Goal: Task Accomplishment & Management: Use online tool/utility

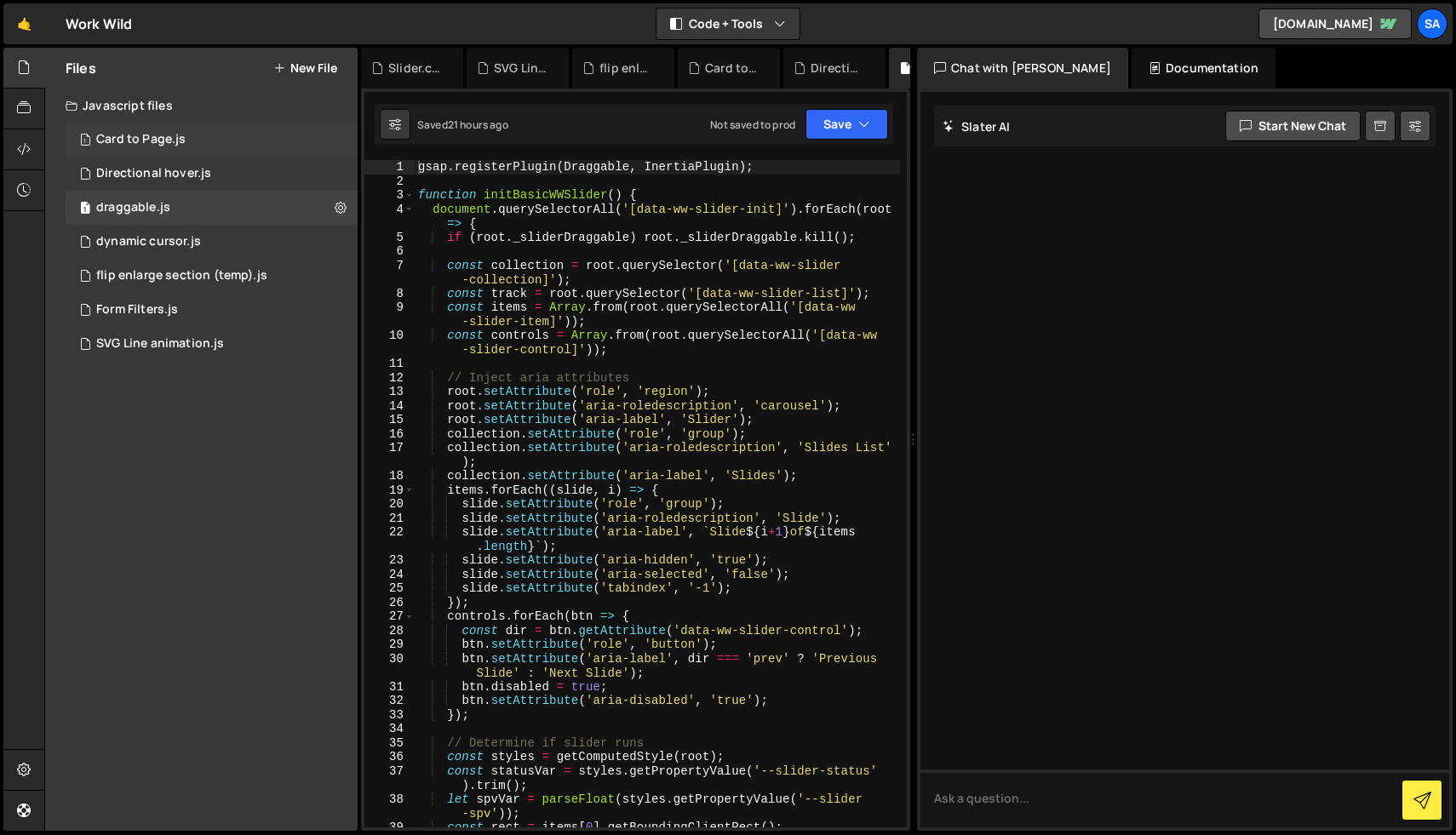
click at [172, 142] on div "Card to Page.js" at bounding box center [141, 140] width 90 height 16
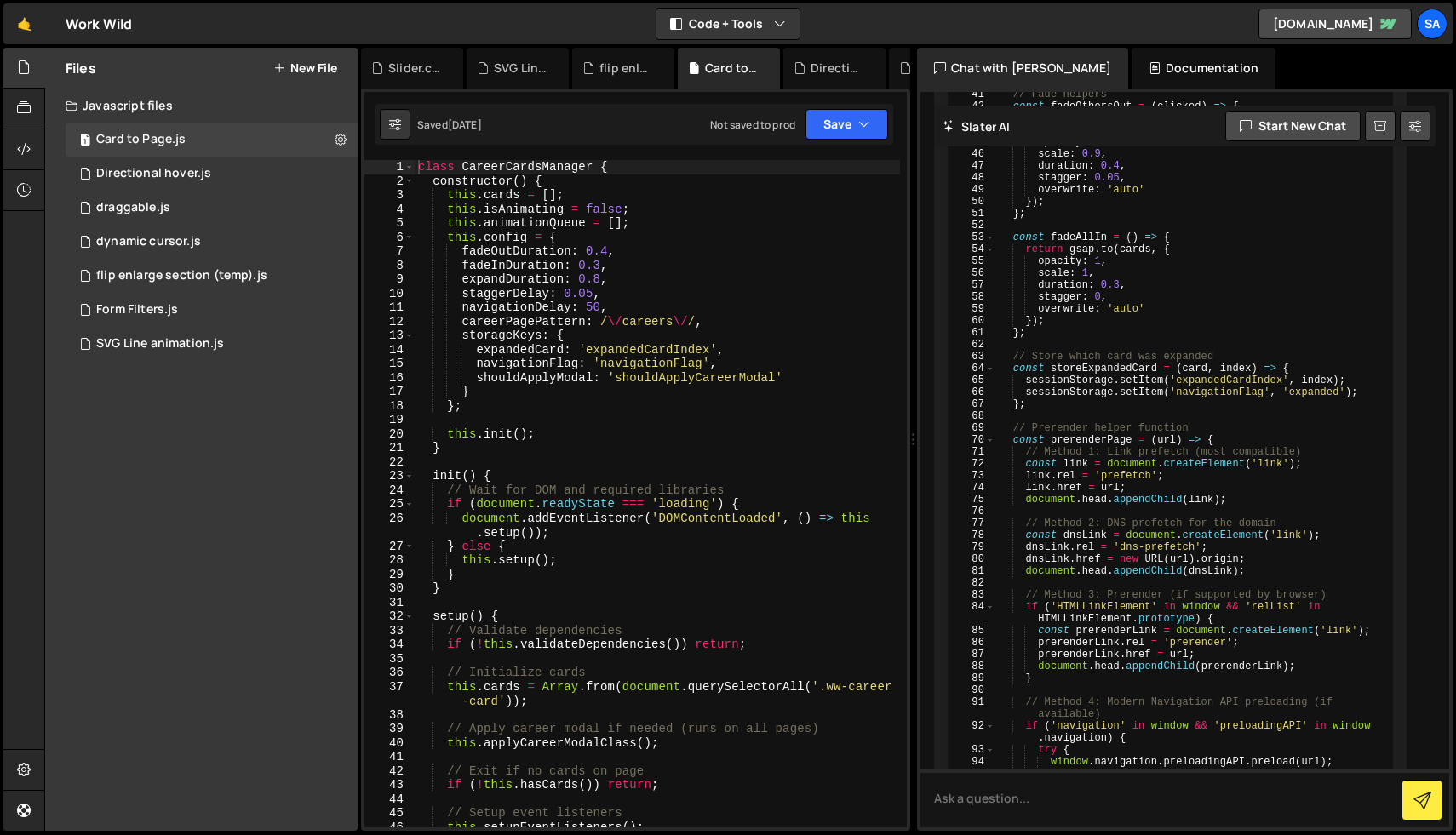
scroll to position [5440, 0]
click at [694, 244] on div "class CareerCardsManager { constructor ( ) { this . cards = [ ] ; this . isAnim…" at bounding box center [657, 508] width 485 height 695
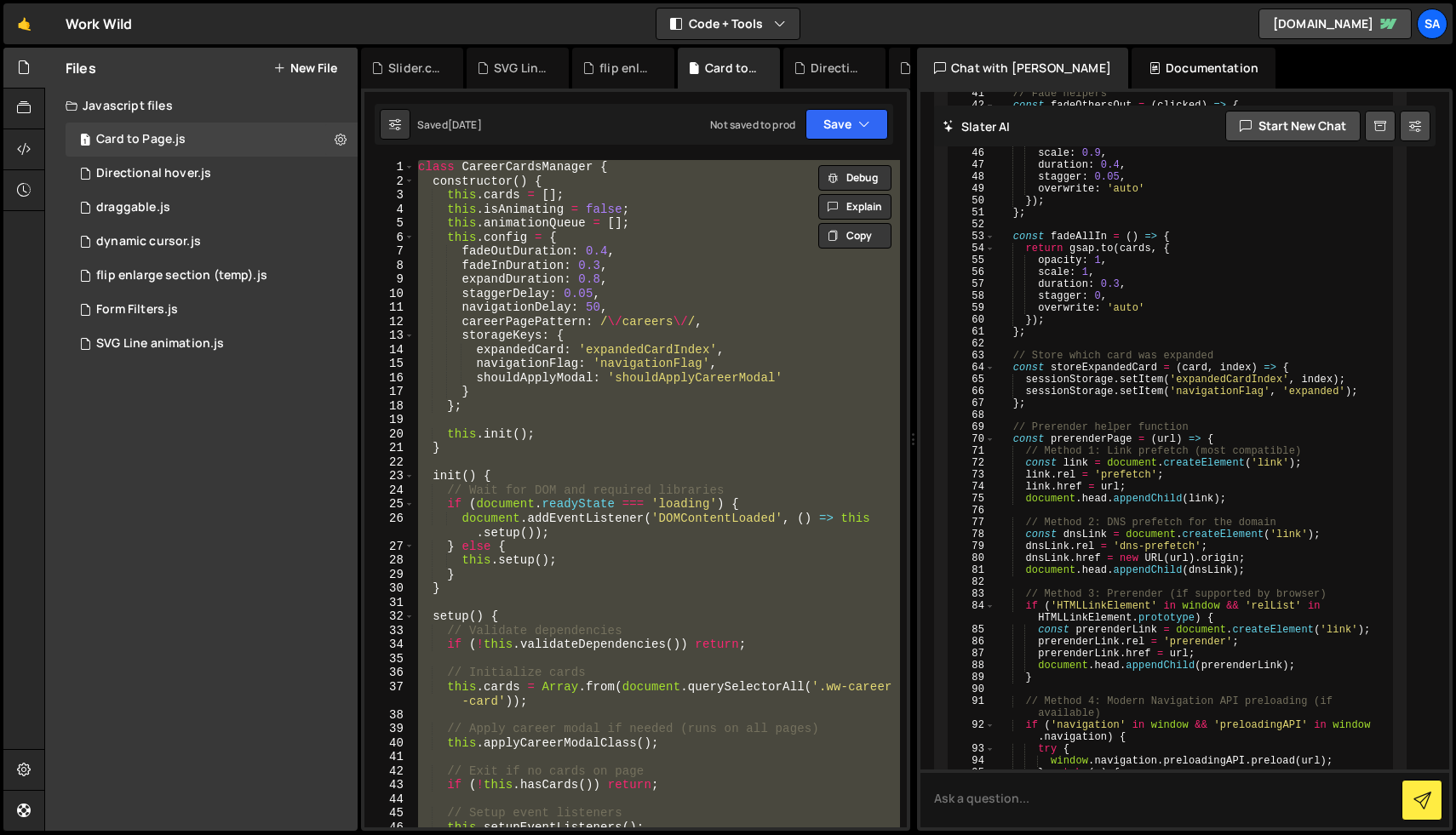
paste textarea "})();"
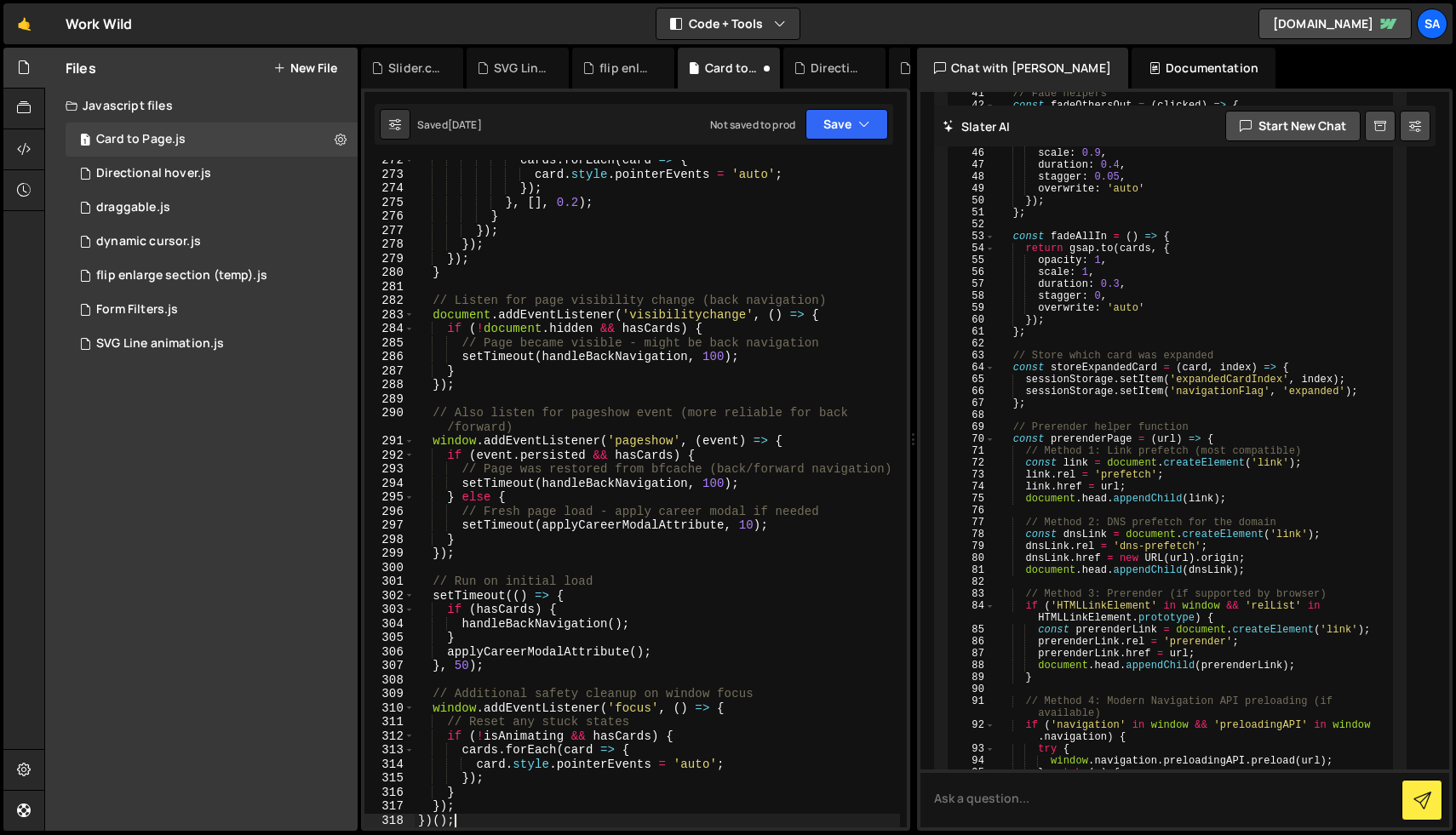
scroll to position [3994, 0]
click at [841, 122] on button "Save" at bounding box center [847, 124] width 83 height 31
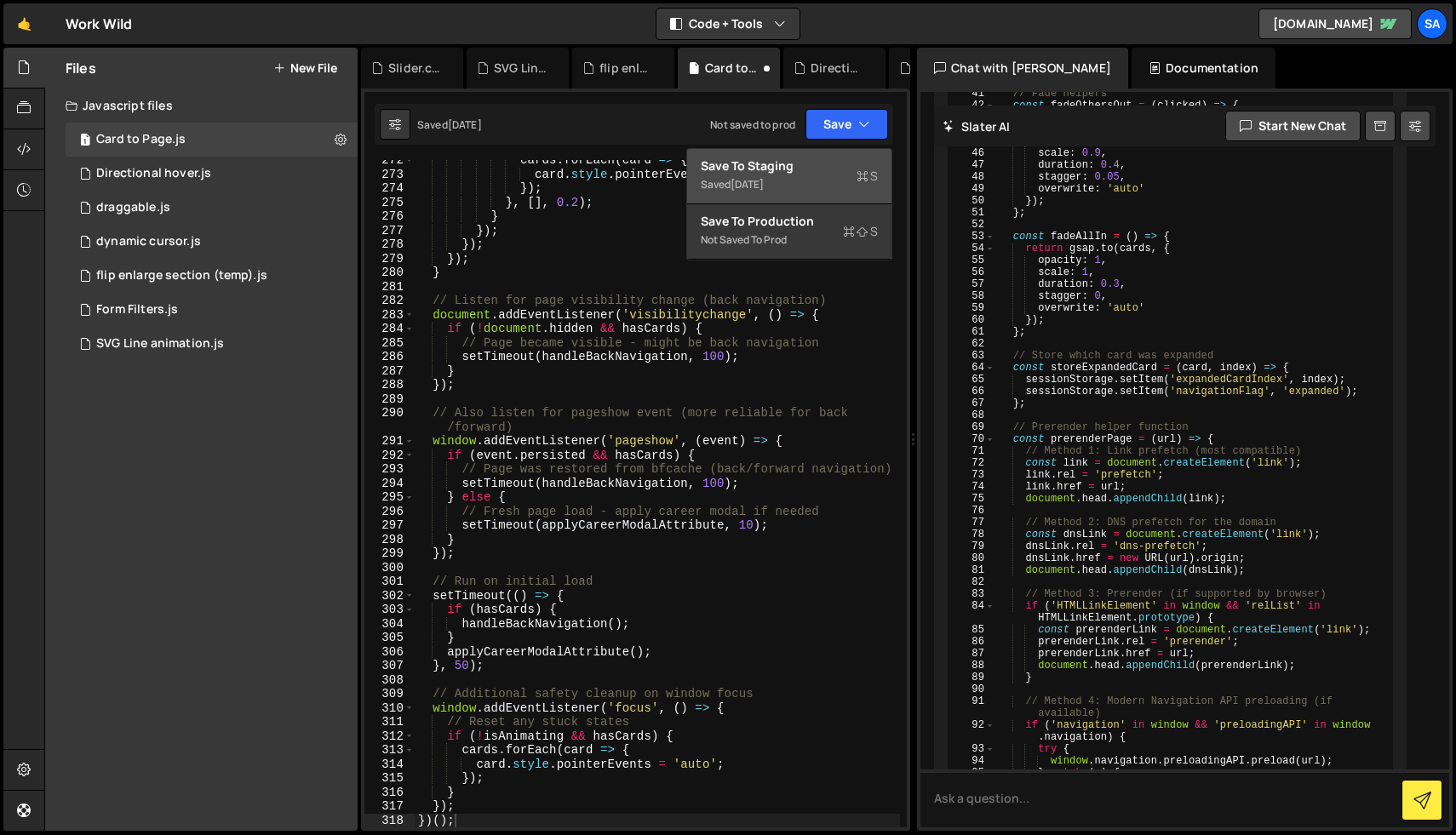
click at [813, 166] on div "Save to Staging S" at bounding box center [789, 166] width 177 height 17
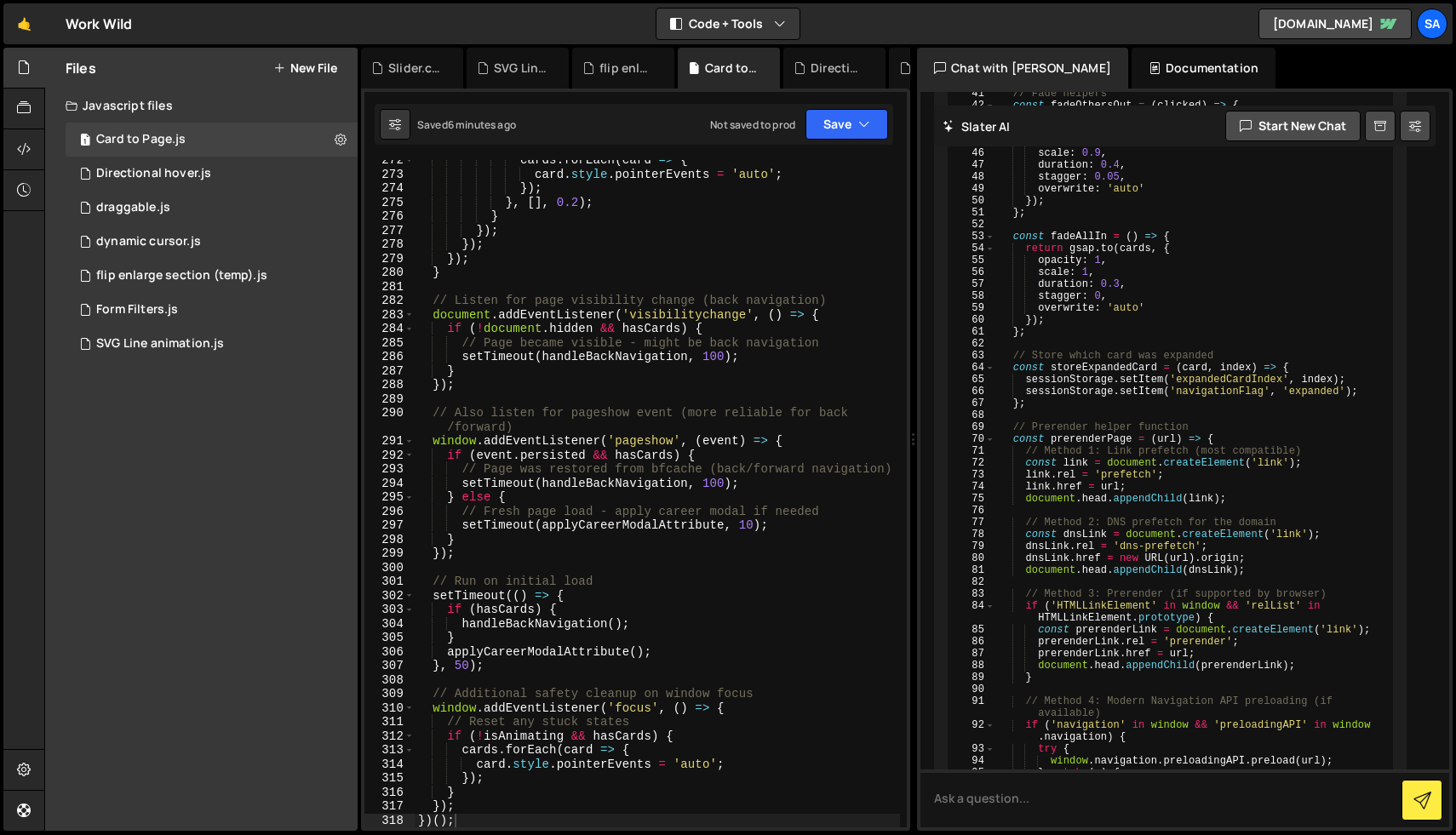
click at [741, 731] on div "cards . forEach ( card => { card . style . pointerEvents = 'auto' ; }) ; } , [ …" at bounding box center [657, 501] width 485 height 695
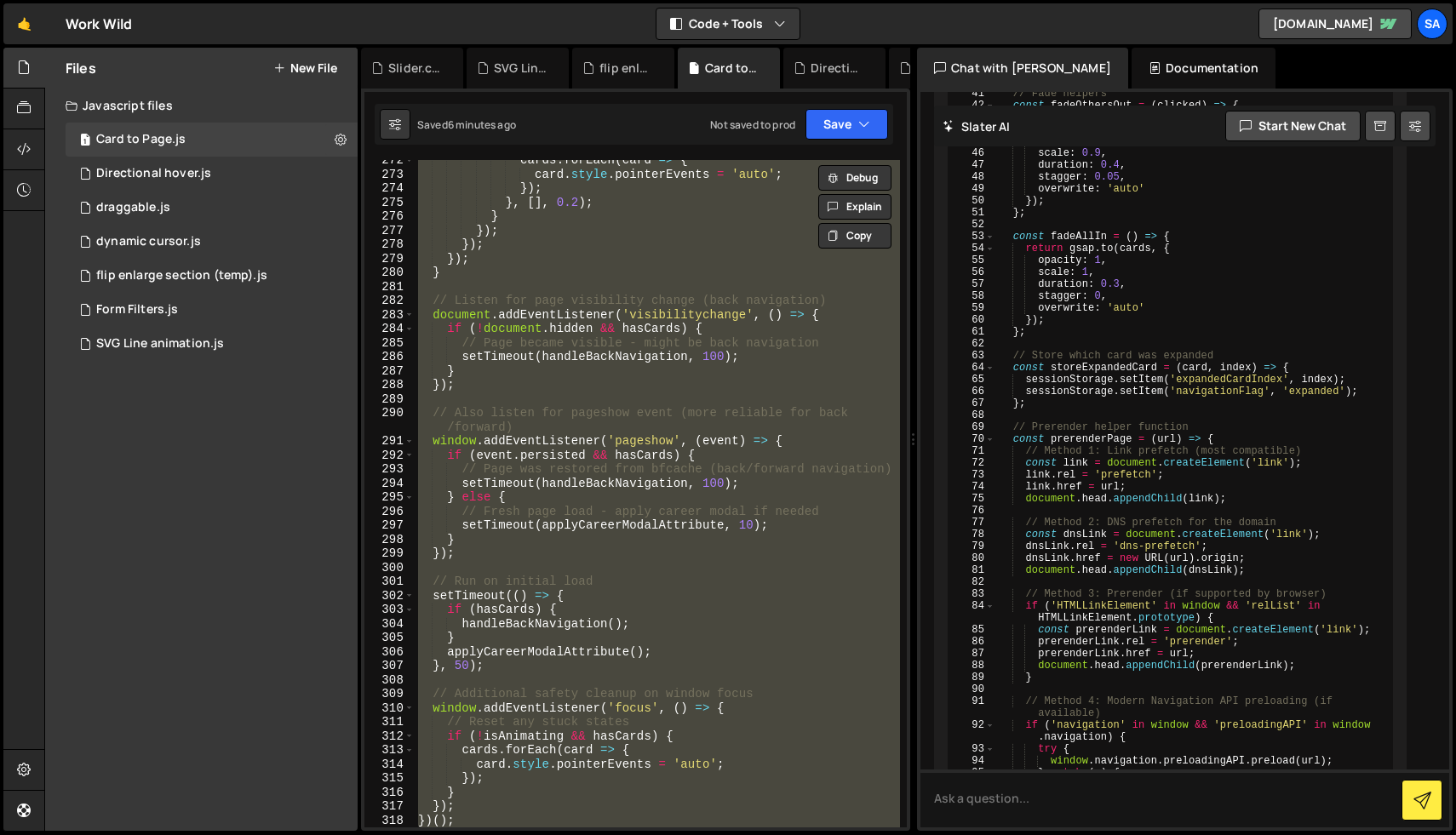
paste textarea
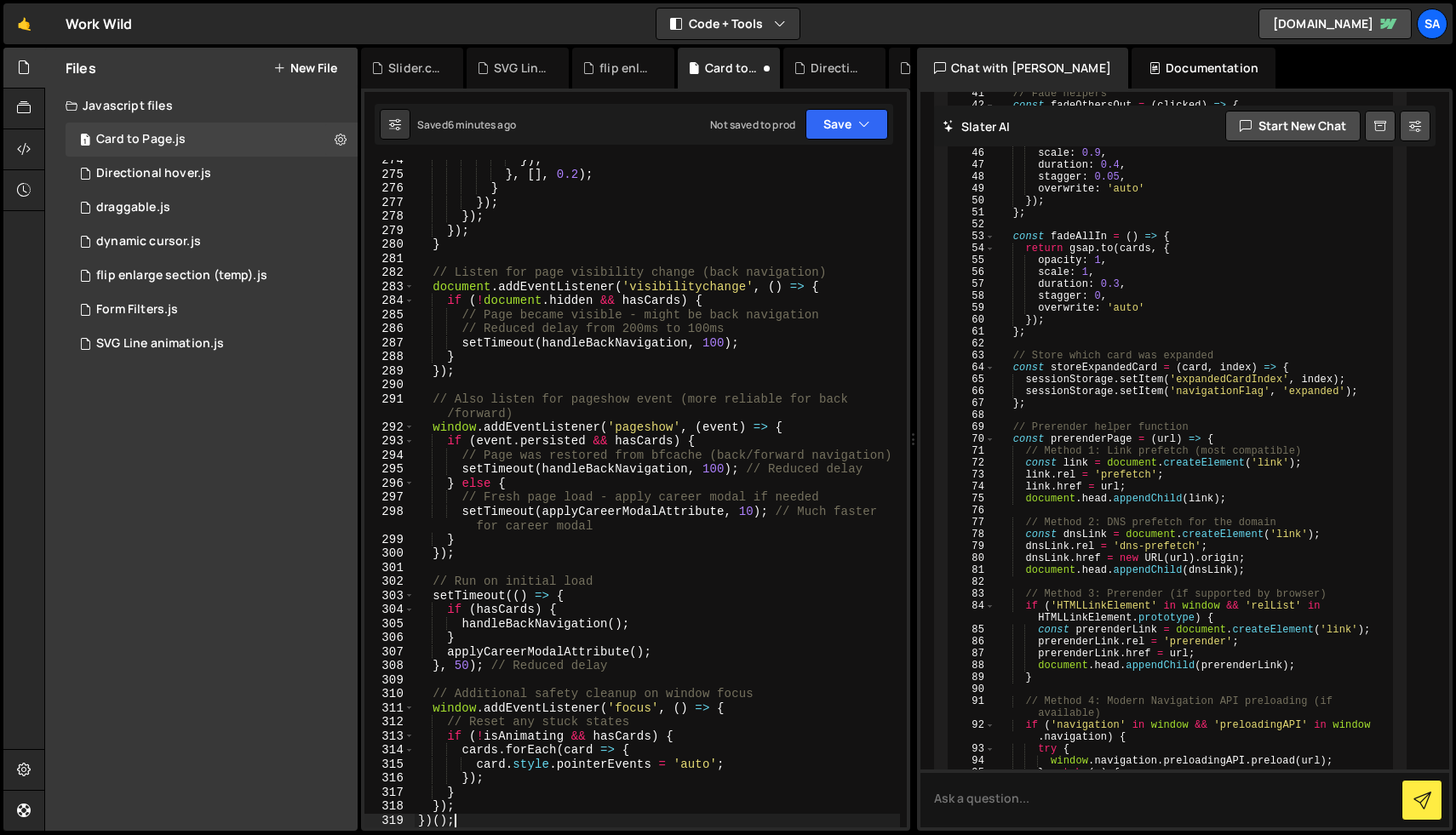
scroll to position [4022, 0]
click at [863, 128] on icon "button" at bounding box center [864, 124] width 12 height 17
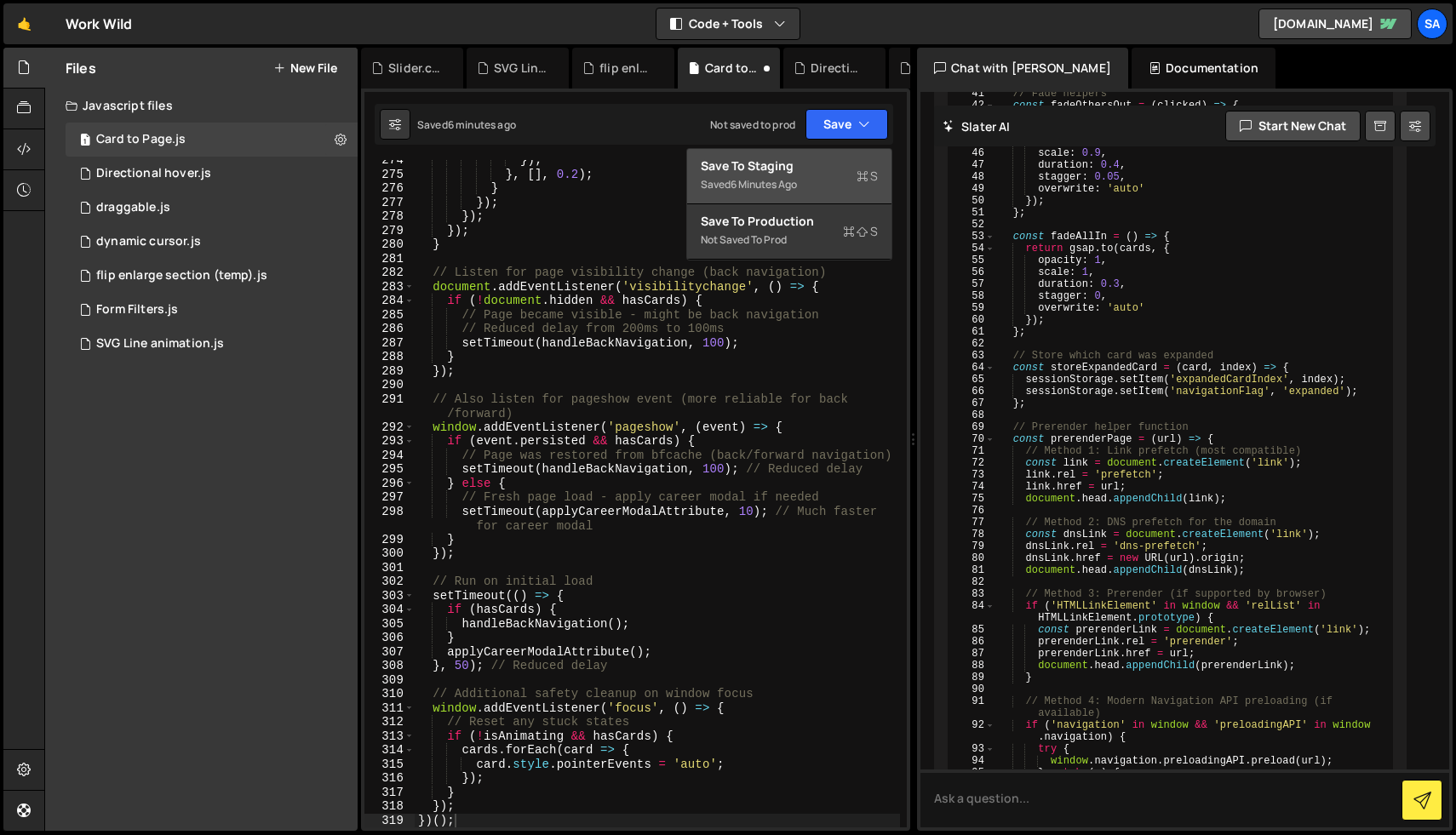
click at [813, 171] on div "Save to Staging S" at bounding box center [789, 166] width 177 height 17
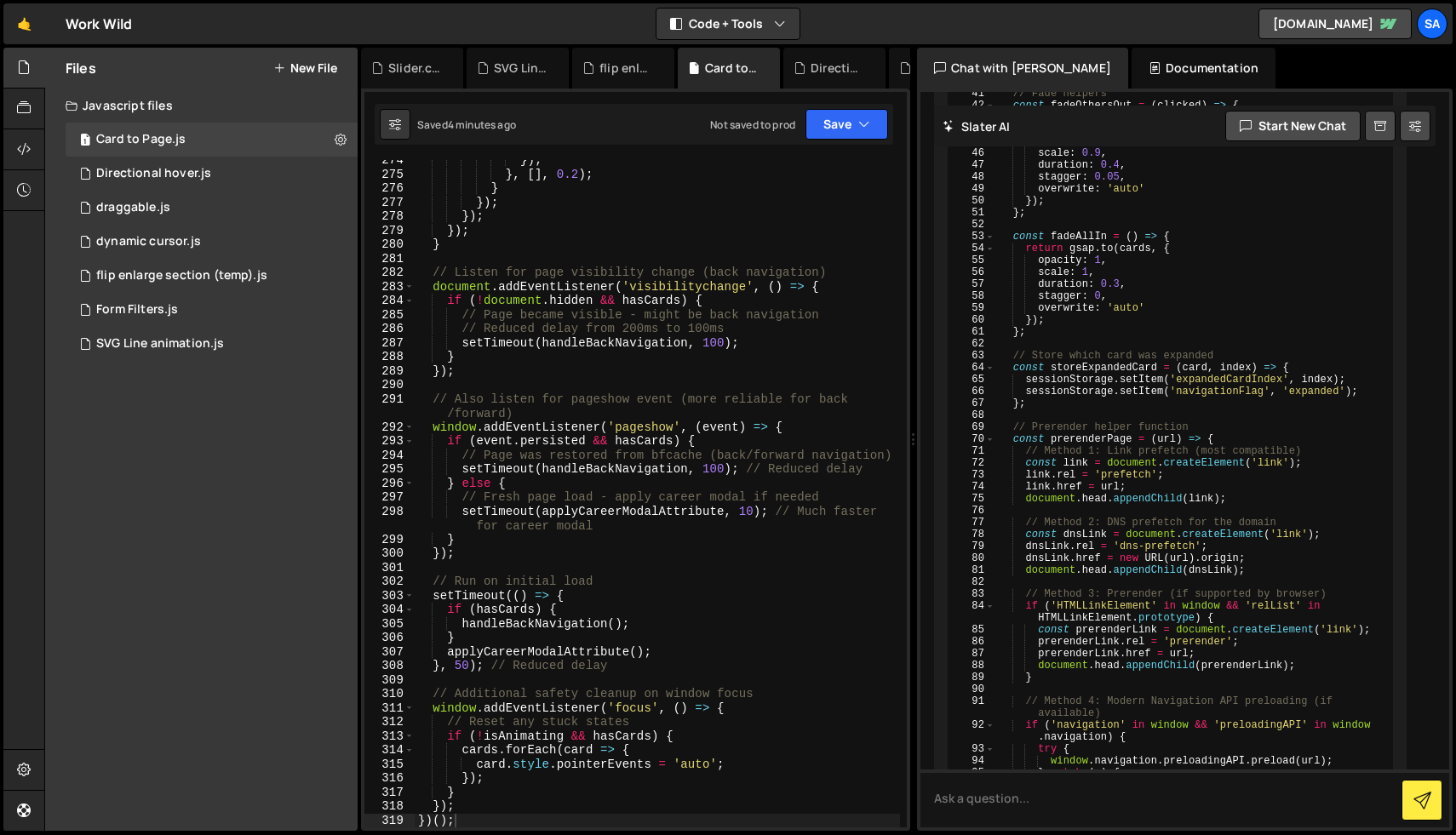
click at [516, 323] on div "}) ; } , [ ] , 0.2 ) ; } }) ; }) ; }) ; } // Listen for page visibility change …" at bounding box center [657, 501] width 485 height 695
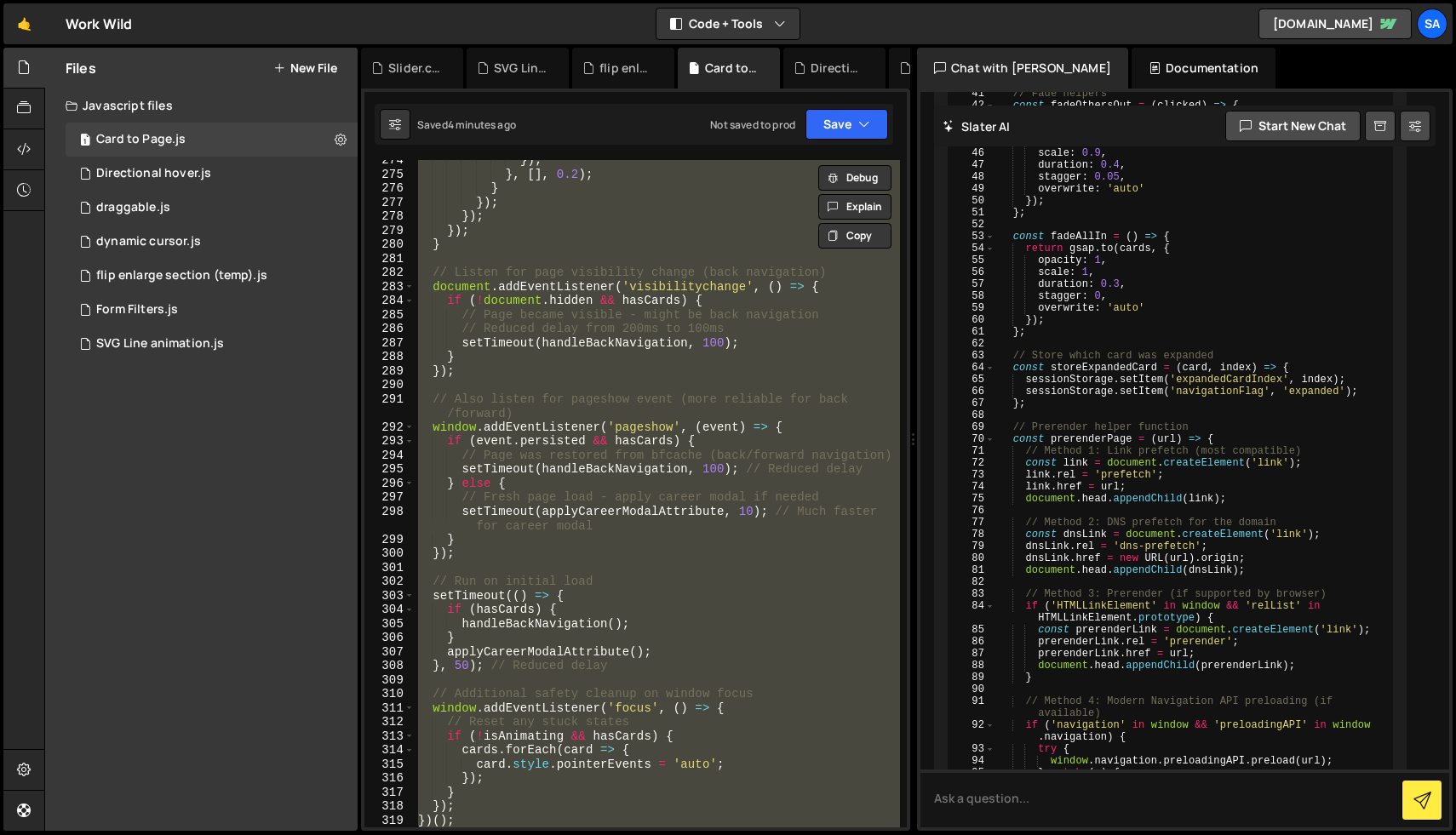
paste textarea
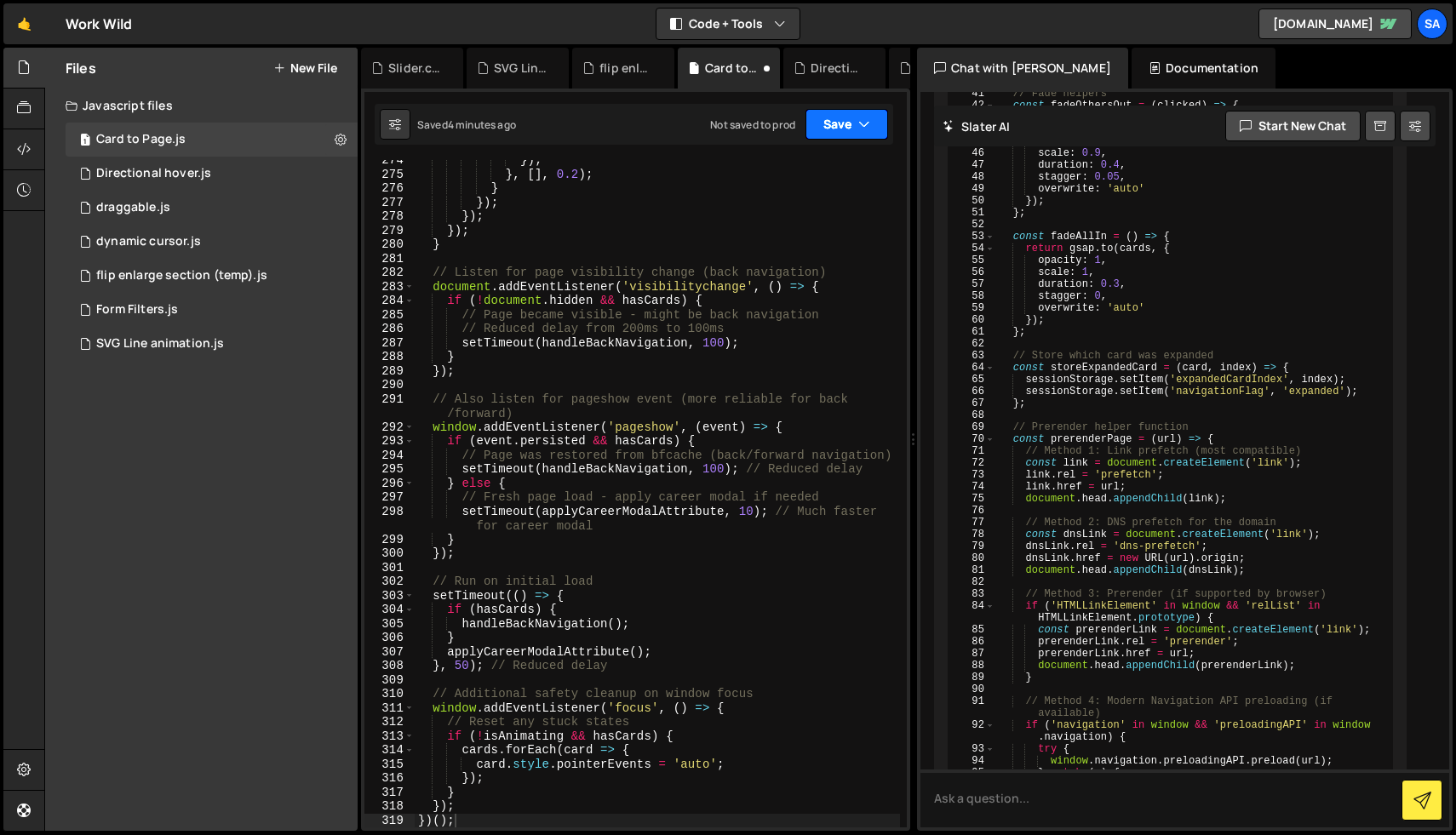
click at [847, 118] on button "Save" at bounding box center [847, 124] width 83 height 31
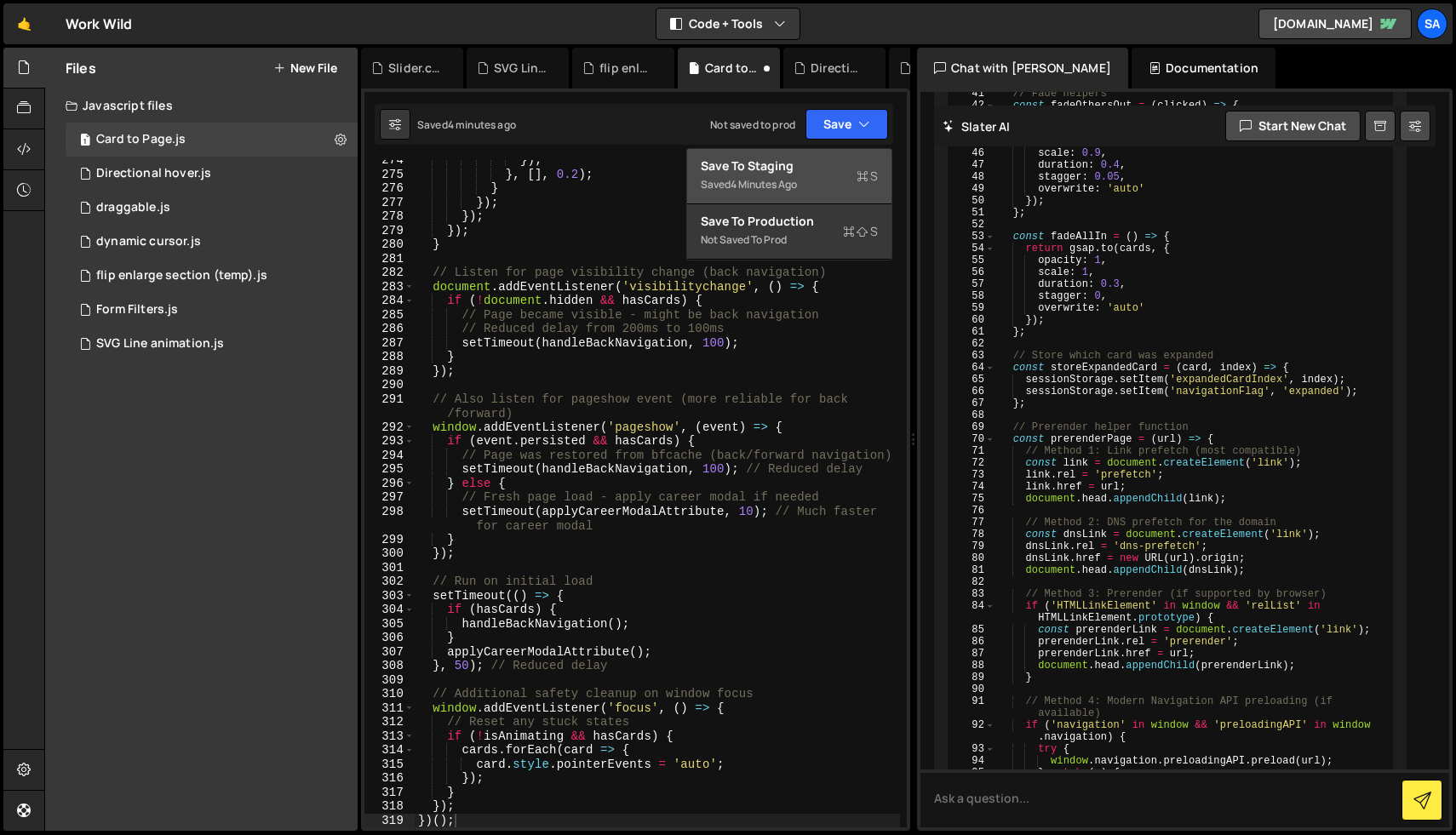
click at [830, 161] on div "Save to Staging S" at bounding box center [789, 166] width 177 height 17
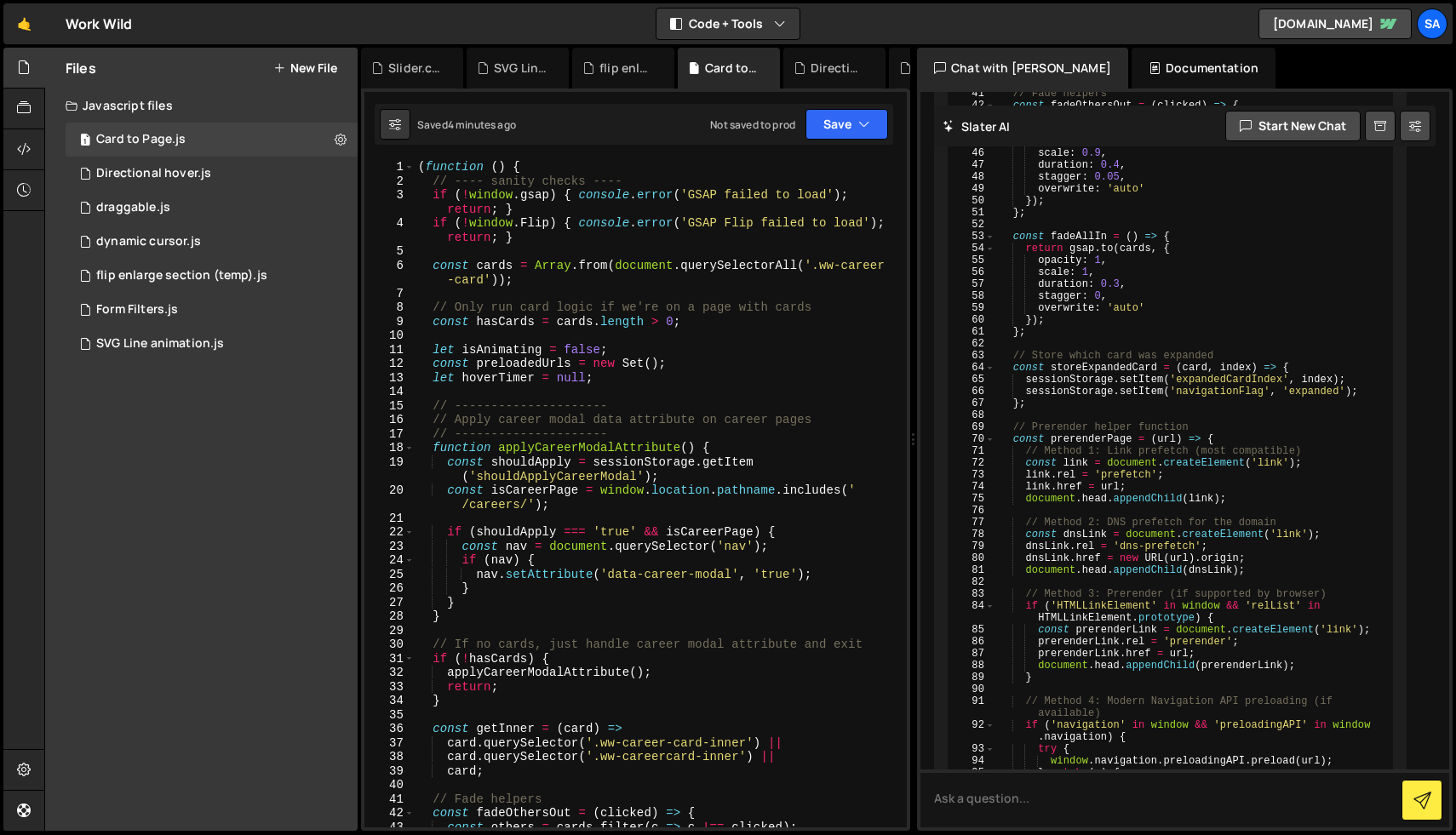
scroll to position [0, 0]
click at [833, 134] on button "Save" at bounding box center [847, 124] width 83 height 31
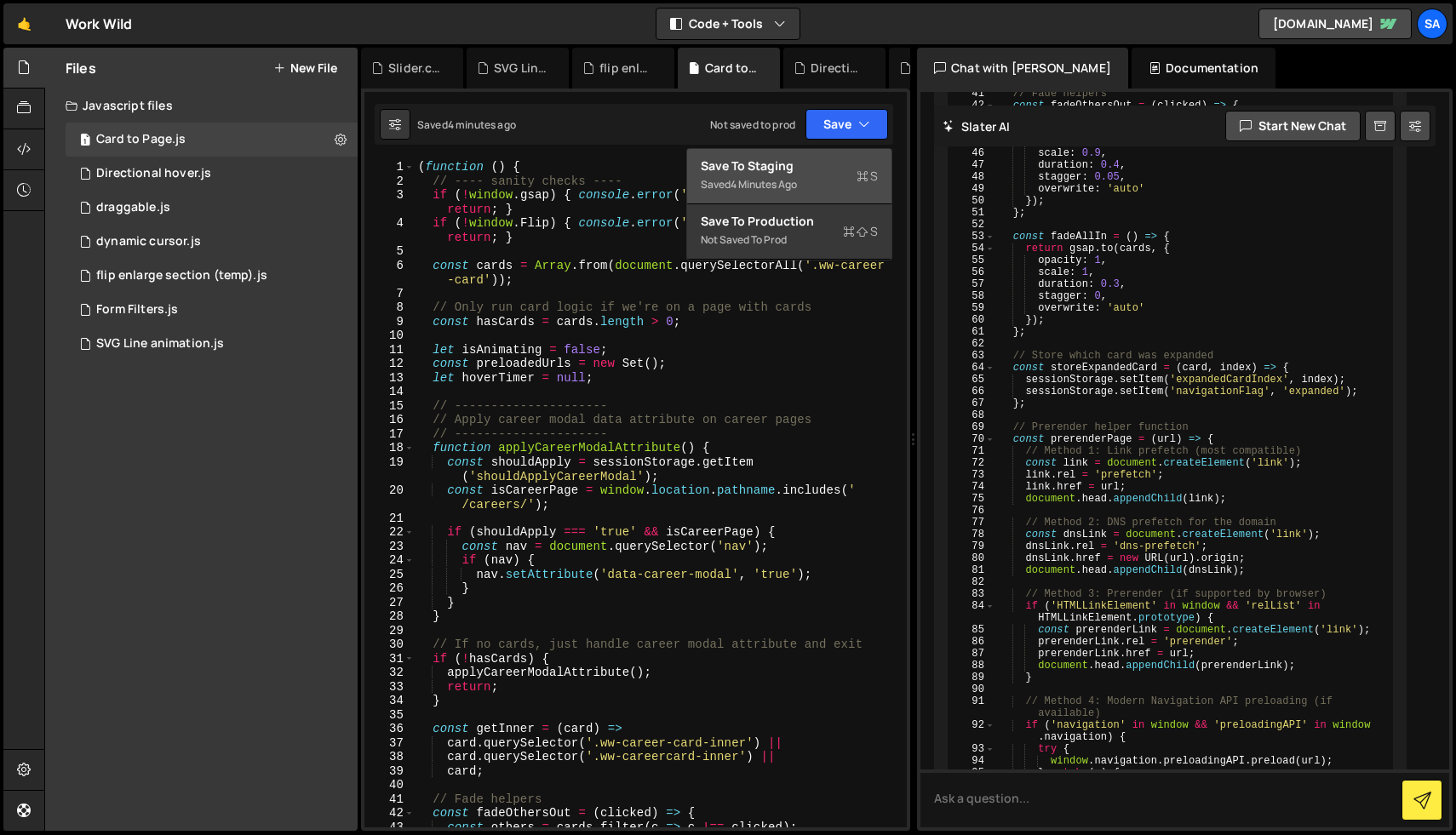
click at [807, 171] on div "Save to Staging S" at bounding box center [789, 166] width 177 height 17
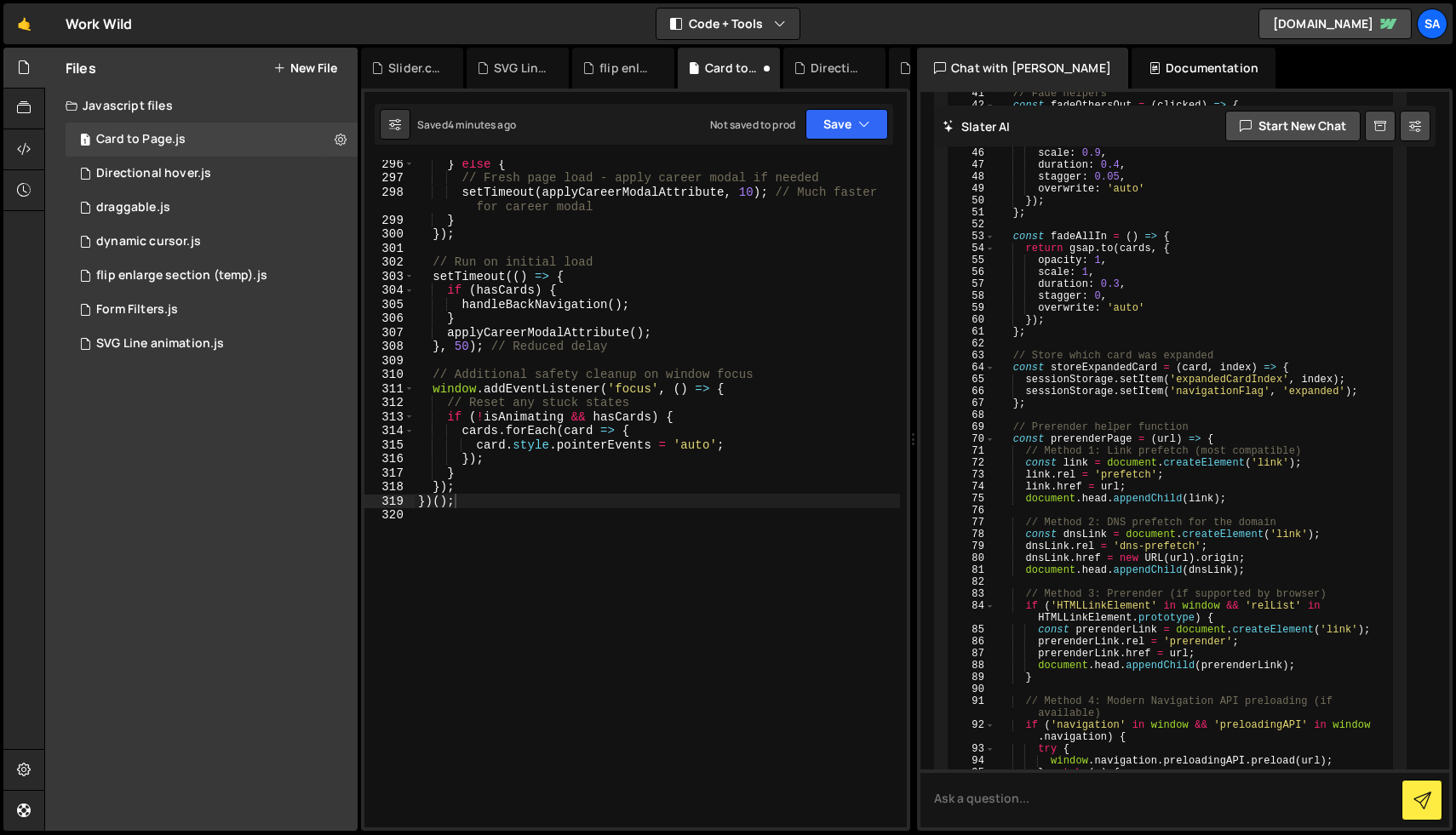
scroll to position [4341, 0]
click at [840, 128] on button "Save" at bounding box center [847, 124] width 83 height 31
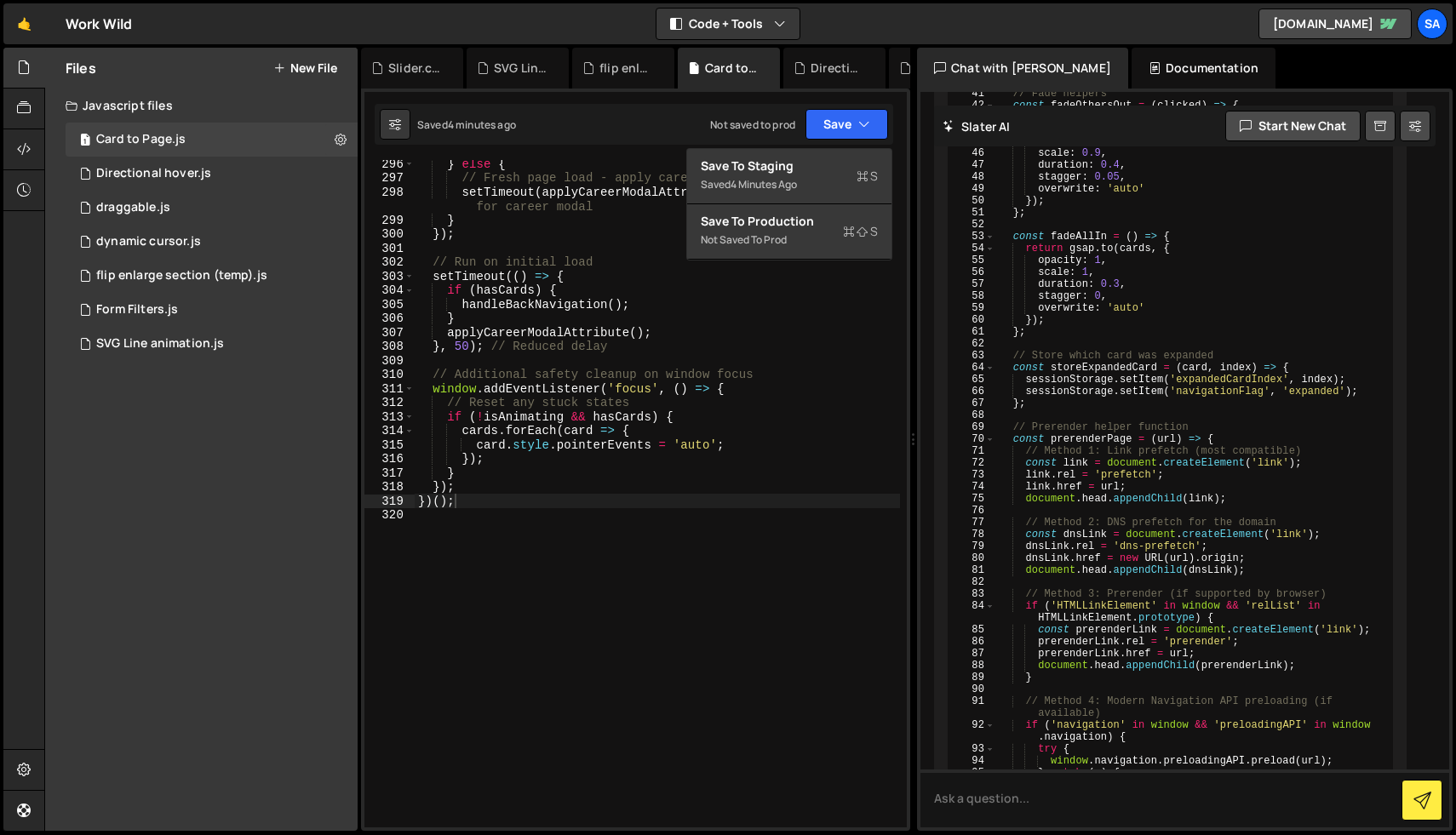
type textarea "}"
click at [647, 324] on div "} else { // Fresh page load - apply career modal if needed setTimeout ( applyCa…" at bounding box center [657, 504] width 485 height 695
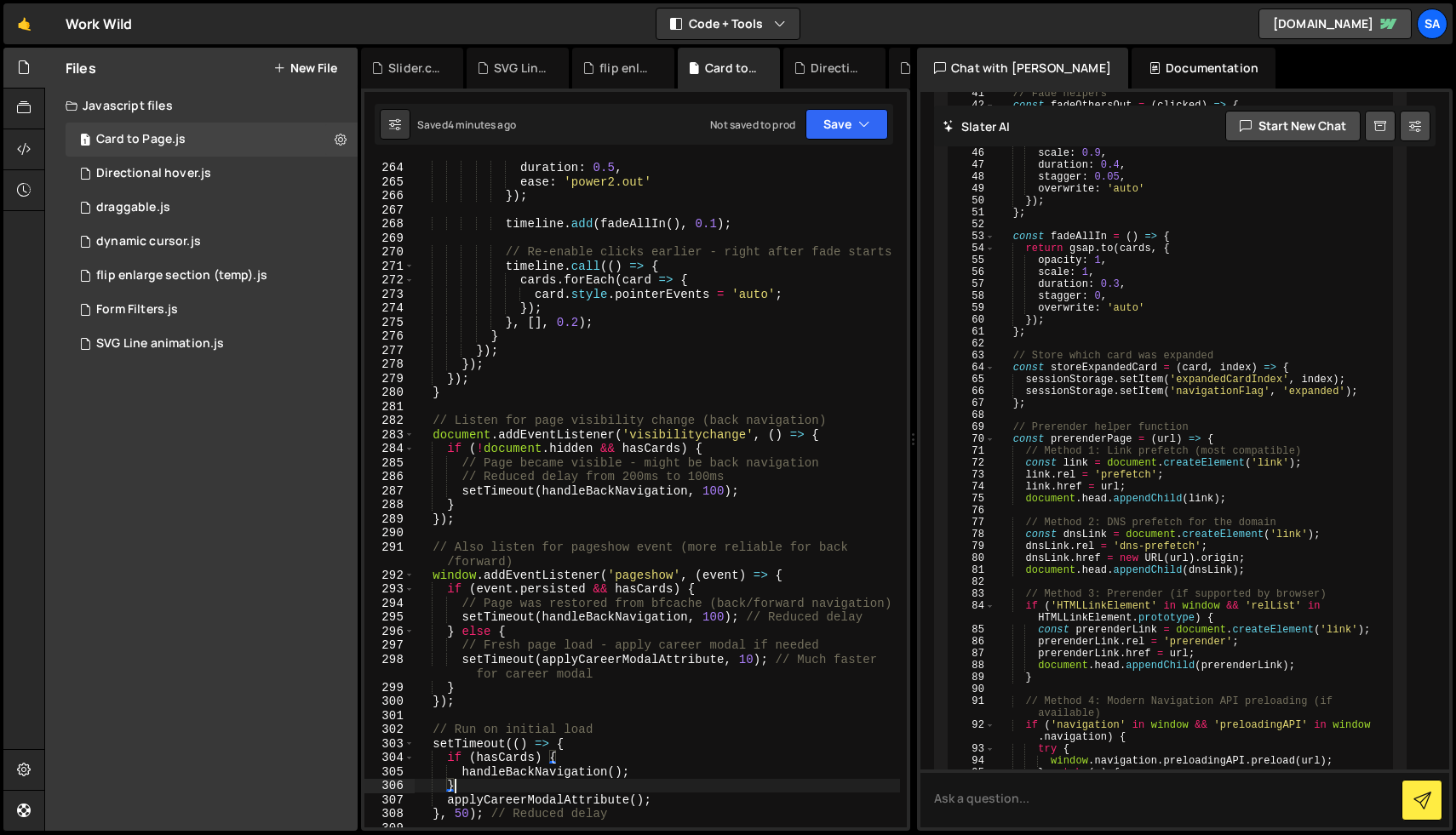
scroll to position [3874, 0]
click at [828, 134] on button "Save" at bounding box center [847, 124] width 83 height 31
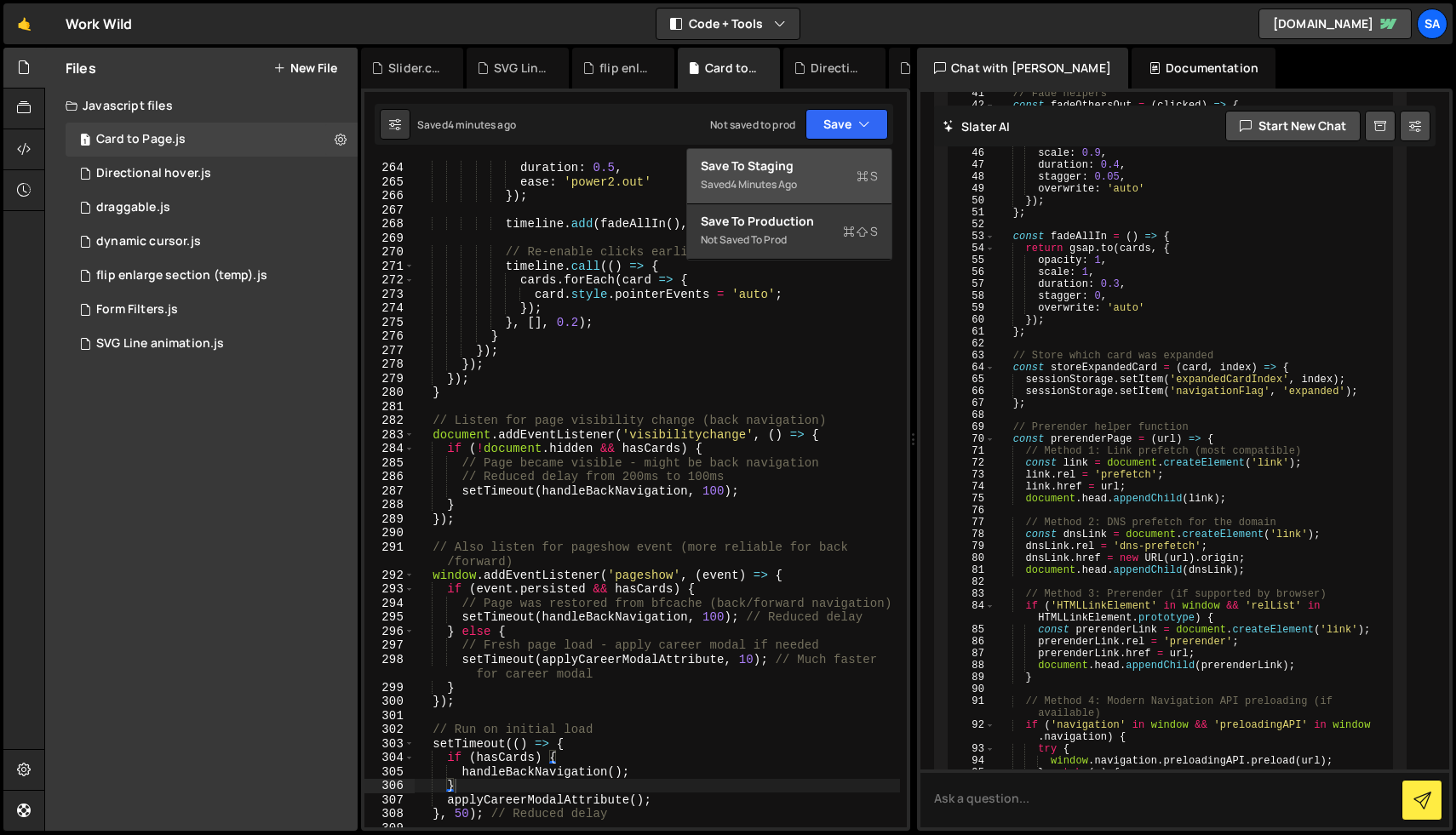
click at [798, 175] on div "Saved 4 minutes ago" at bounding box center [789, 184] width 177 height 21
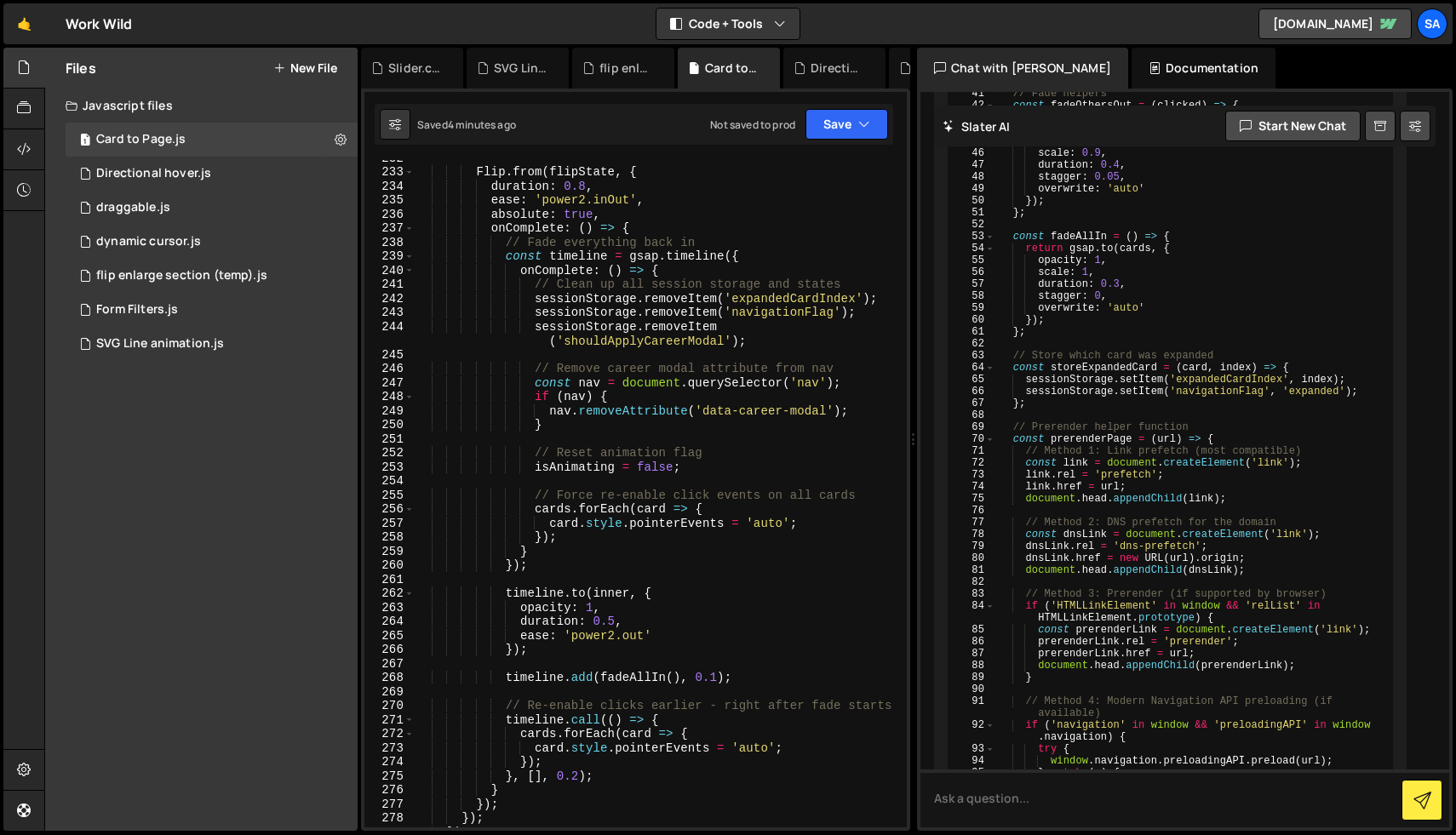
scroll to position [3323, 0]
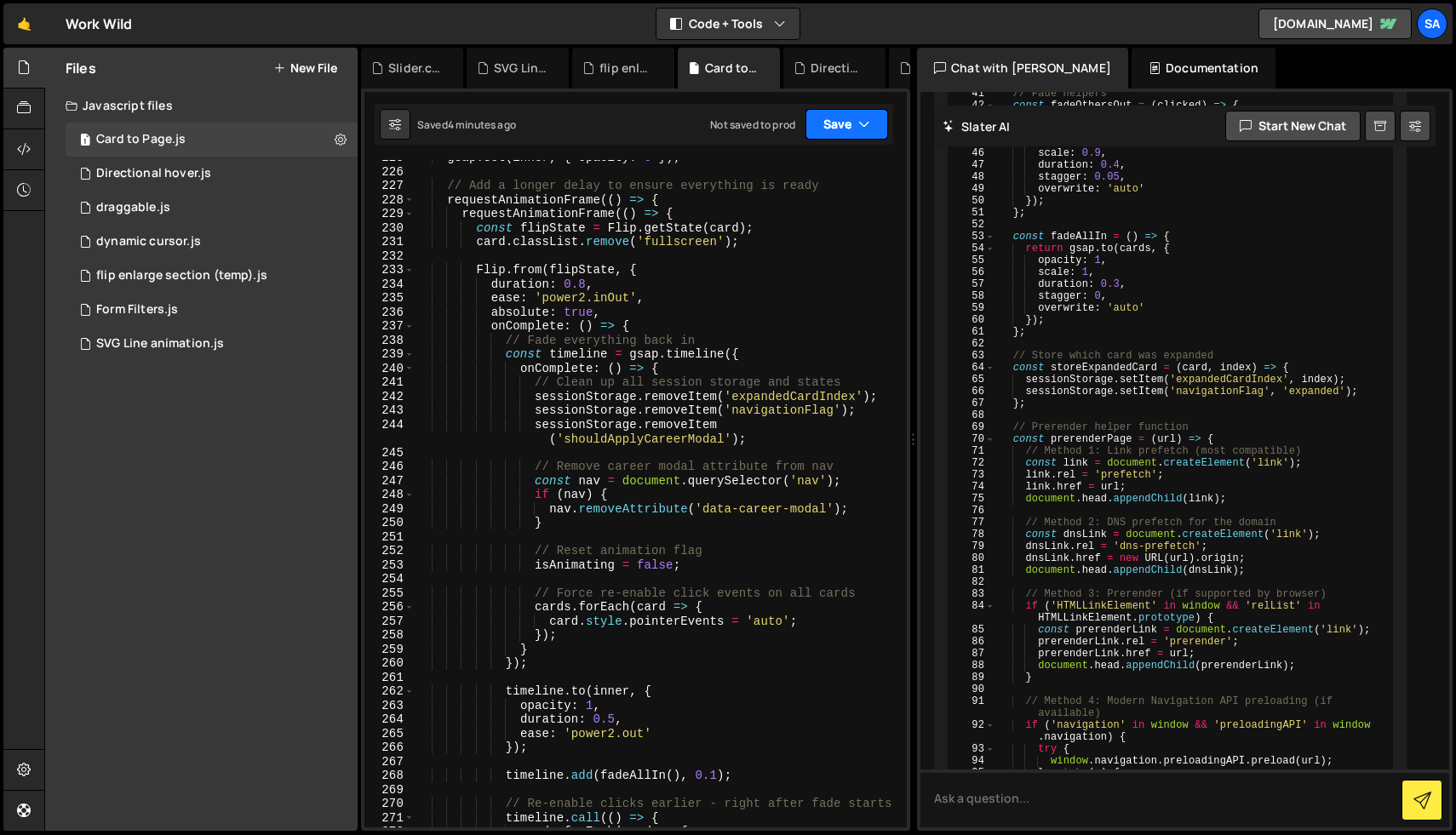
click at [840, 138] on button "Save" at bounding box center [847, 124] width 83 height 31
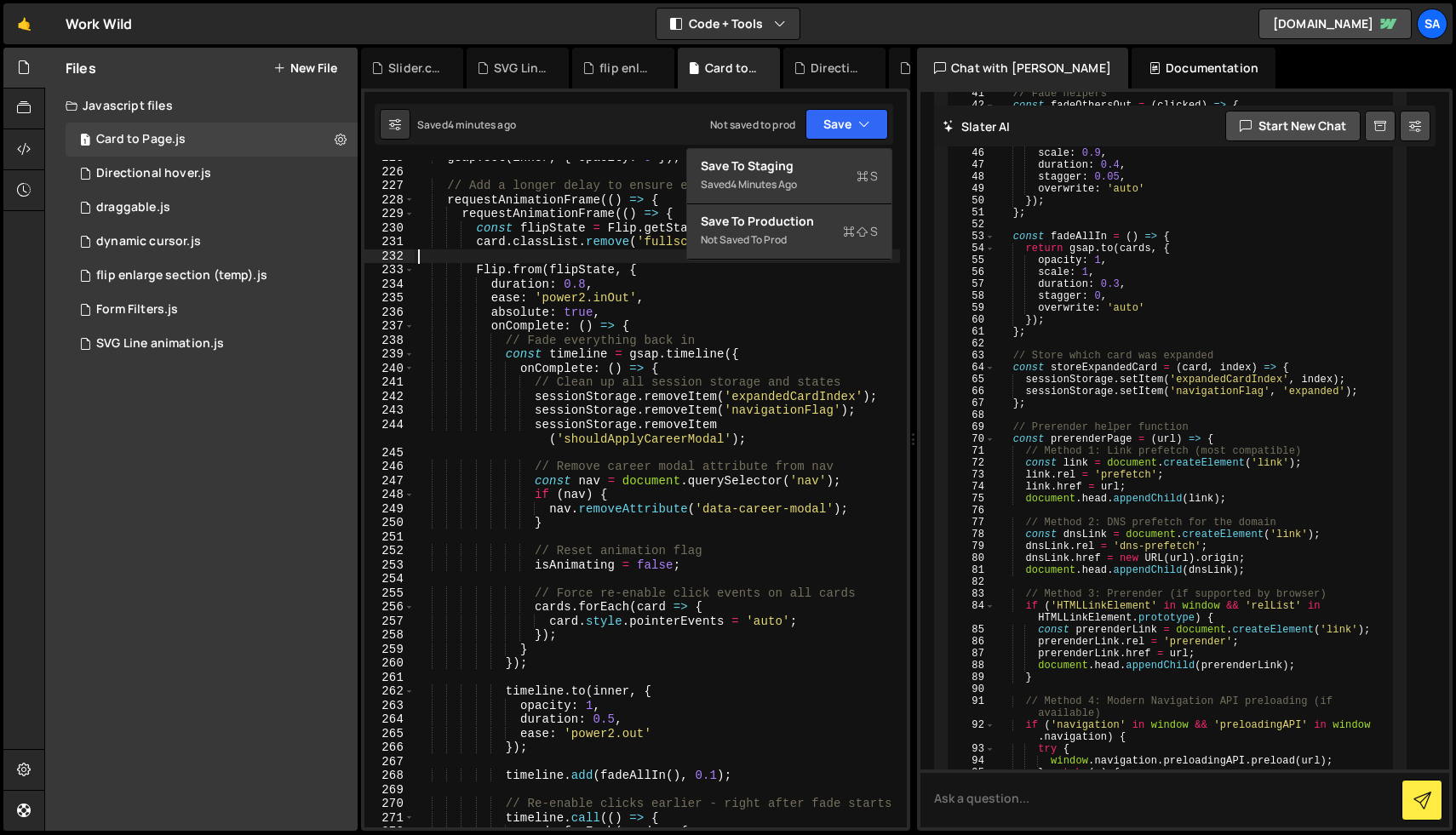
click at [622, 253] on div "gsap . set ( inner , { opacity : 0 }) ; // Add a longer delay to ensure everyth…" at bounding box center [657, 498] width 485 height 695
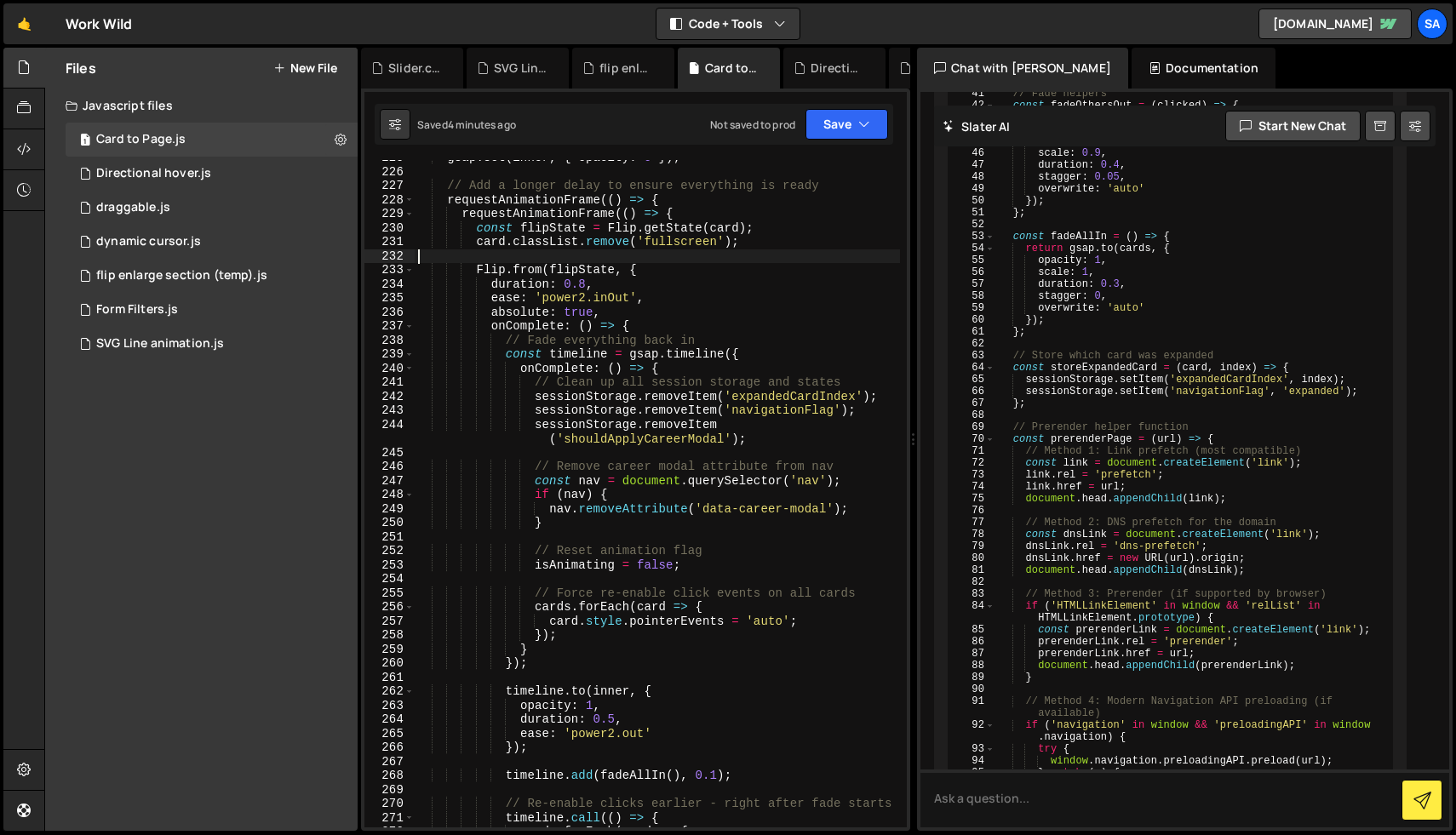
click at [628, 705] on div "gsap . set ( inner , { opacity : 0 }) ; // Add a longer delay to ensure everyth…" at bounding box center [657, 498] width 485 height 695
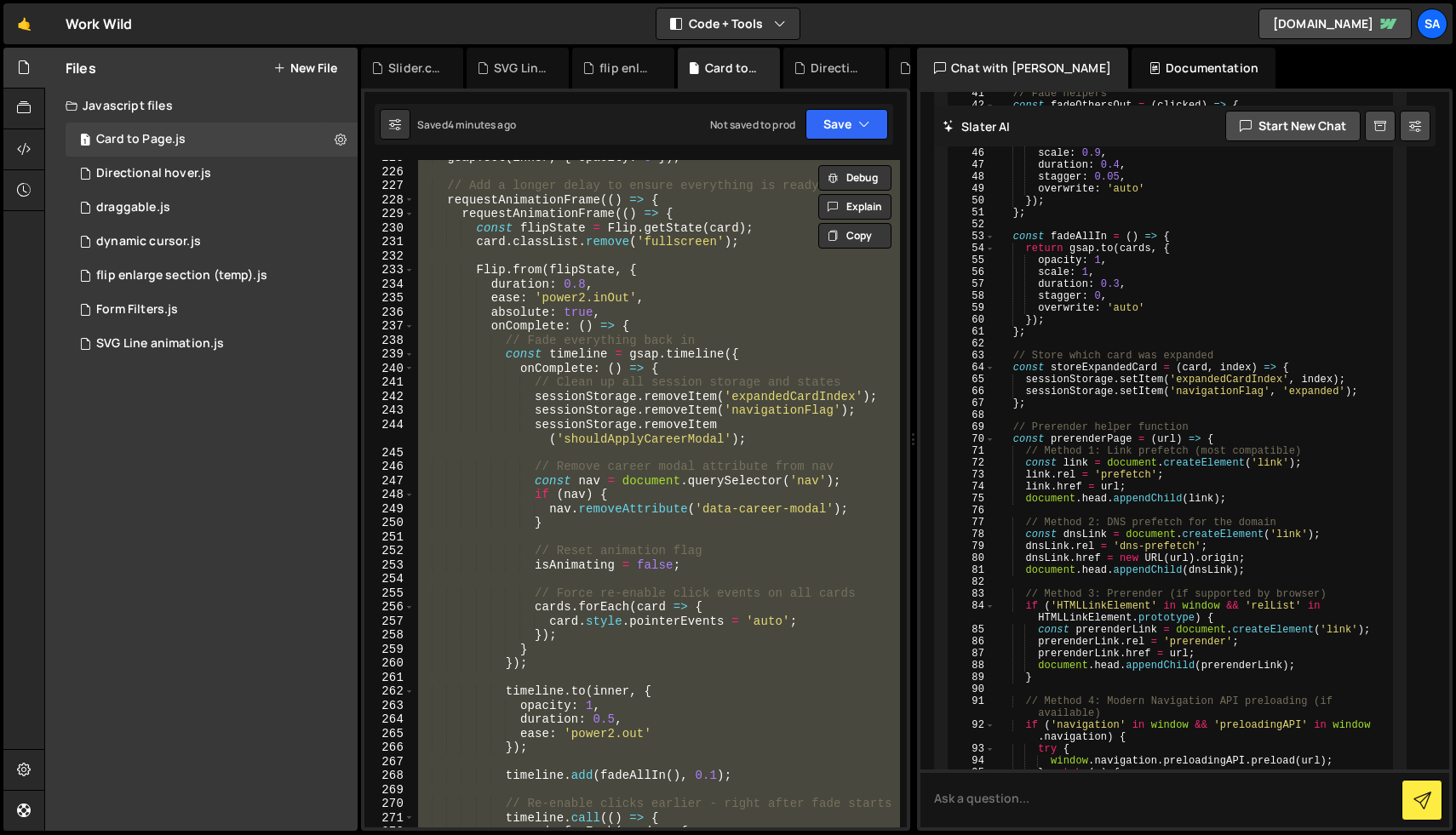
paste textarea "</script>"
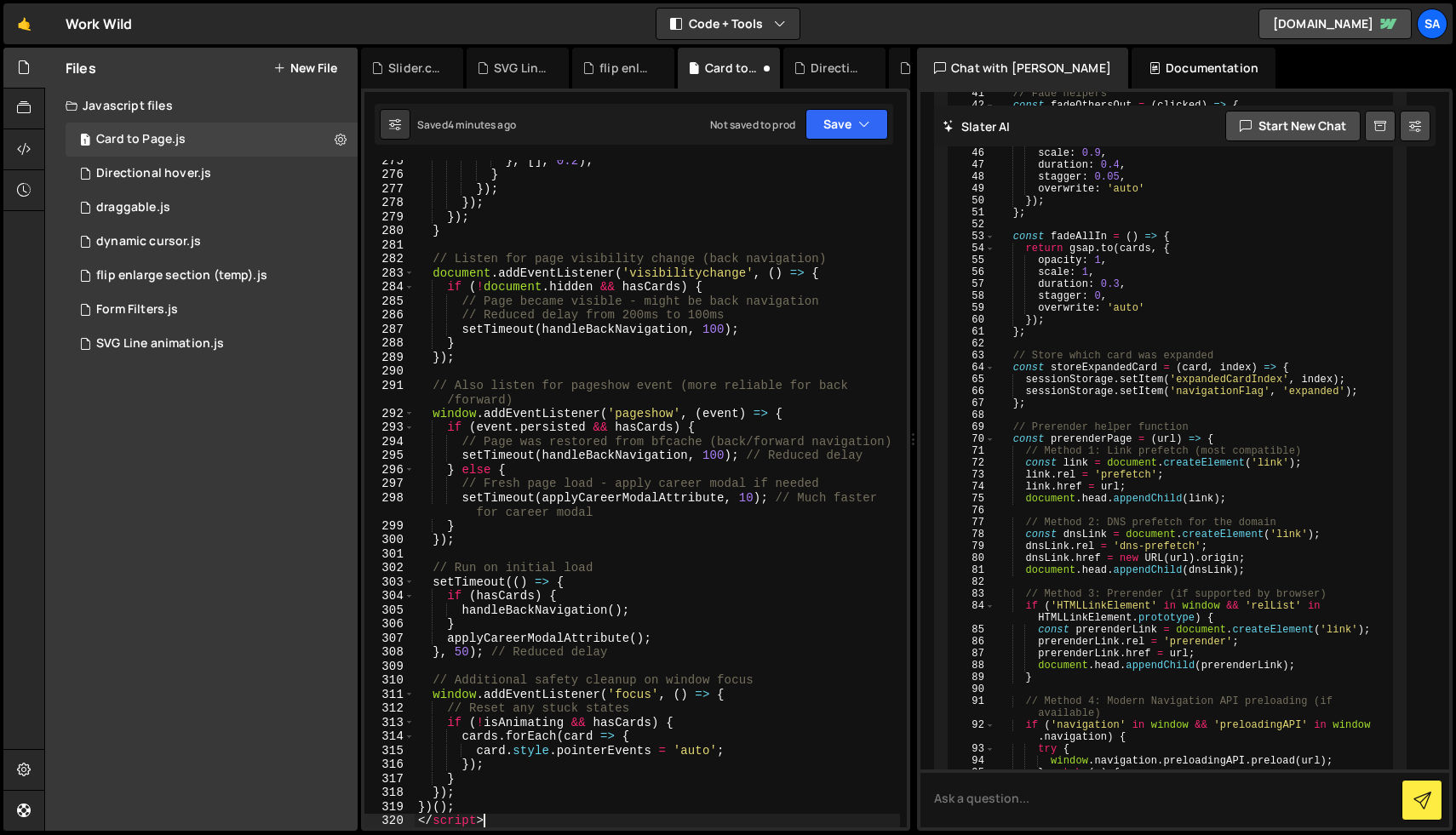
scroll to position [4036, 0]
click at [834, 129] on button "Save" at bounding box center [847, 124] width 83 height 31
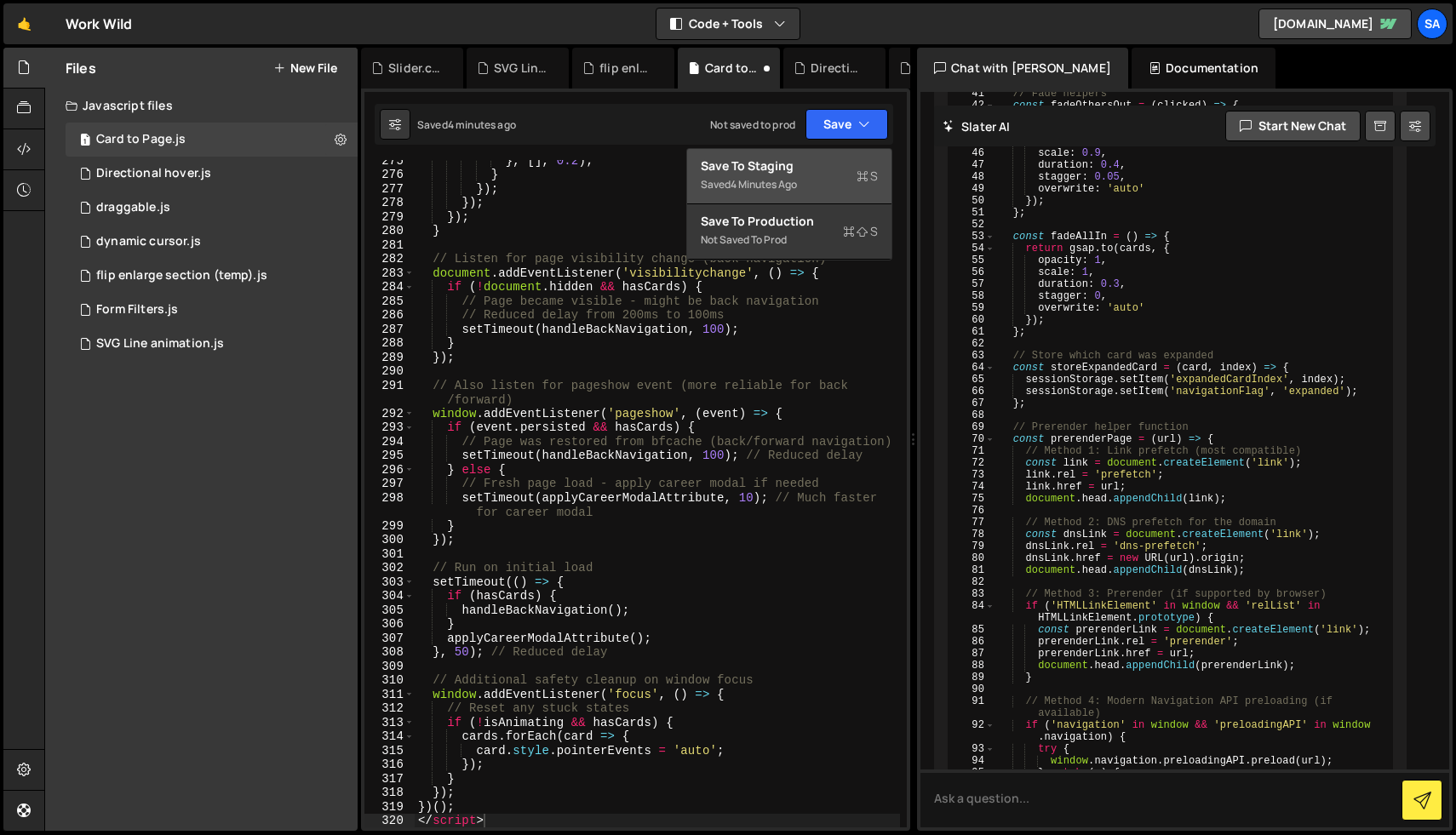
click at [819, 167] on div "Save to Staging S" at bounding box center [789, 166] width 177 height 17
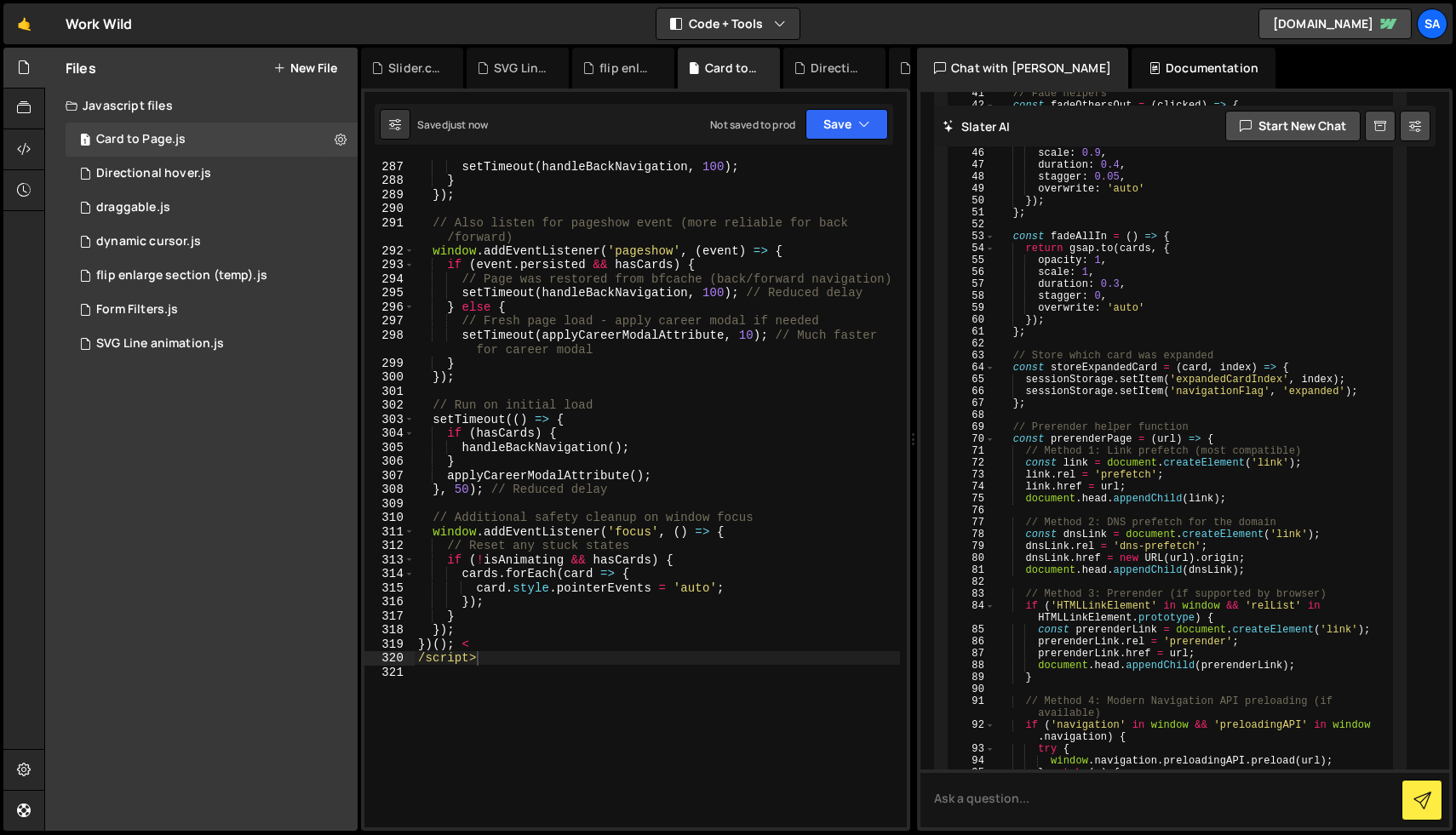
scroll to position [4343, 0]
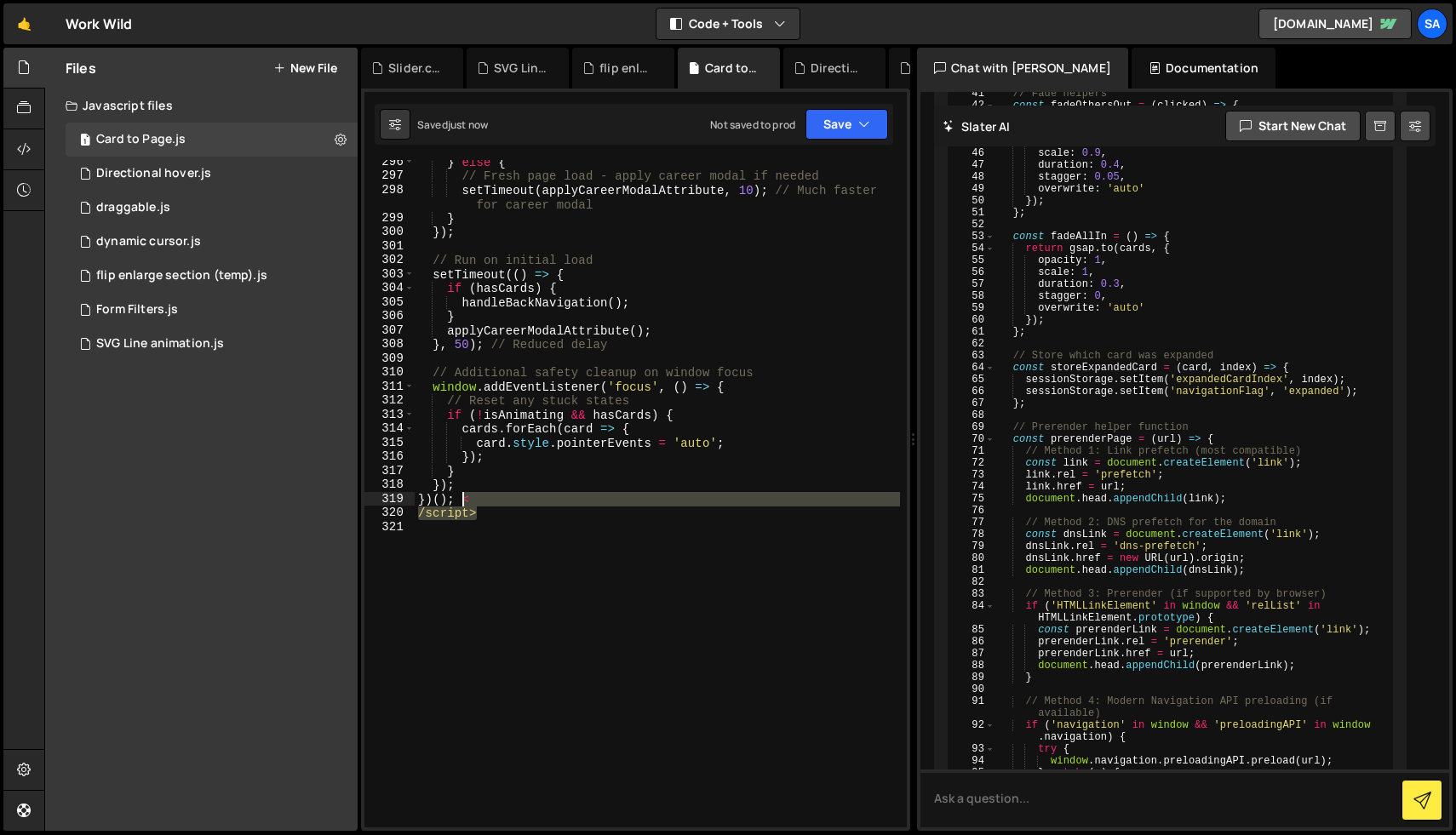
drag, startPoint x: 477, startPoint y: 514, endPoint x: 460, endPoint y: 505, distance: 19.2
click at [460, 505] on div "} else { // Fresh page load - apply career modal if needed setTimeout ( applyCa…" at bounding box center [657, 502] width 485 height 695
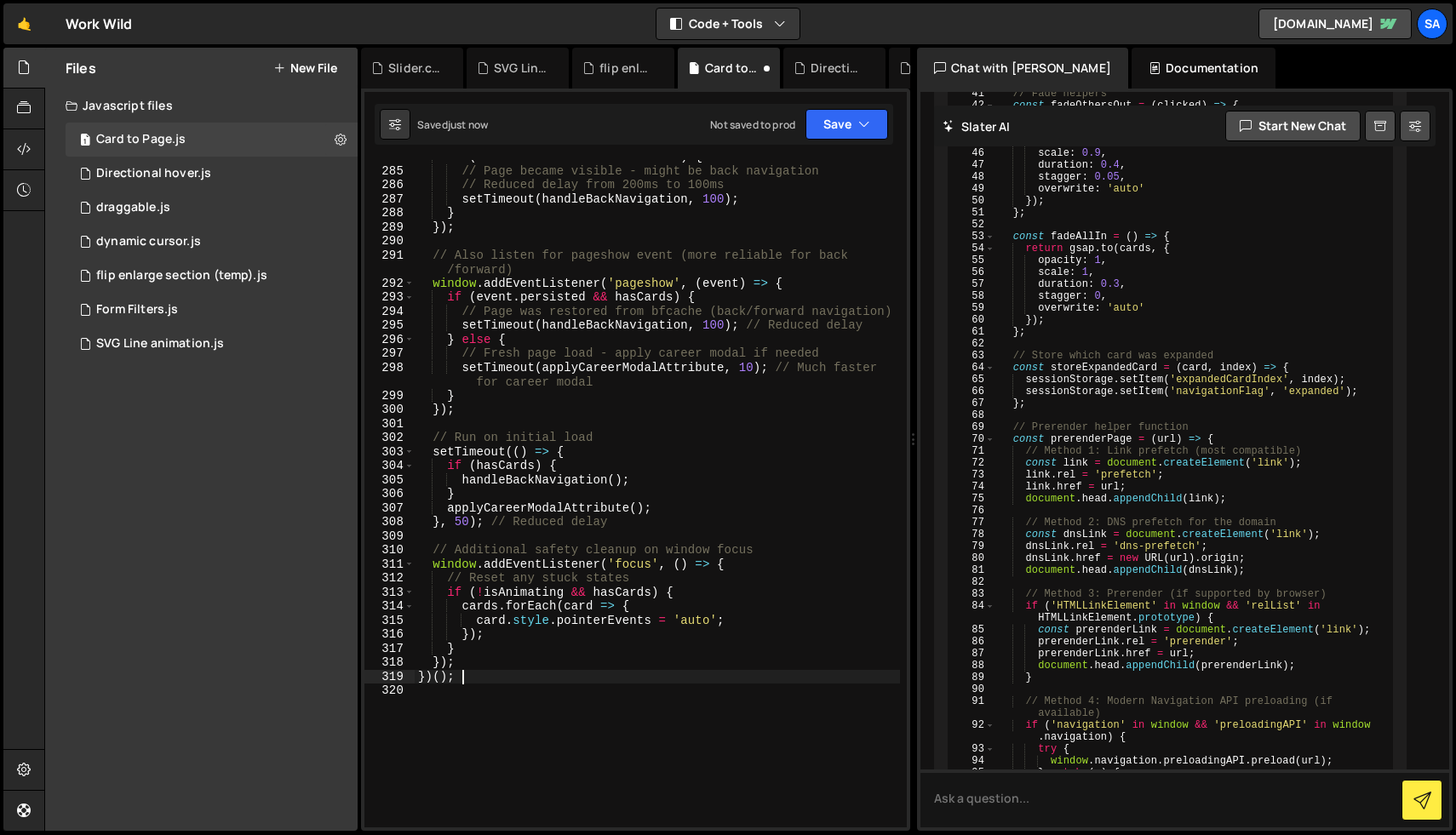
scroll to position [4363, 0]
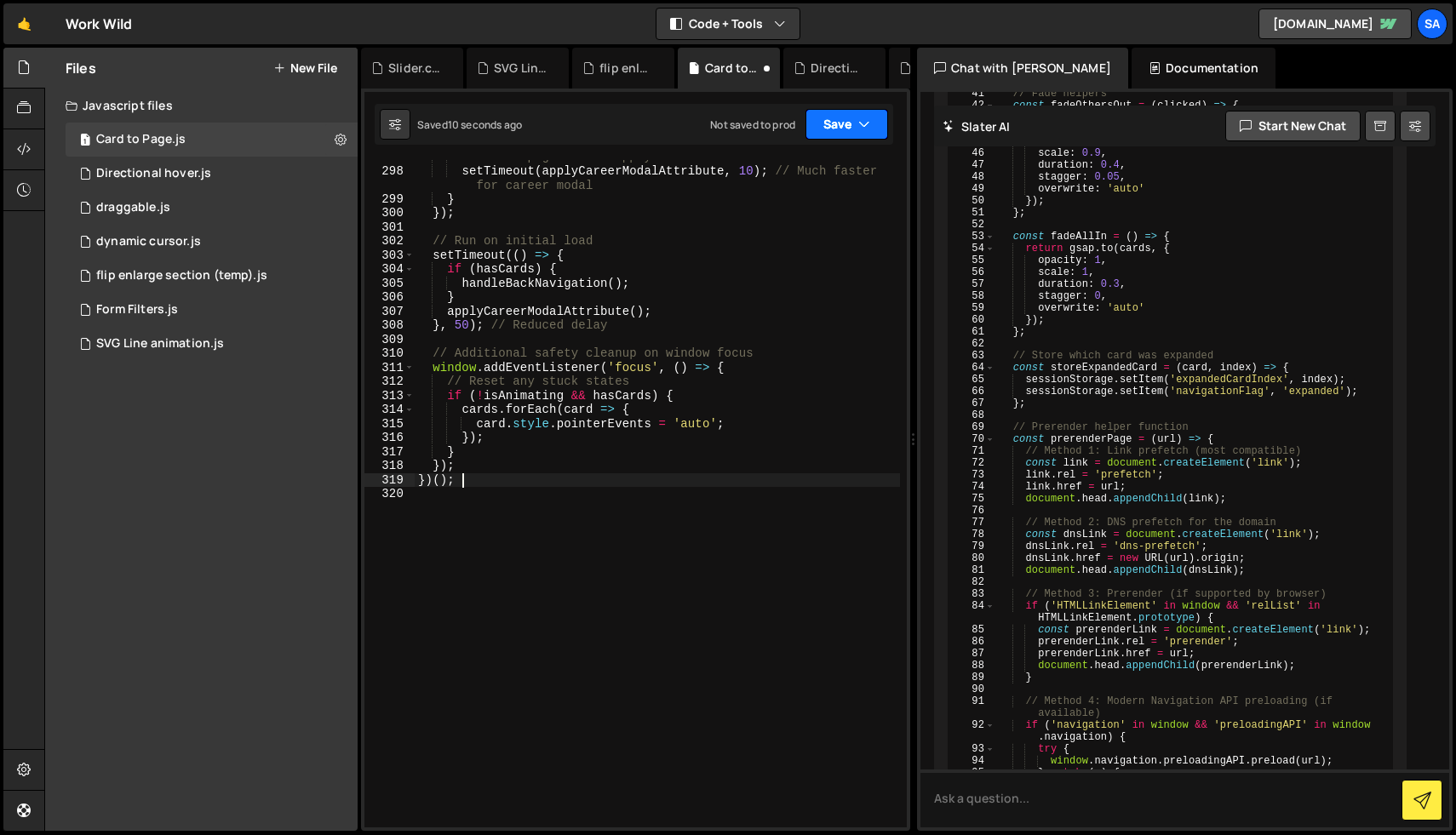
click at [846, 117] on button "Save" at bounding box center [847, 124] width 83 height 31
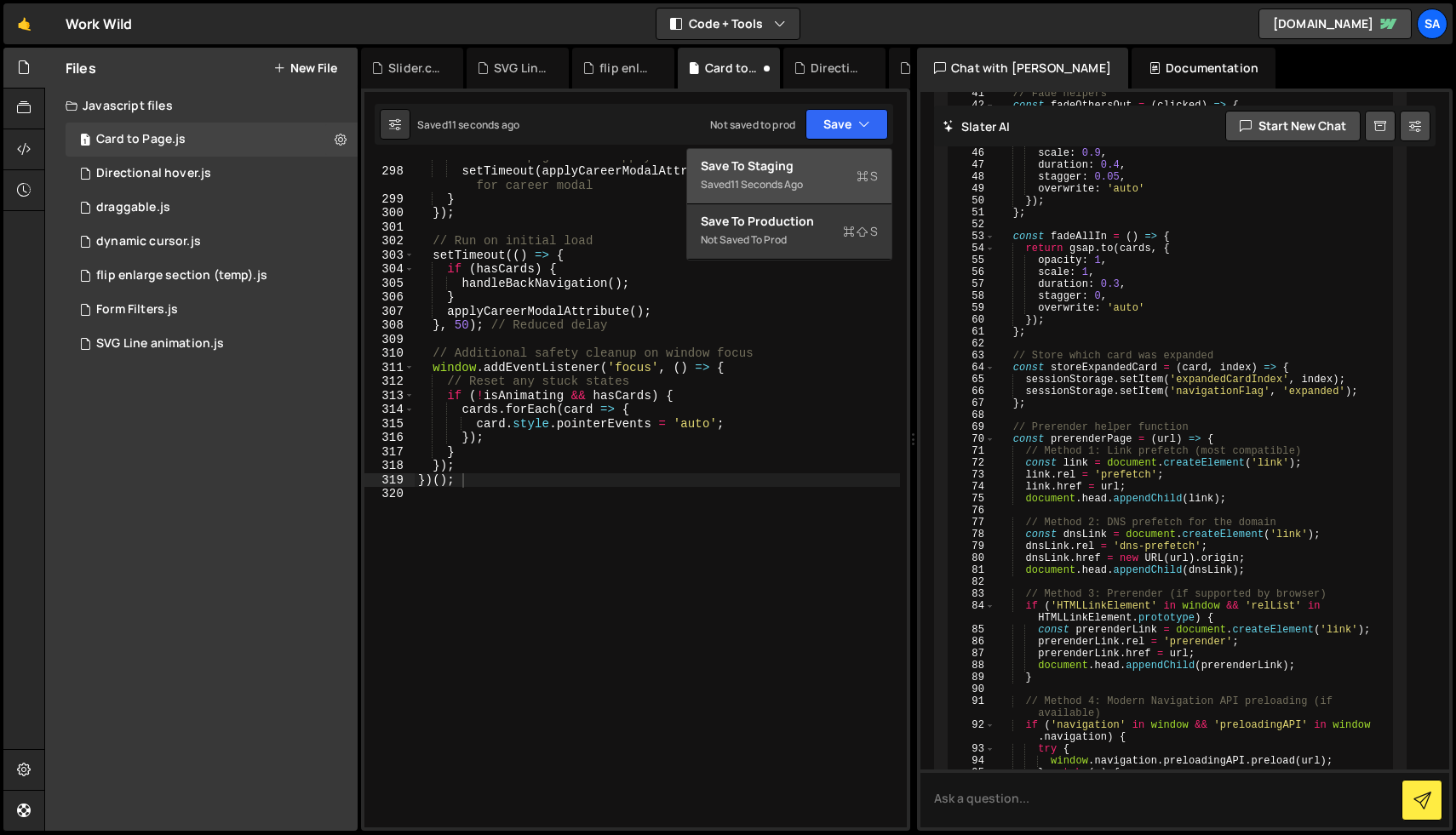
click at [829, 166] on div "Save to Staging S" at bounding box center [789, 166] width 177 height 17
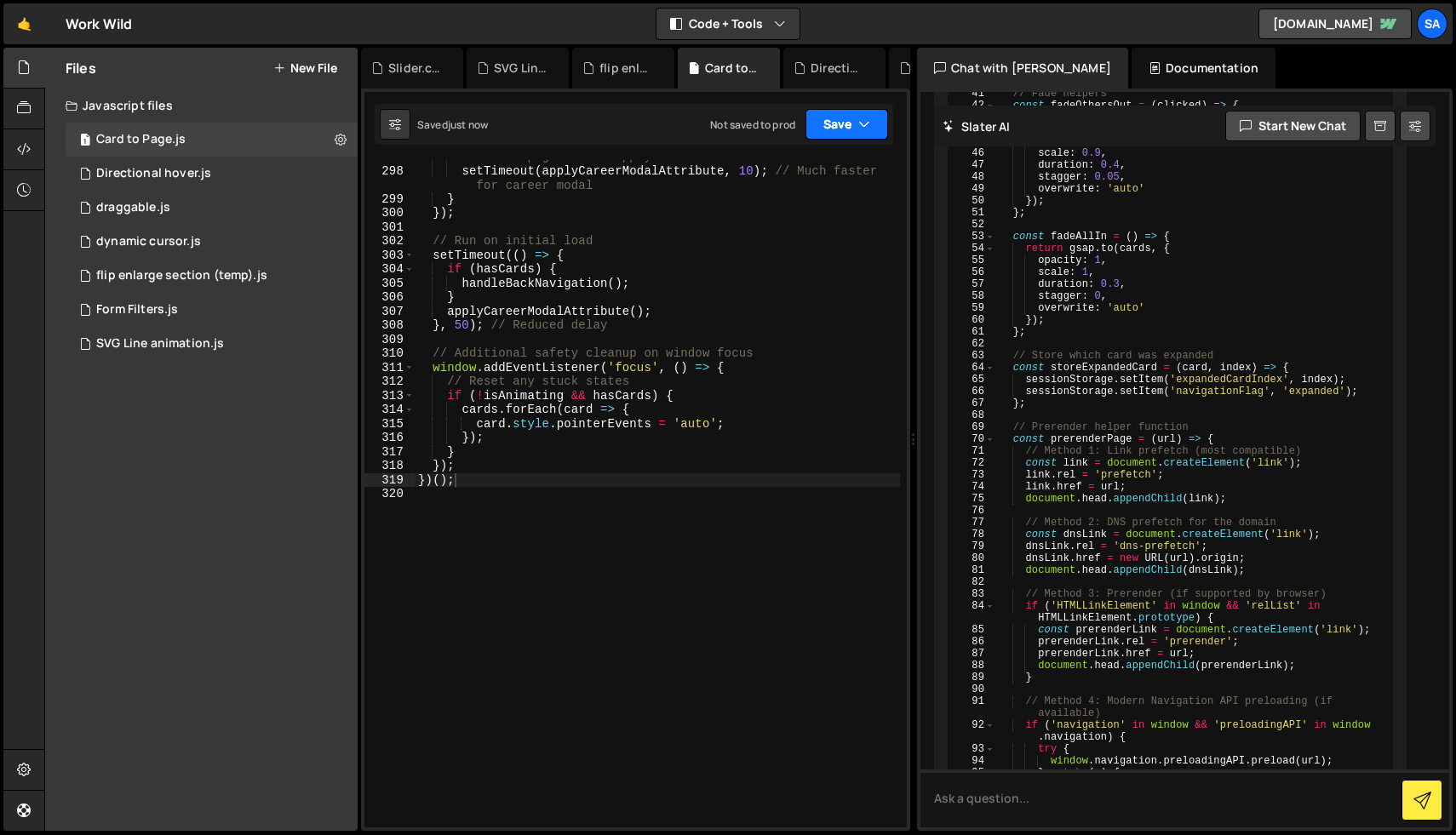
click at [843, 129] on button "Save" at bounding box center [847, 124] width 83 height 31
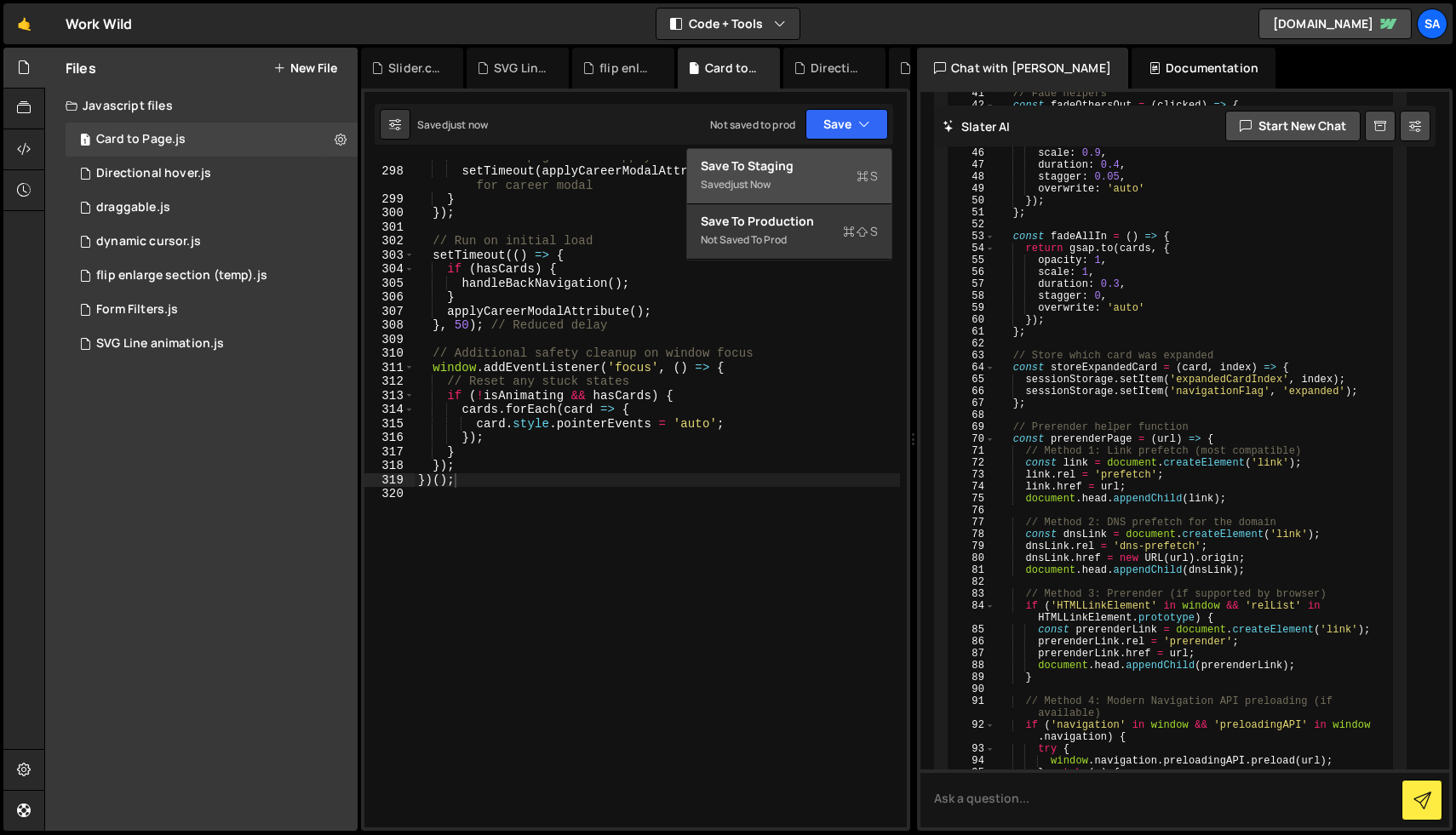
click at [832, 175] on div "Saved just now" at bounding box center [789, 184] width 177 height 21
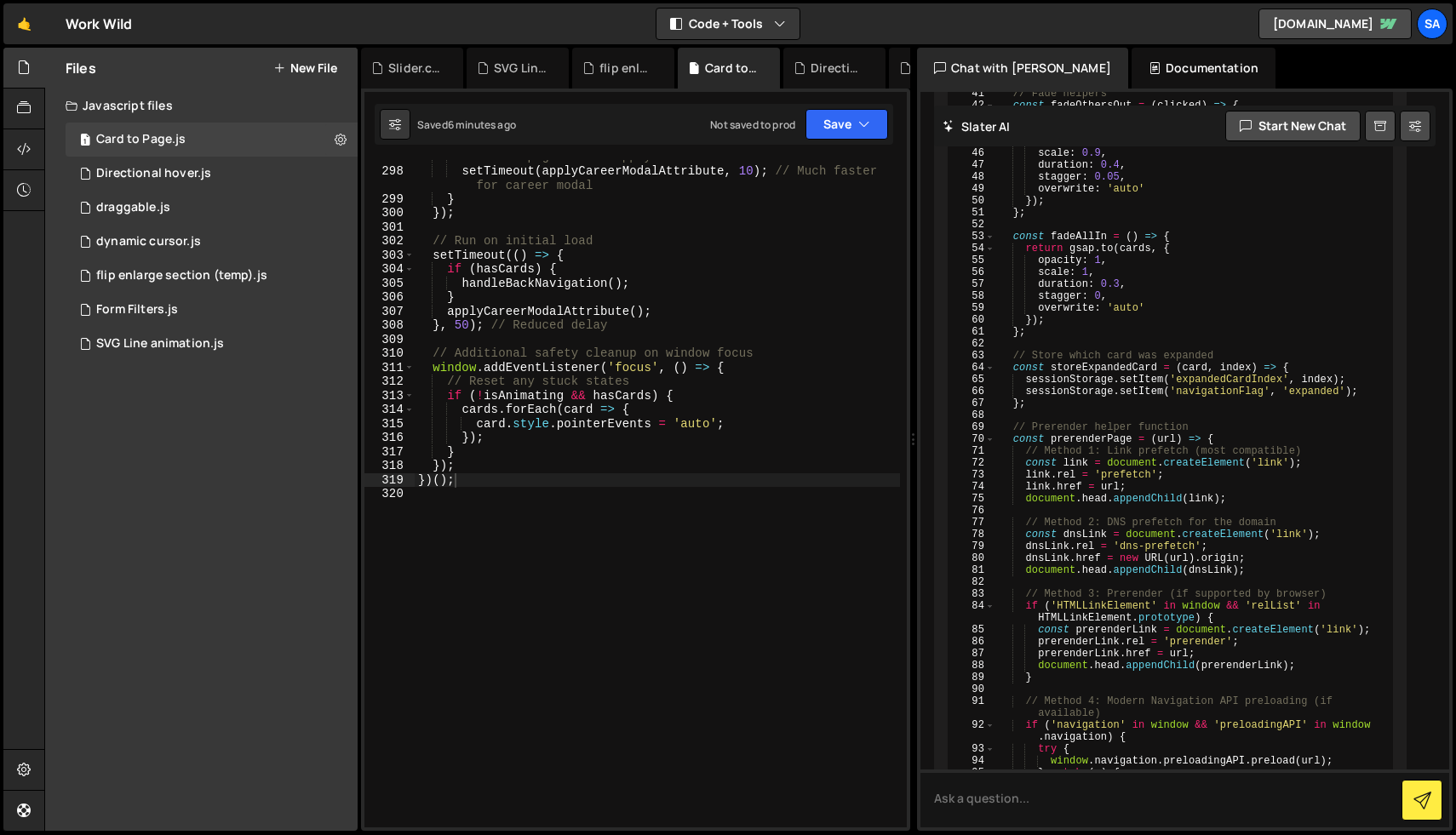
click at [621, 331] on div "// Fresh page load - apply career modal if needed setTimeout ( applyCareerModal…" at bounding box center [657, 497] width 485 height 695
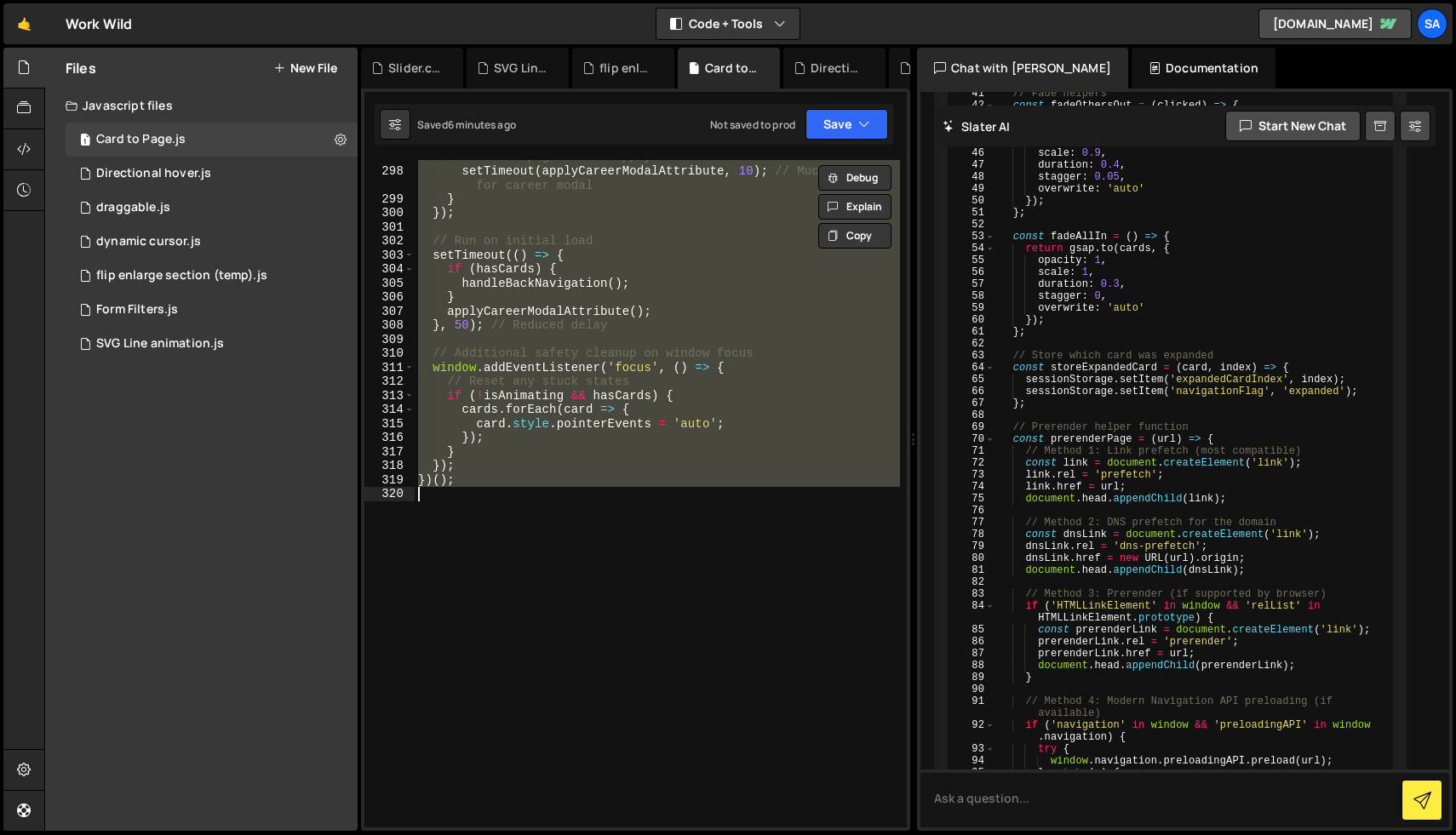
paste textarea
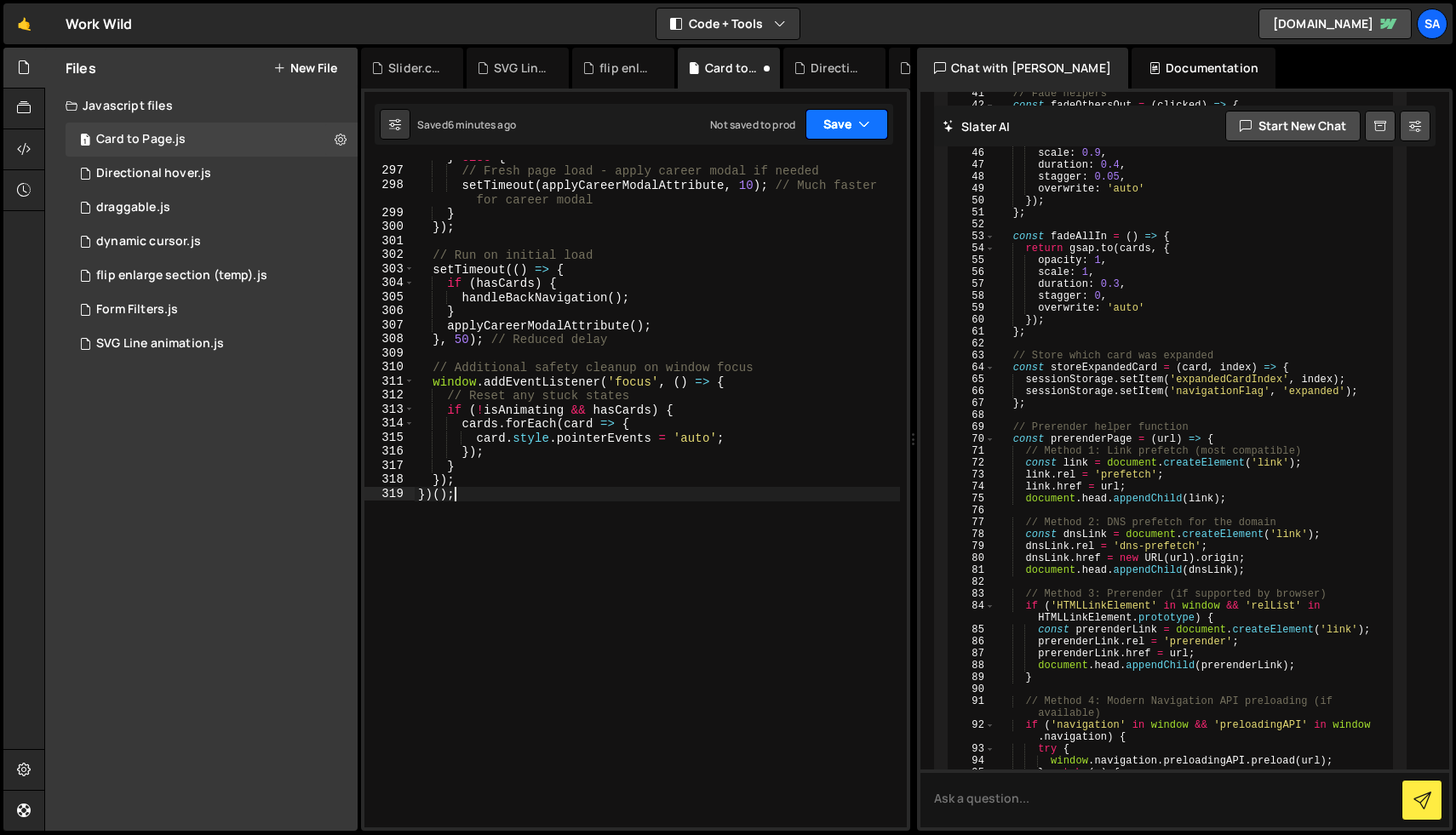
click at [836, 128] on button "Save" at bounding box center [847, 124] width 83 height 31
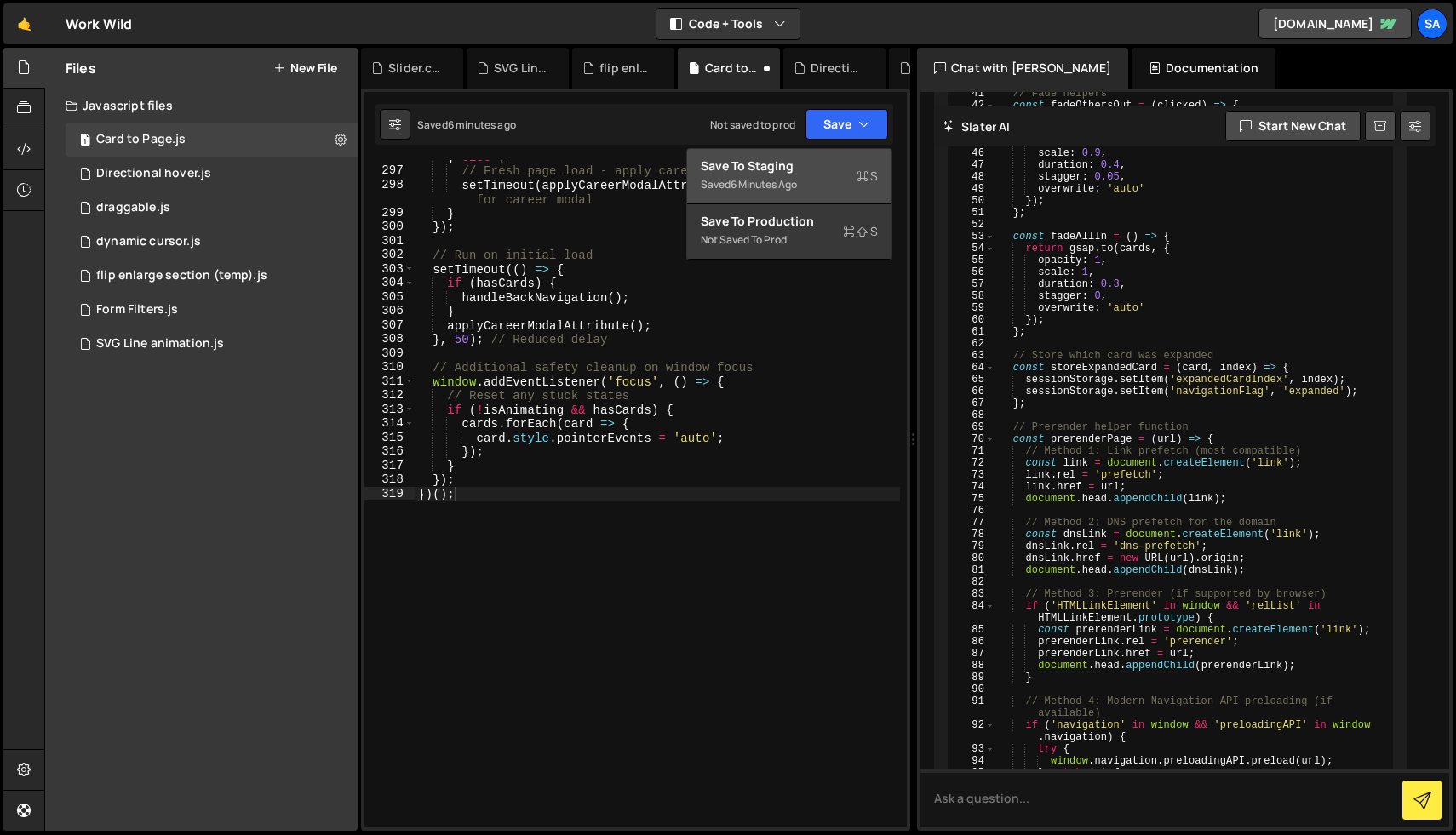
click at [814, 167] on div "Save to Staging S" at bounding box center [789, 166] width 177 height 17
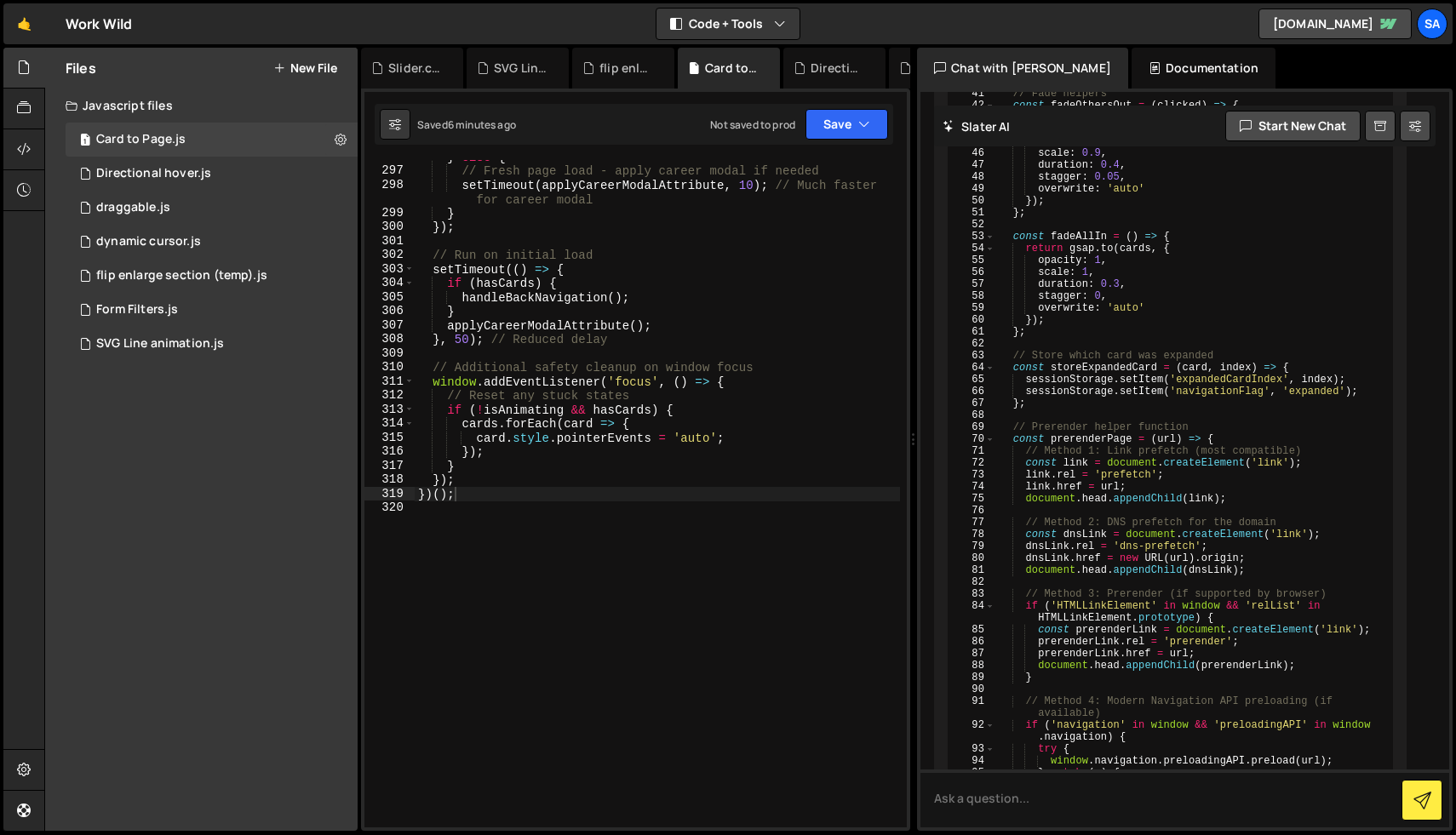
click at [827, 145] on div "XXXXXXXXXXXXXXXXXXXXXXXXXXXXXXXXXXXXXXXXXXXXXXXXXXXXXXXXXXXXXXXXXXXXXXXXXXXXXXX…" at bounding box center [635, 459] width 549 height 742
click at [828, 135] on button "Save" at bounding box center [847, 124] width 83 height 31
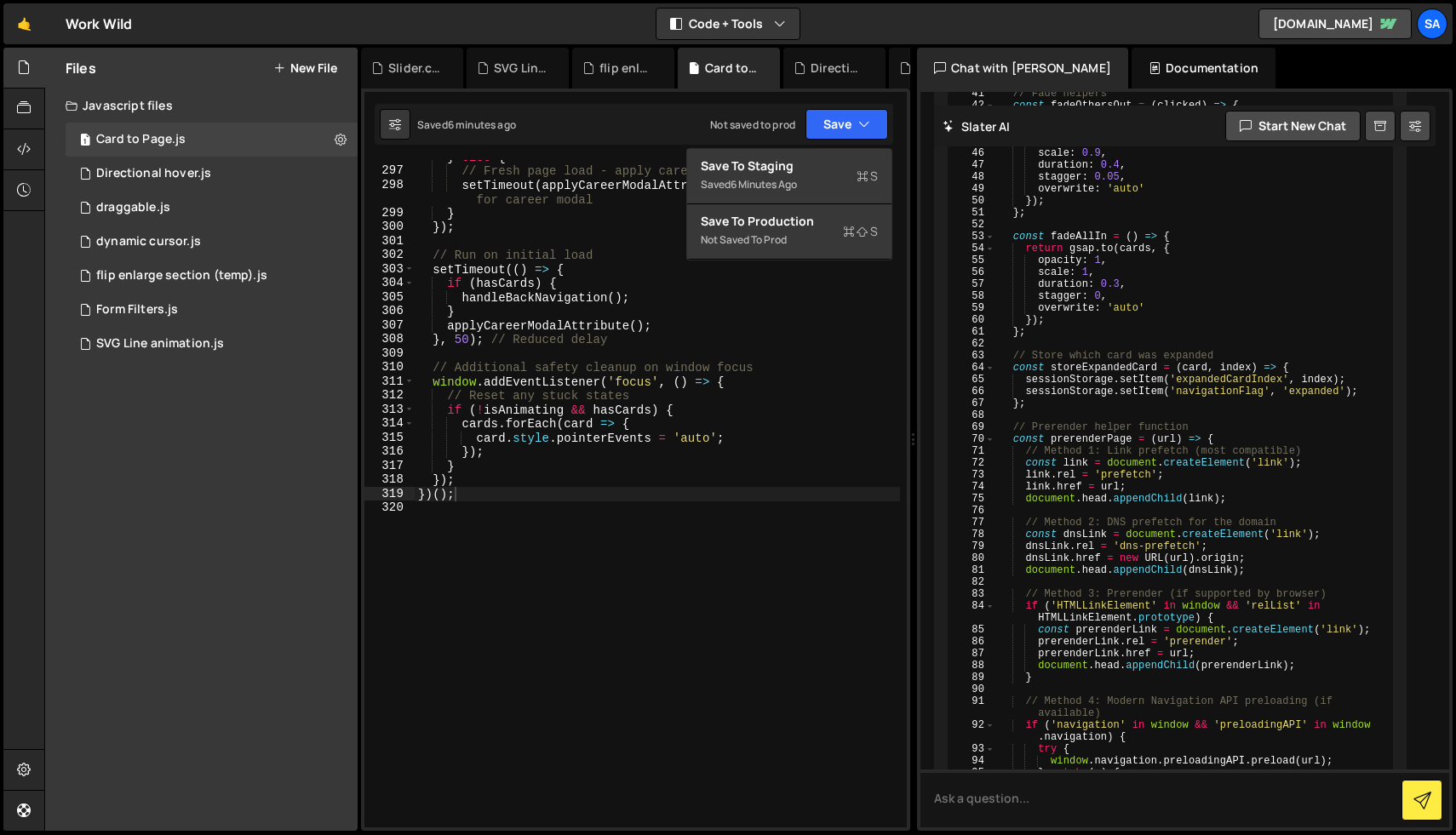
type textarea "cards.forEach(card => {"
click at [703, 419] on div "} else { // Fresh page load - apply career modal if needed setTimeout ( applyCa…" at bounding box center [657, 497] width 485 height 695
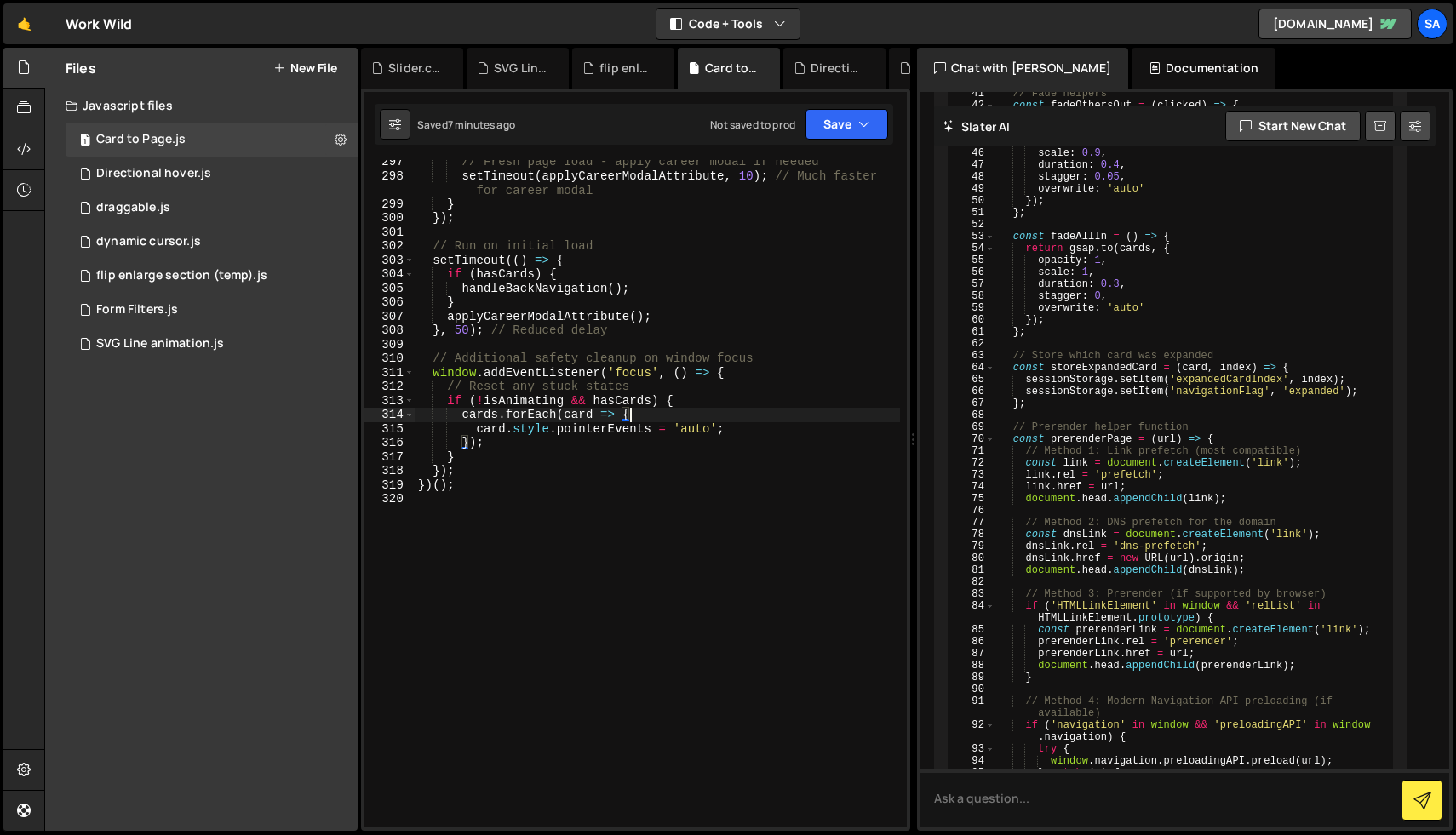
scroll to position [4363, 0]
click at [837, 135] on button "Save" at bounding box center [847, 124] width 83 height 31
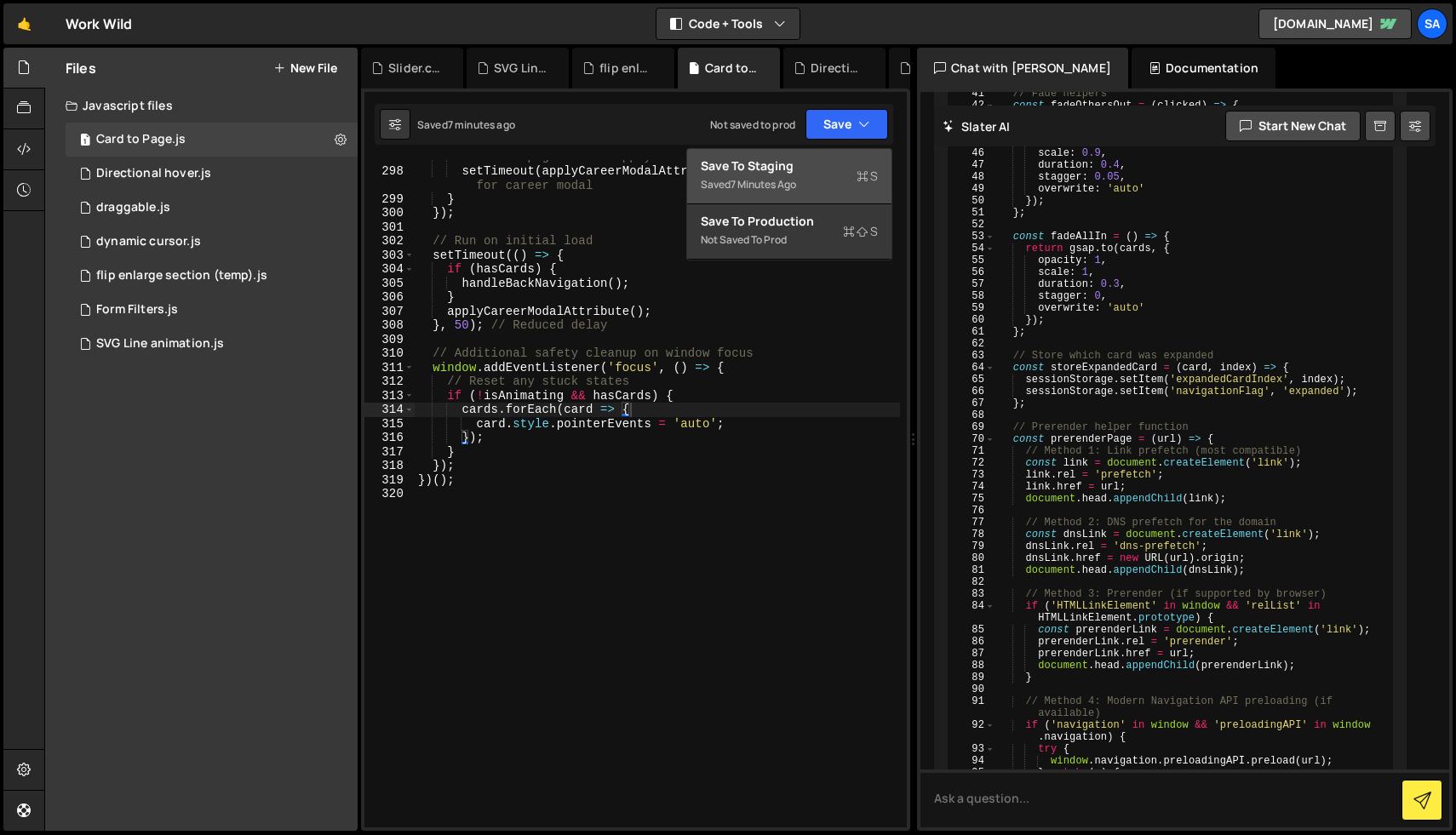
click at [815, 170] on div "Save to Staging S" at bounding box center [789, 166] width 177 height 17
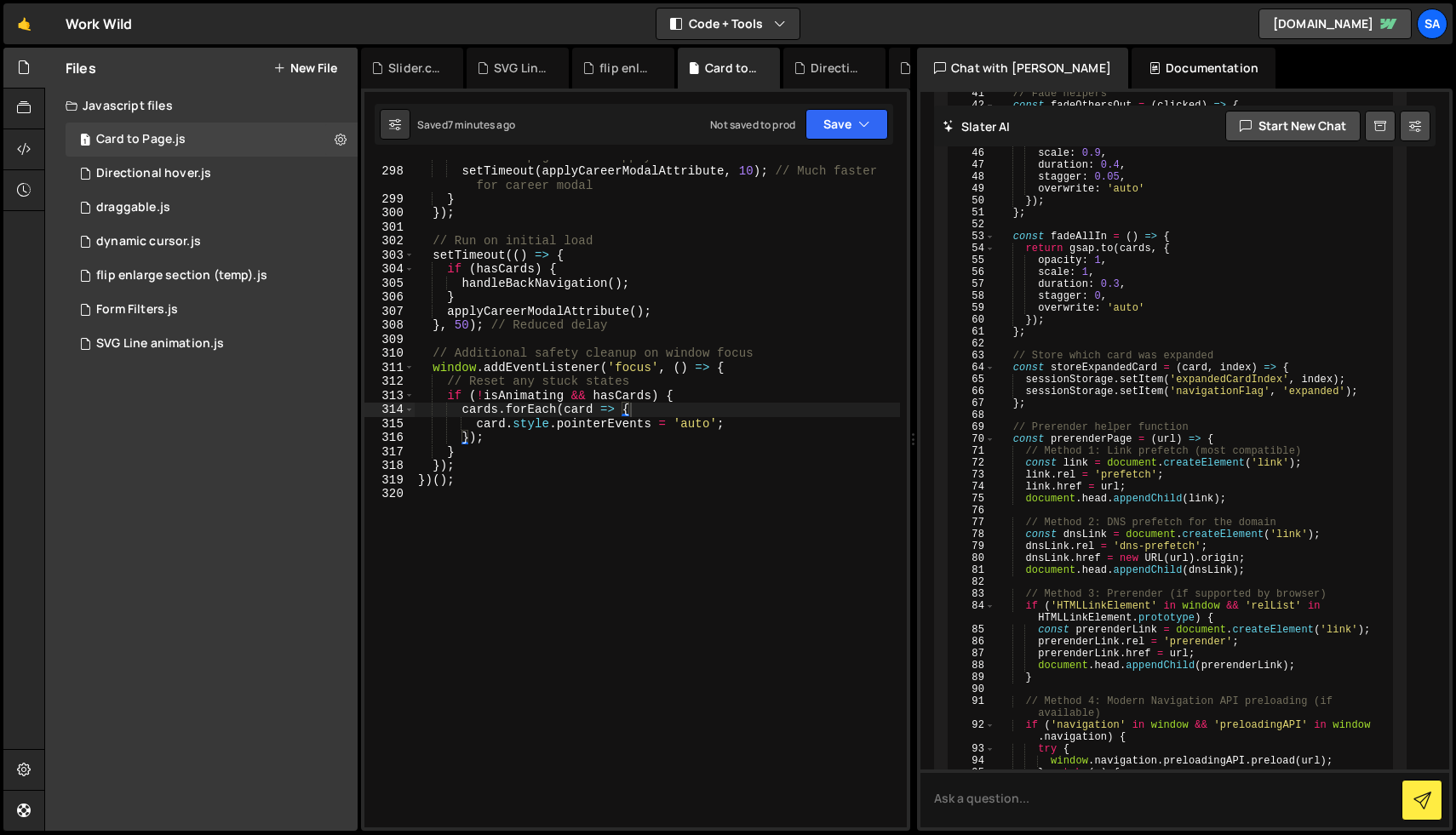
click at [833, 140] on div "Saved 7 minutes ago Not saved to prod Upgrade to Edit Save Save to Staging S Sa…" at bounding box center [634, 123] width 518 height 41
click at [833, 126] on button "Save" at bounding box center [847, 124] width 83 height 31
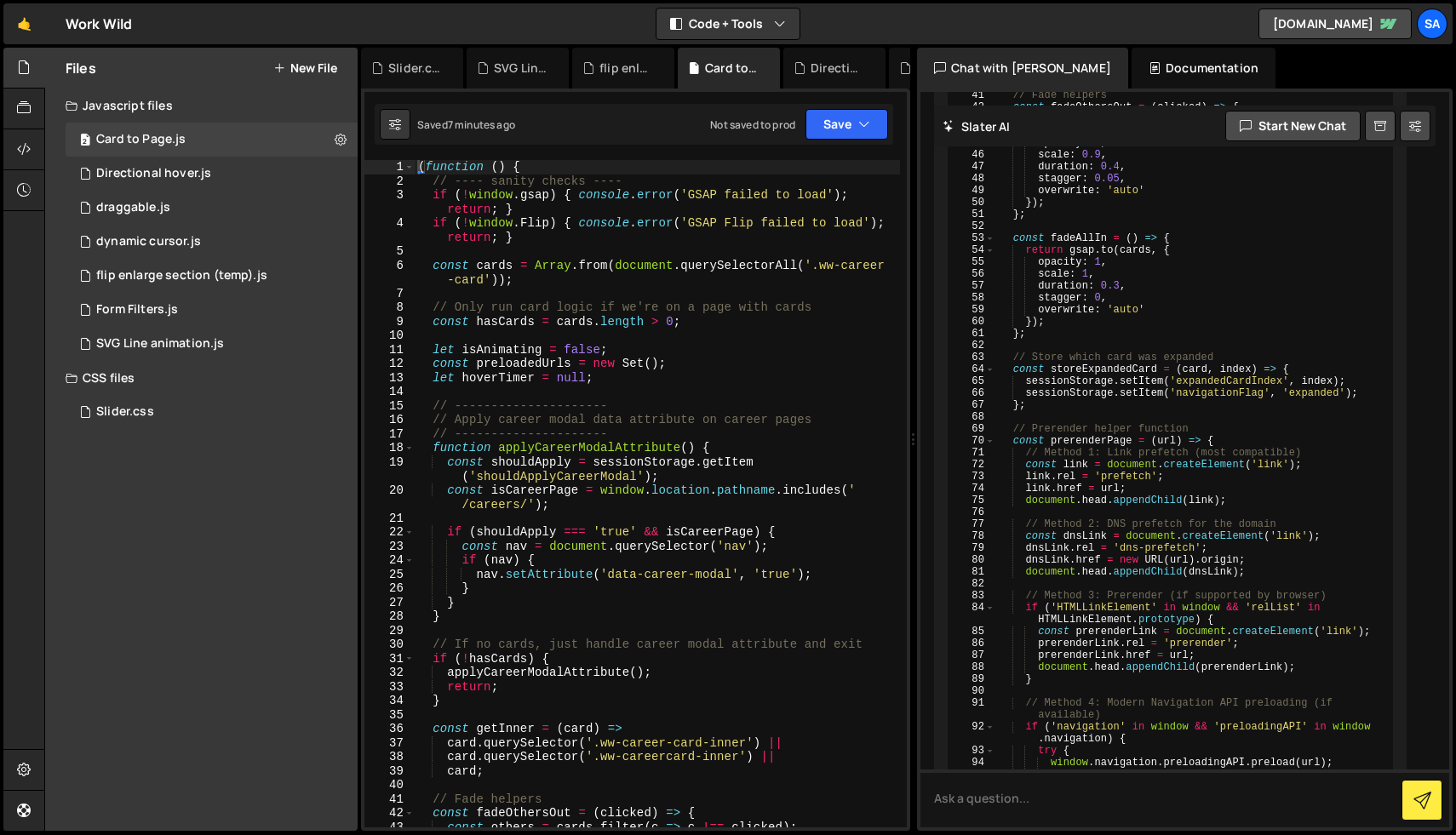
scroll to position [5440, 0]
click at [687, 590] on div "( function ( ) { // ---- sanity checks ---- if ( ! window . gsap ) { console . …" at bounding box center [657, 508] width 485 height 695
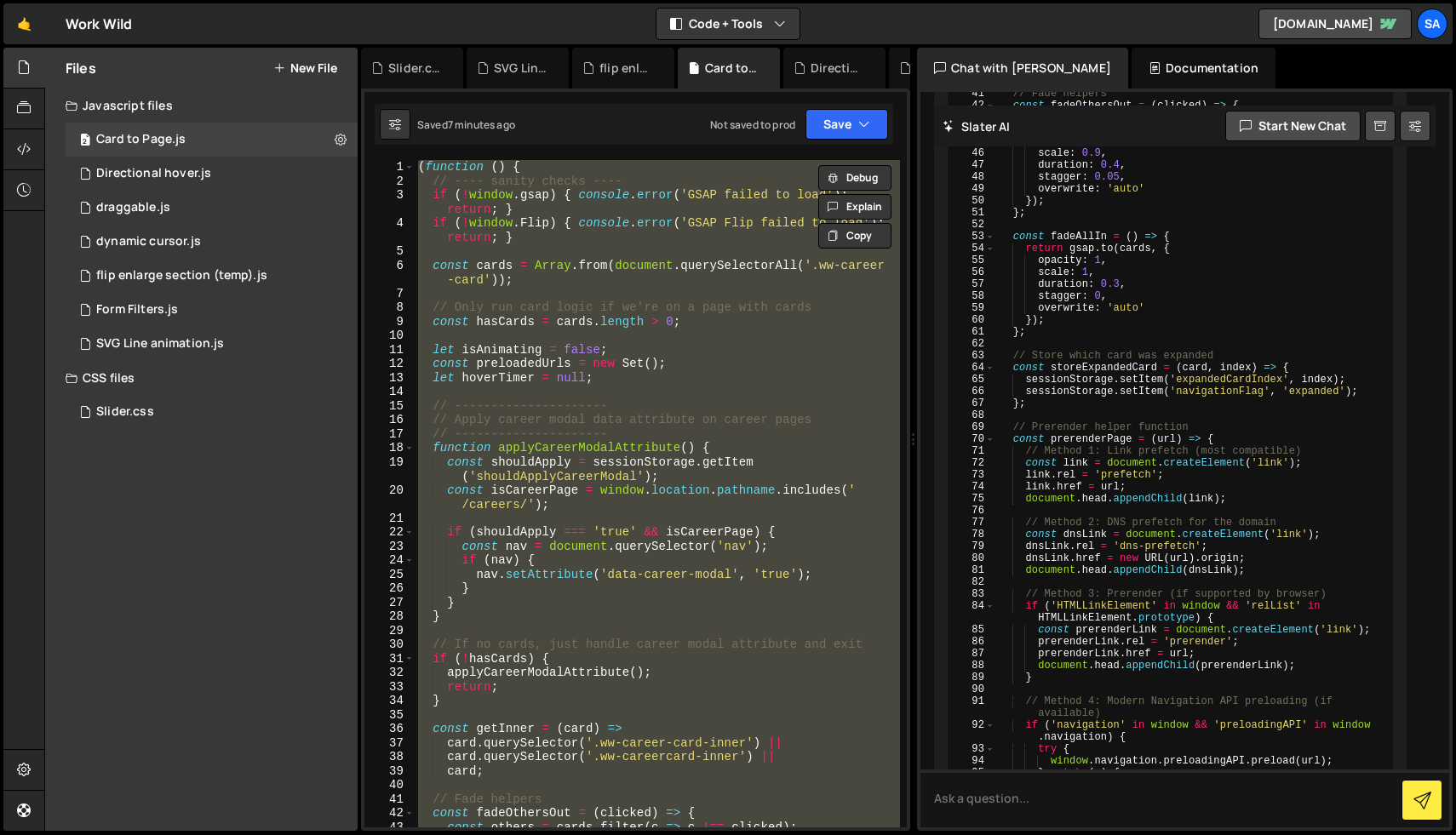
paste textarea
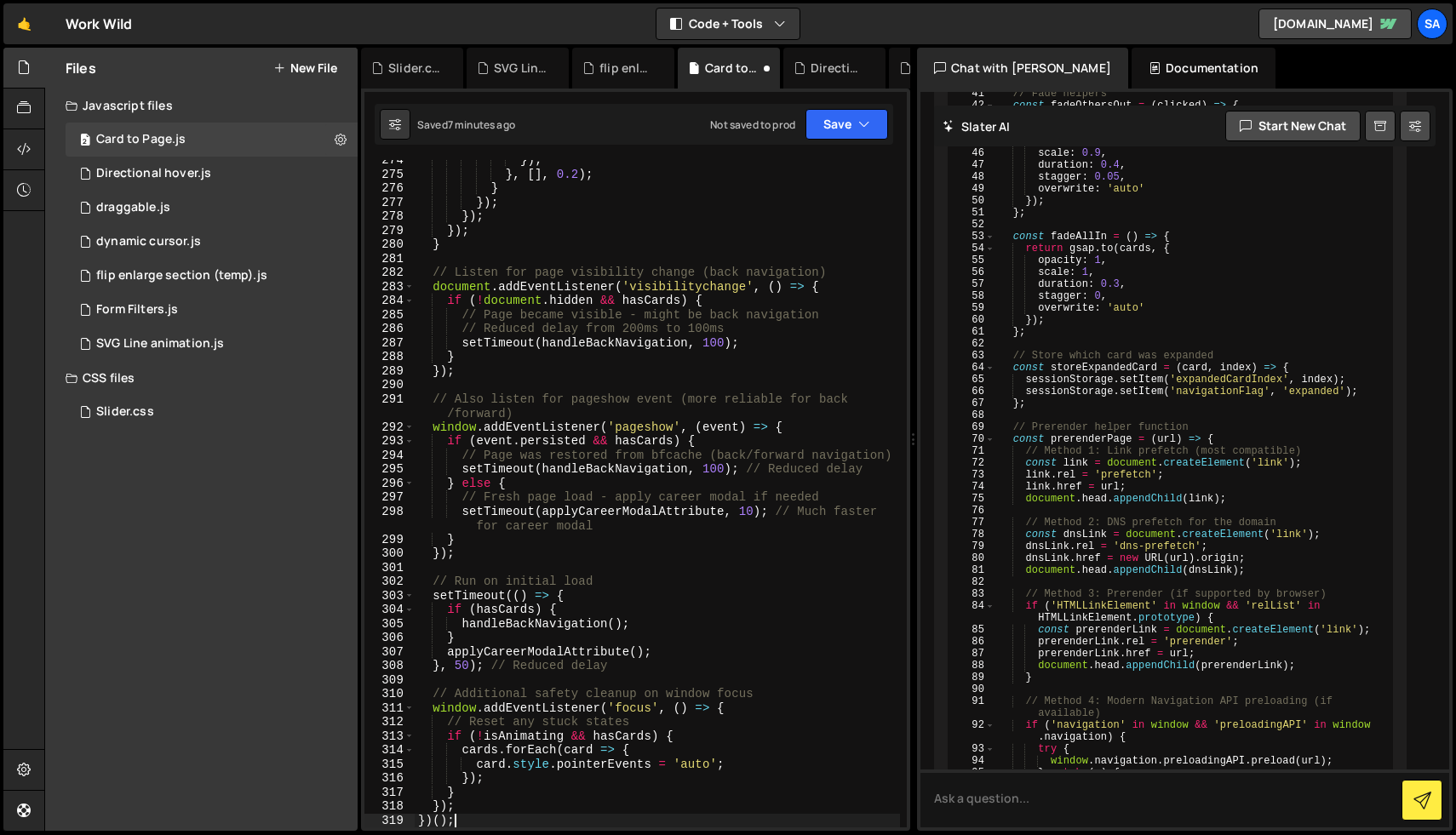
scroll to position [4022, 0]
click at [844, 136] on button "Save" at bounding box center [847, 124] width 83 height 31
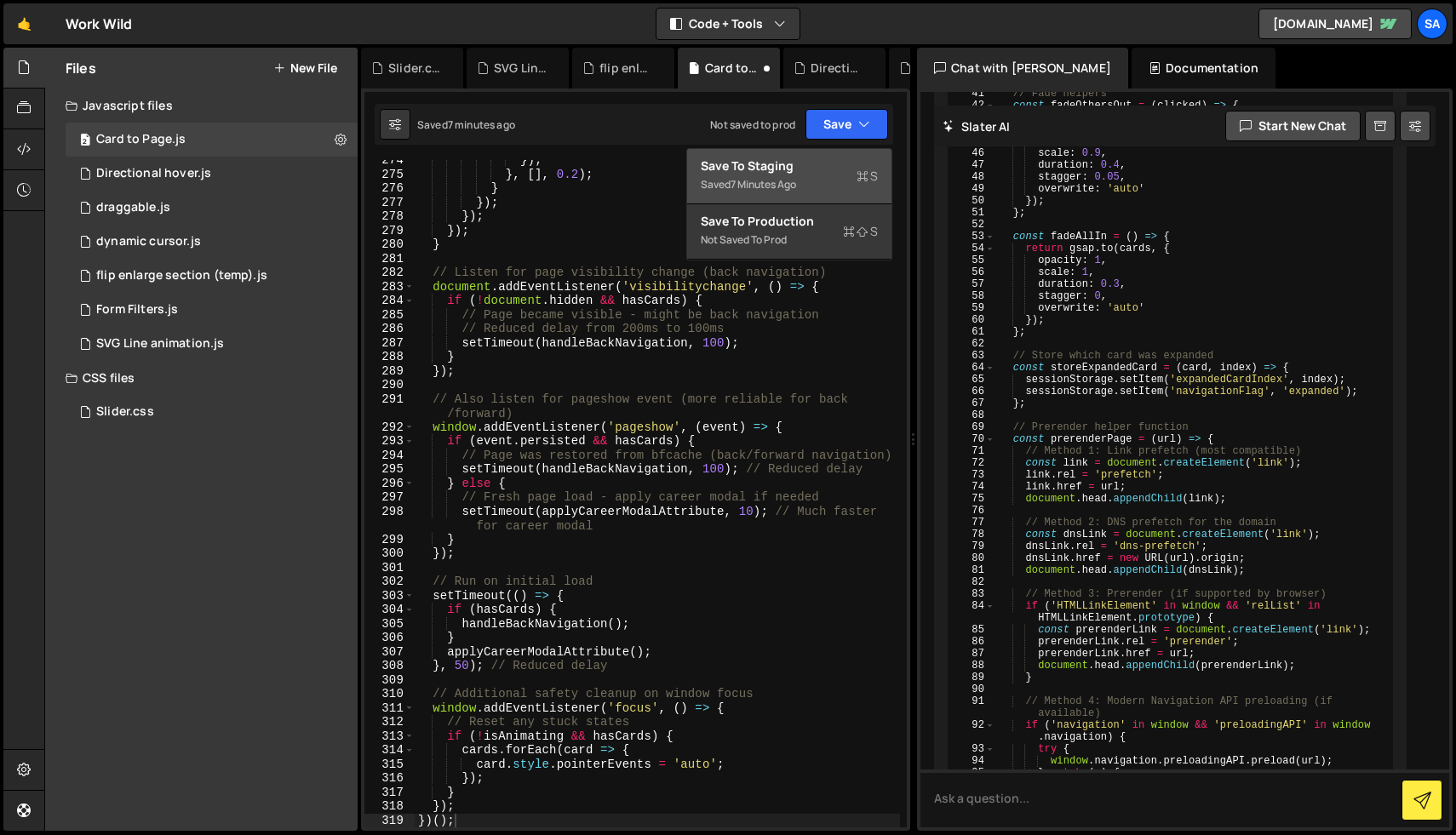
click at [823, 168] on div "Save to Staging S" at bounding box center [789, 166] width 177 height 17
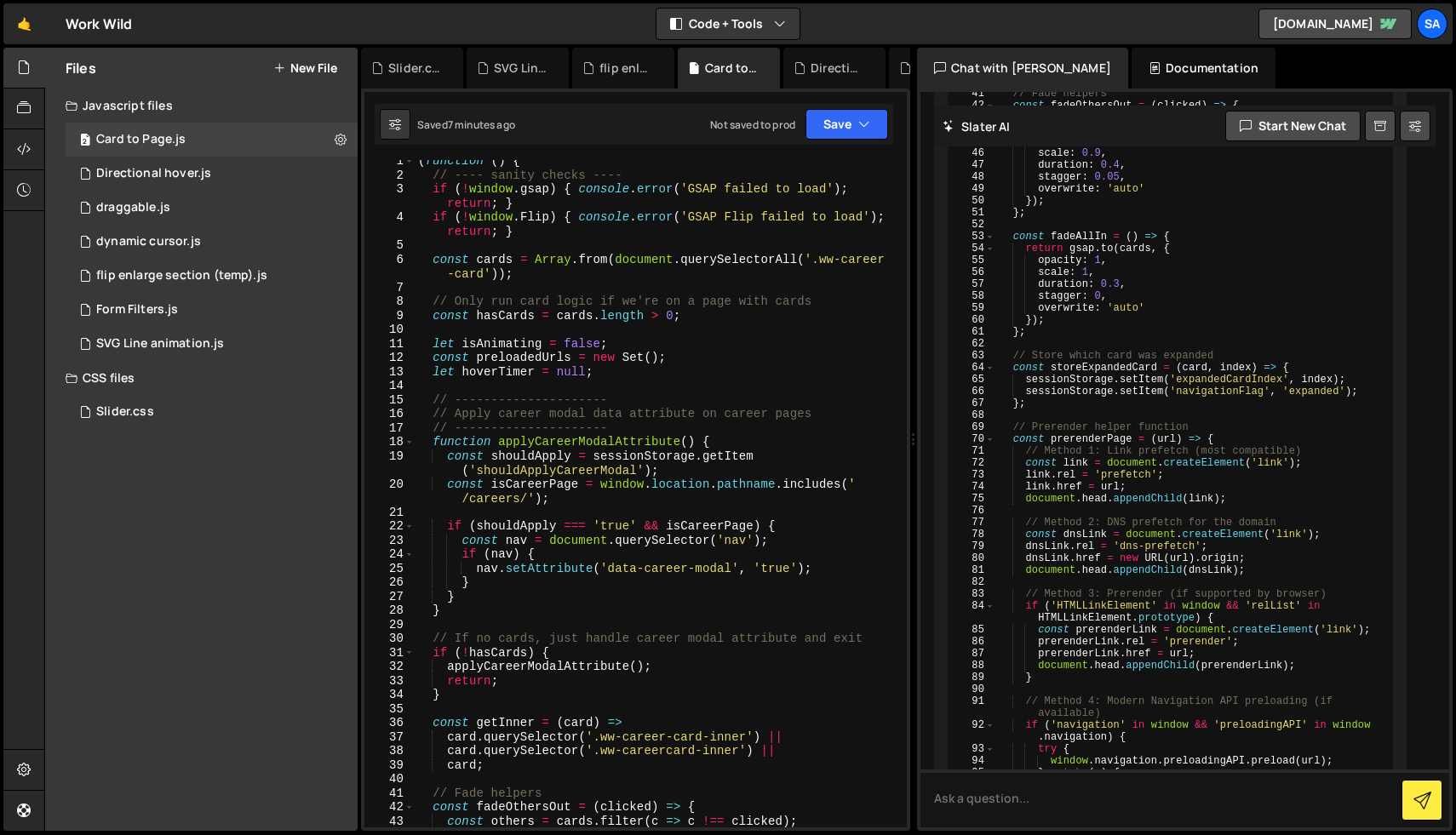
scroll to position [0, 0]
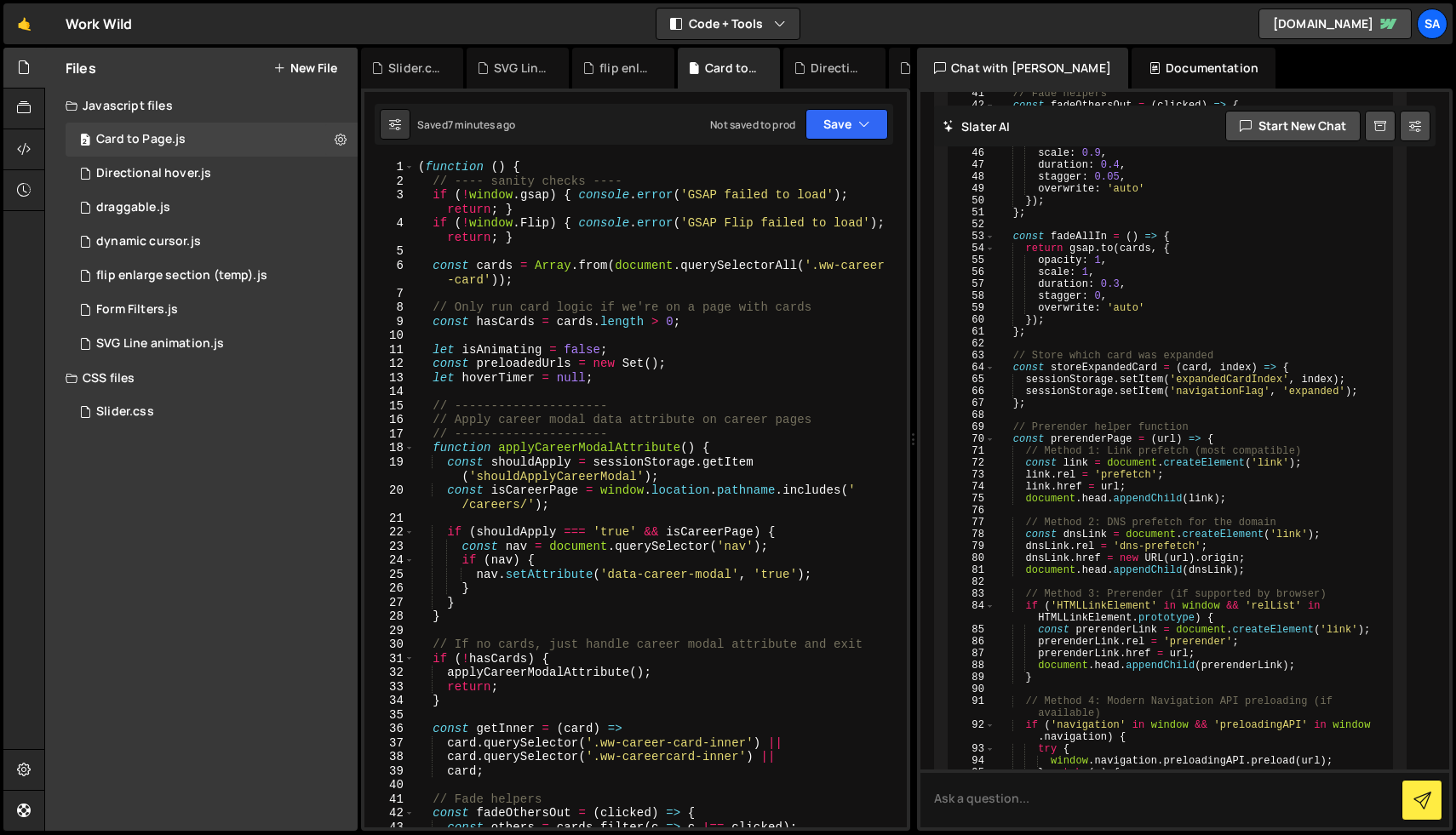
click at [673, 189] on div "( function ( ) { // ---- sanity checks ---- if ( ! window . gsap ) { console . …" at bounding box center [657, 508] width 485 height 695
click at [418, 164] on div "( function ( ) { // ---- sanity checks ---- if ( ! window . gsap ) { console . …" at bounding box center [657, 508] width 485 height 695
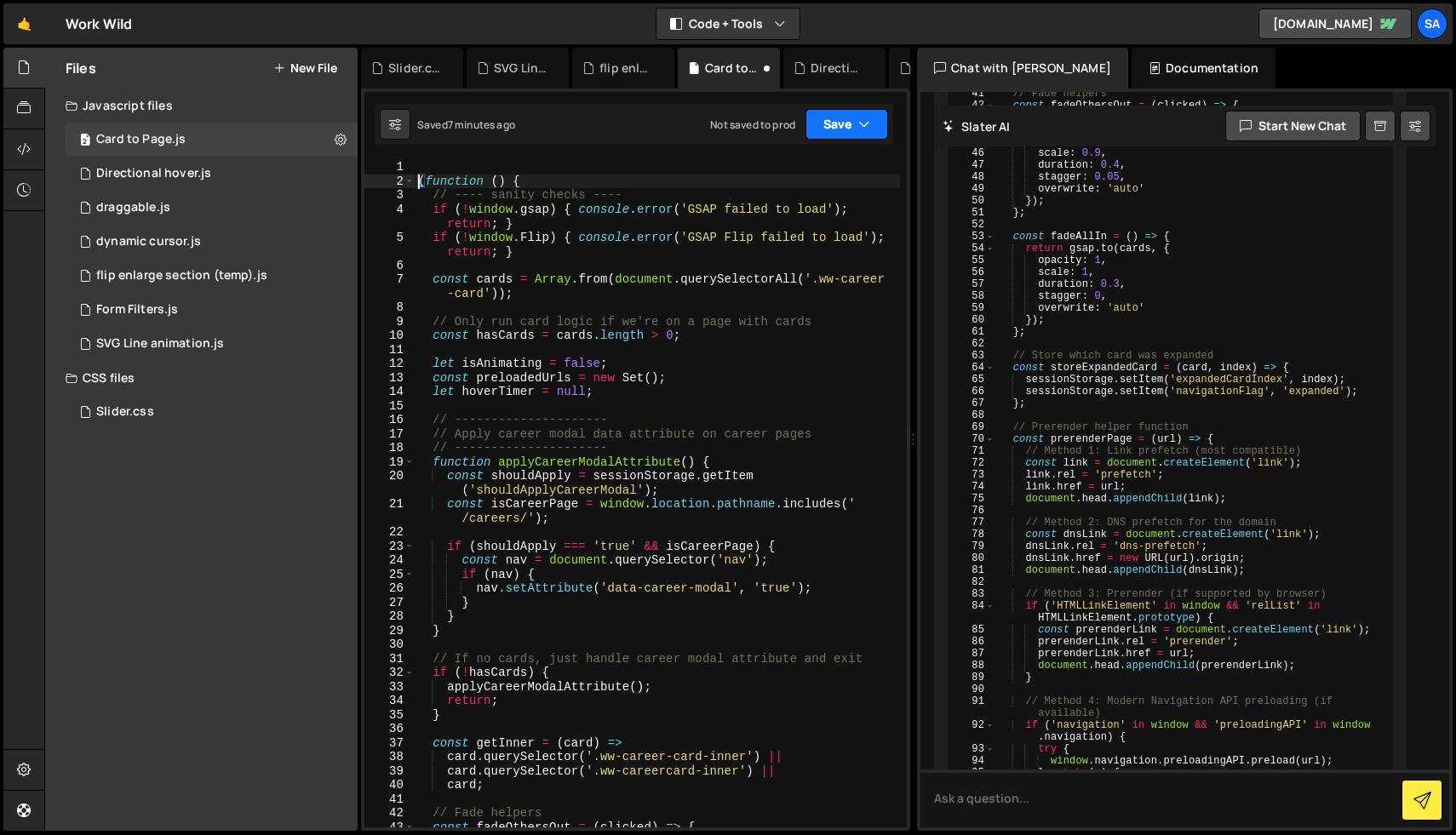
click at [831, 123] on button "Save" at bounding box center [847, 124] width 83 height 31
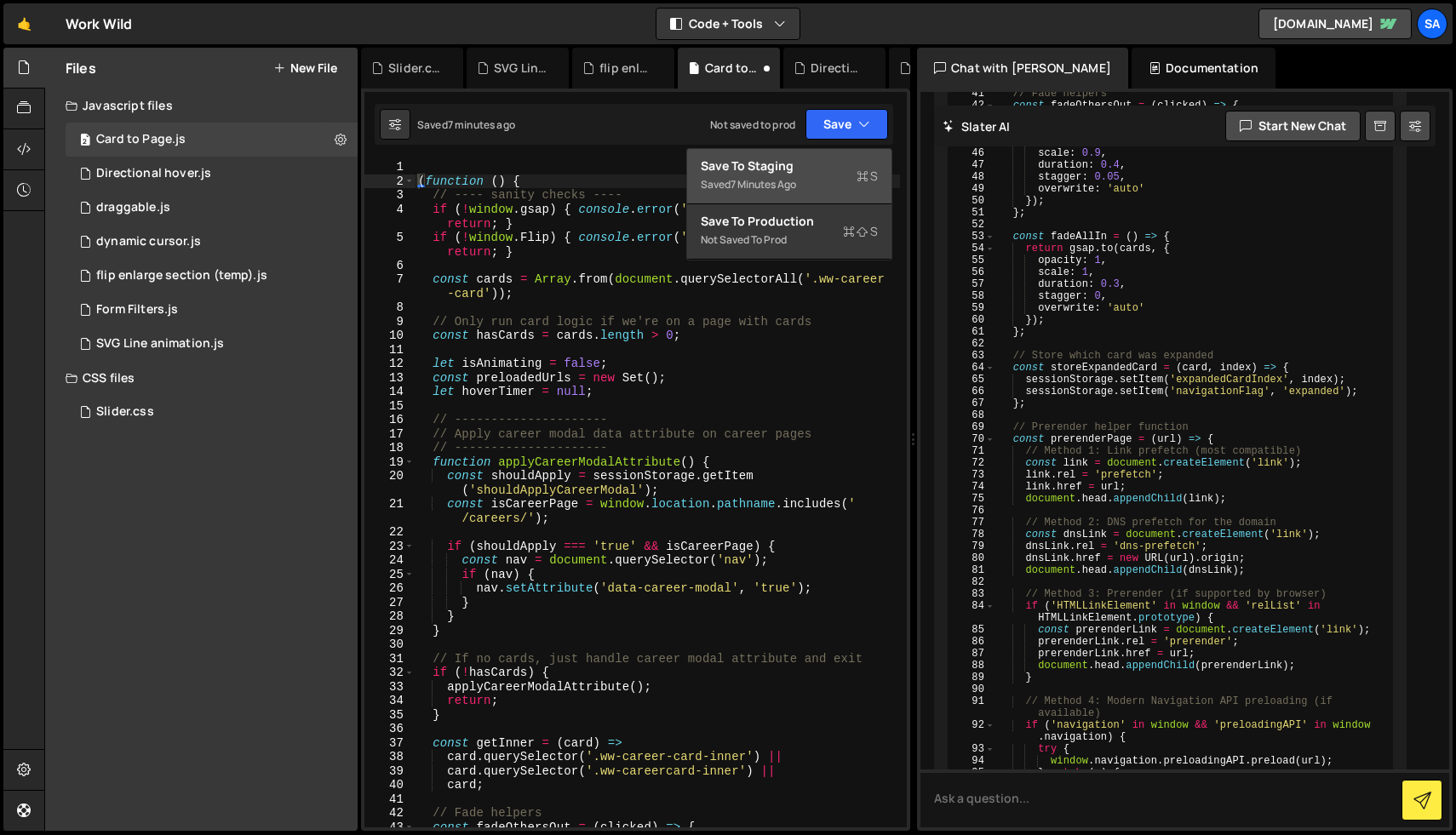
click at [816, 164] on div "Save to Staging S" at bounding box center [789, 166] width 177 height 17
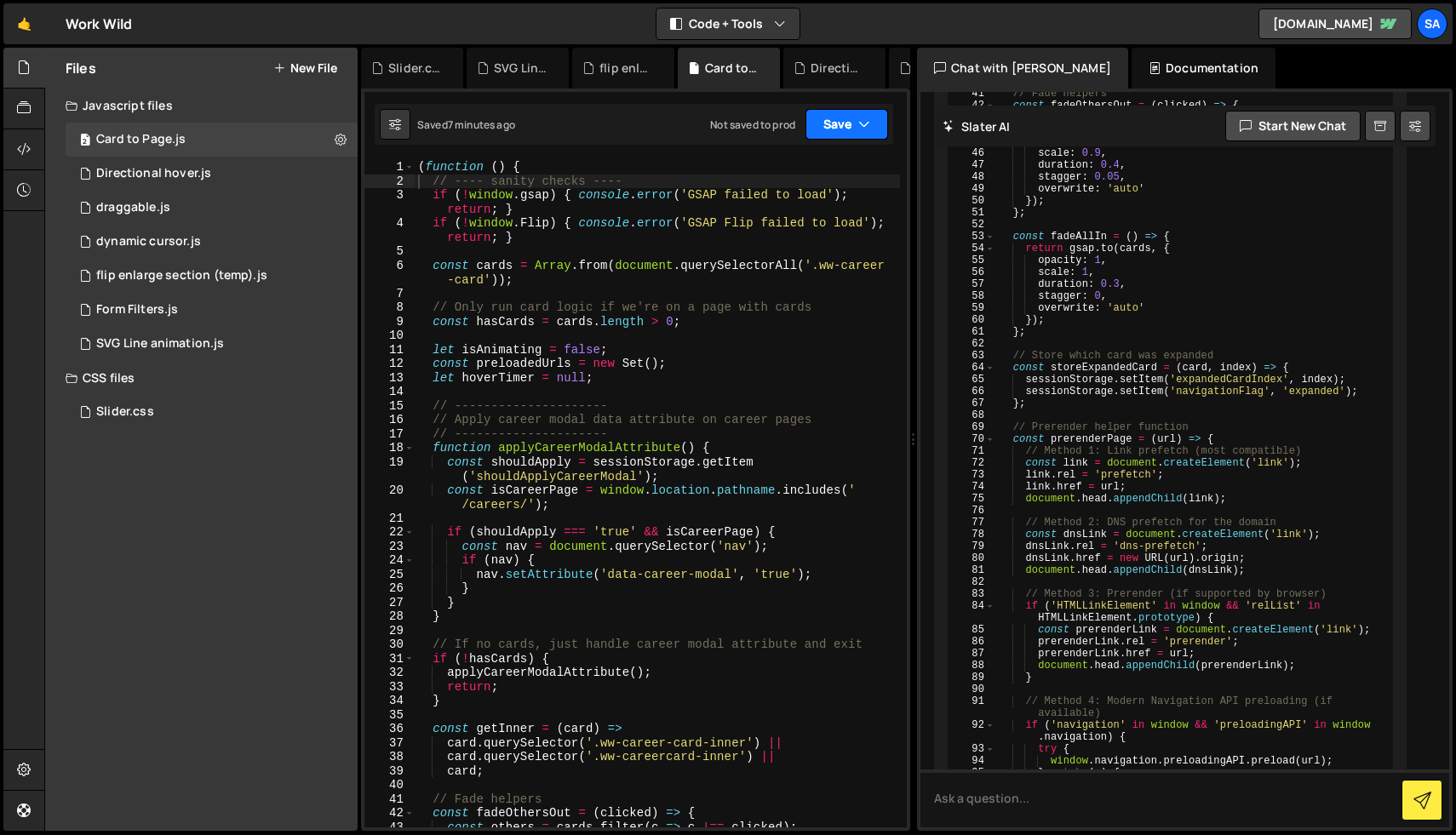
click at [825, 130] on button "Save" at bounding box center [847, 124] width 83 height 31
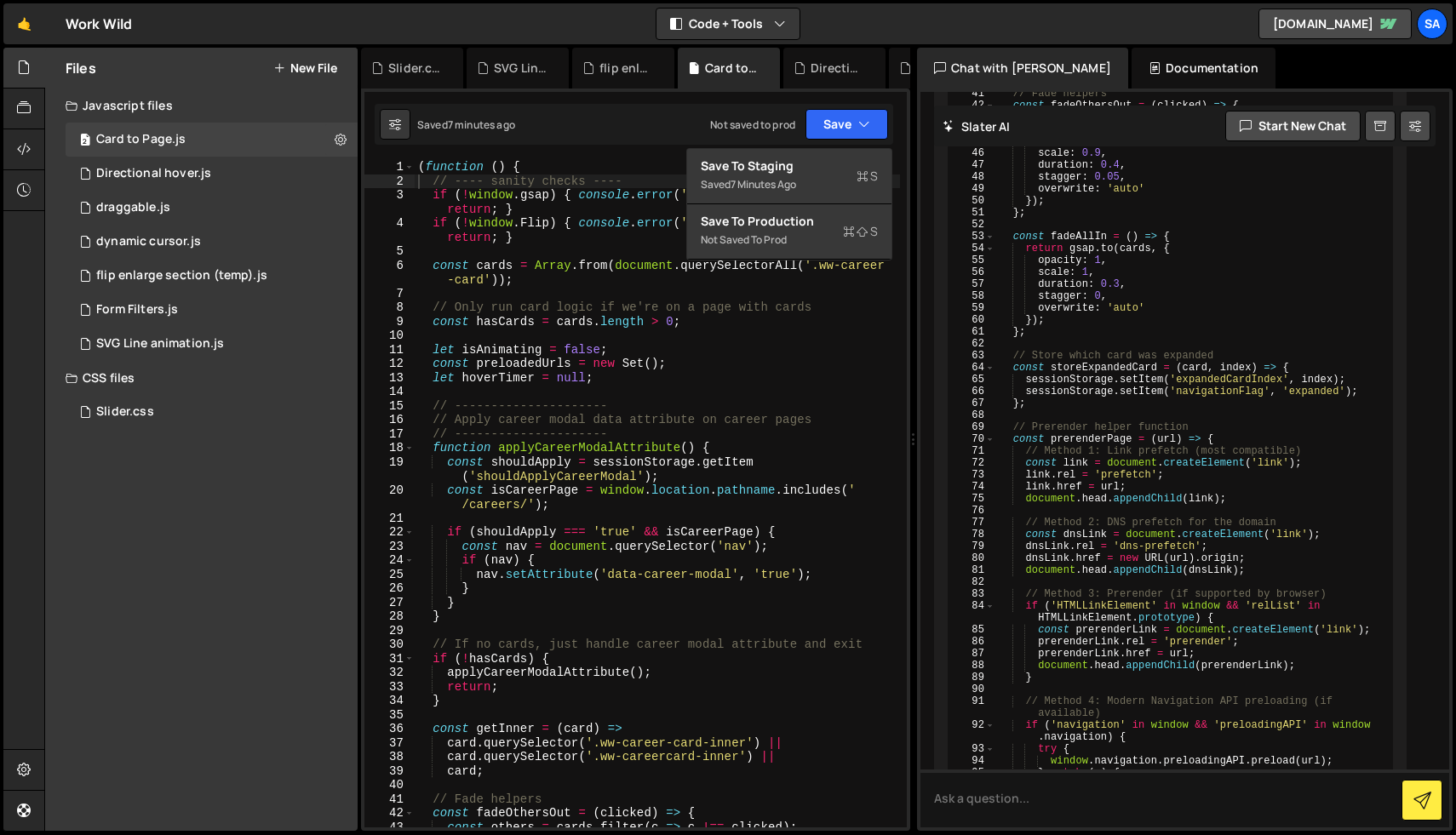
type textarea "// ---- sanity checks ----"
click at [406, 178] on div "2" at bounding box center [390, 181] width 50 height 15
click at [414, 165] on div "1" at bounding box center [390, 167] width 50 height 15
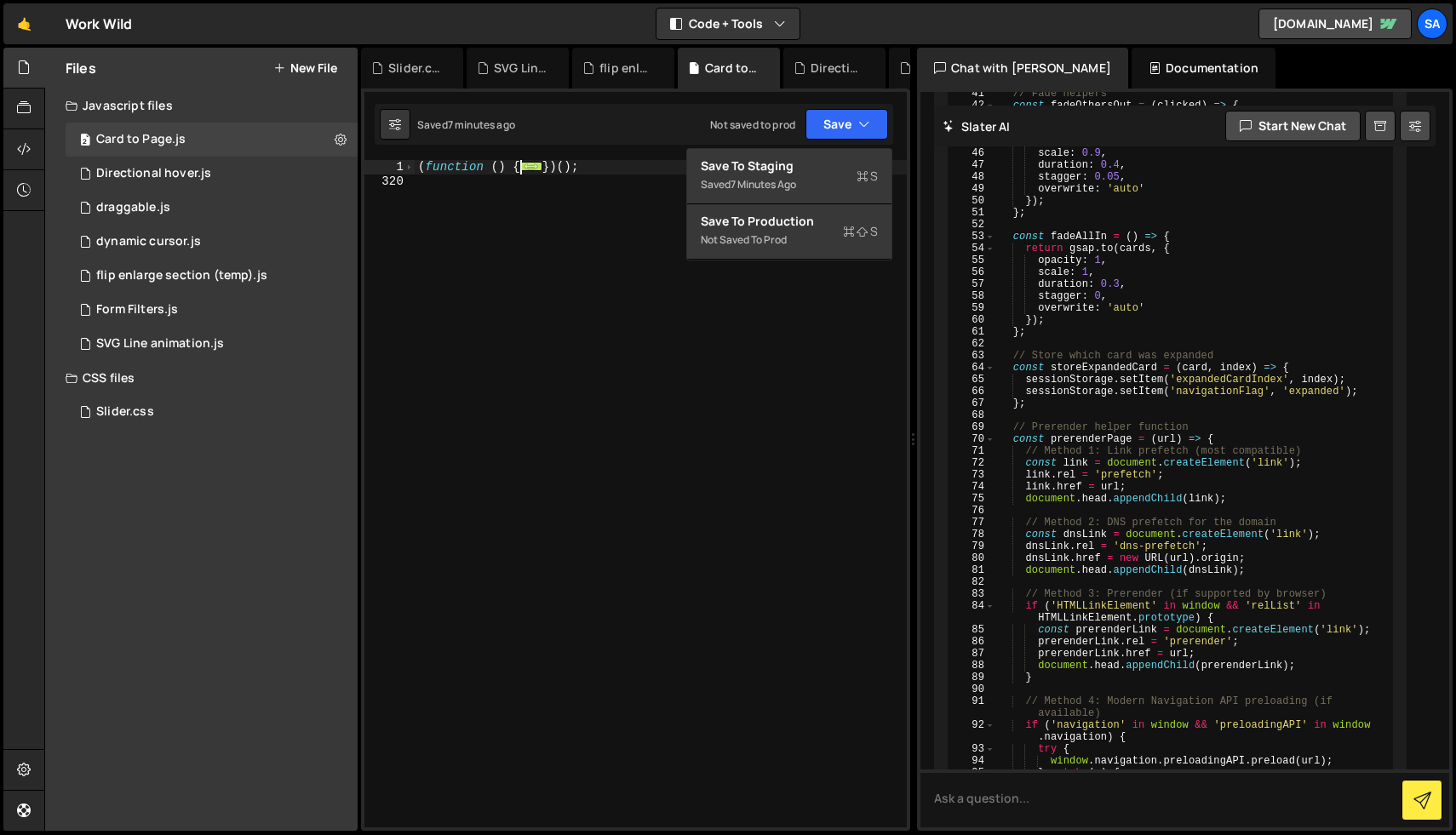
click at [399, 175] on div "320" at bounding box center [390, 181] width 50 height 15
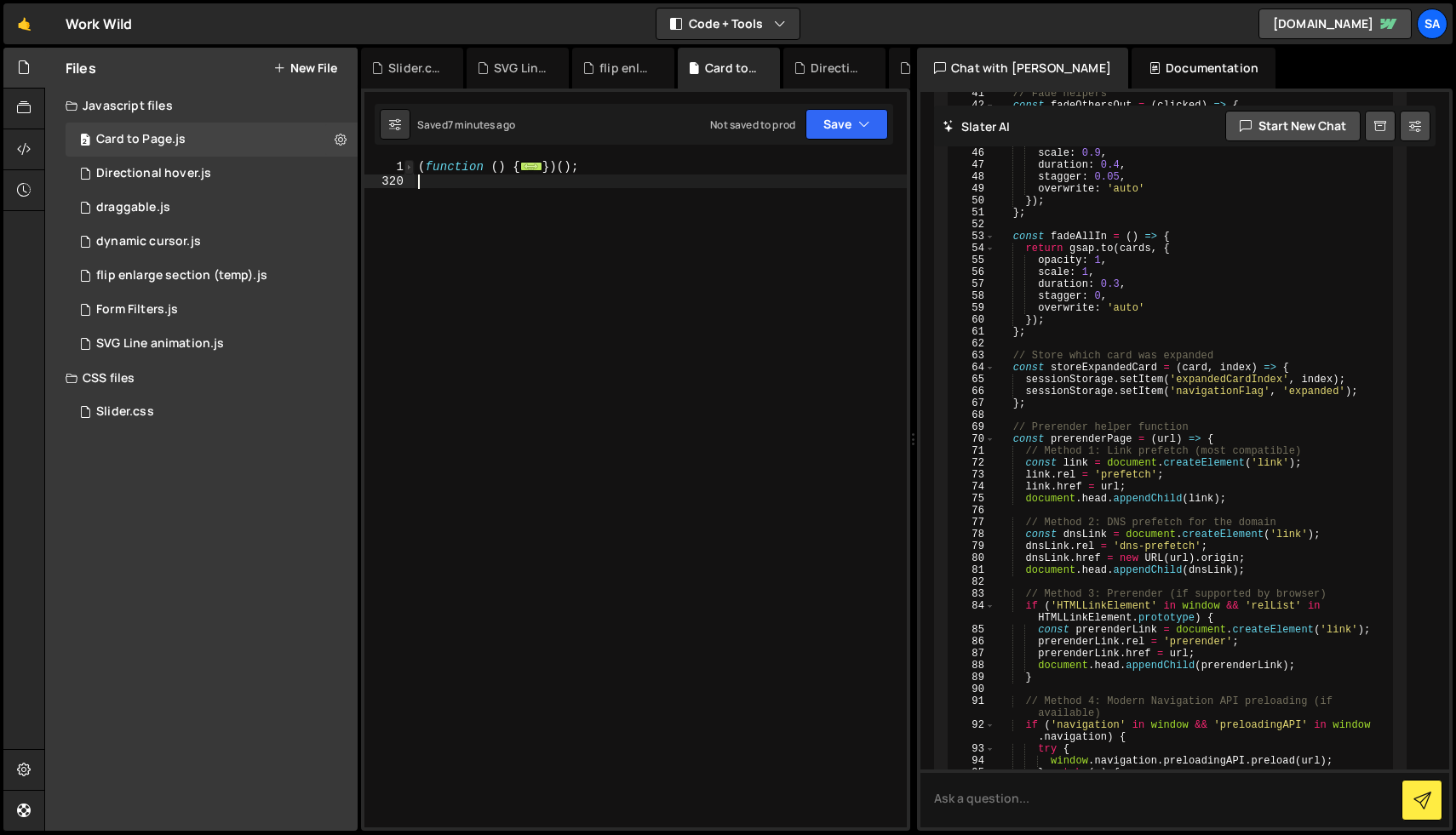
click at [405, 169] on span at bounding box center [409, 167] width 9 height 15
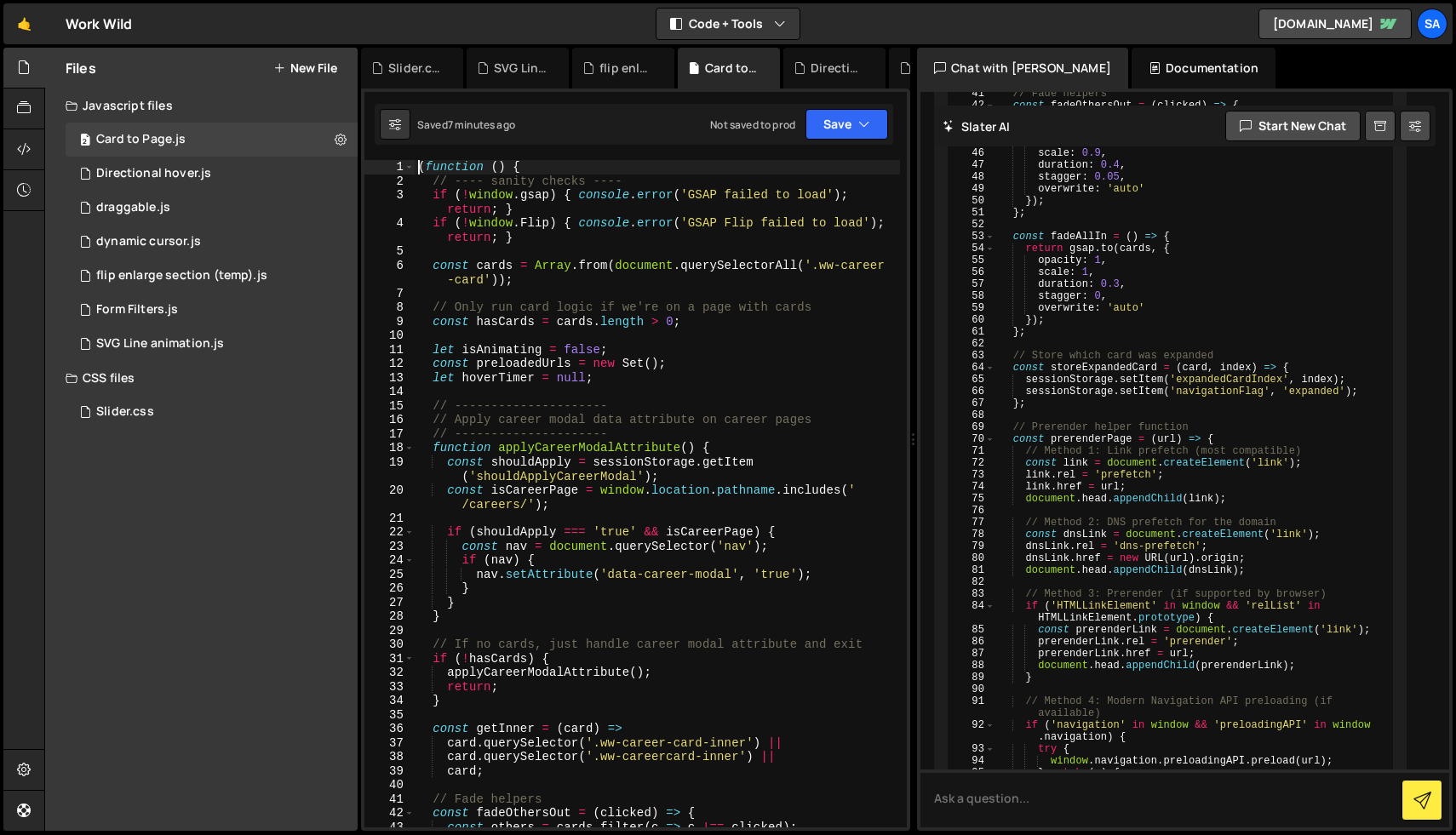
click at [417, 169] on div "( function ( ) { // ---- sanity checks ---- if ( ! window . gsap ) { console . …" at bounding box center [657, 508] width 485 height 695
type textarea "(function () {"
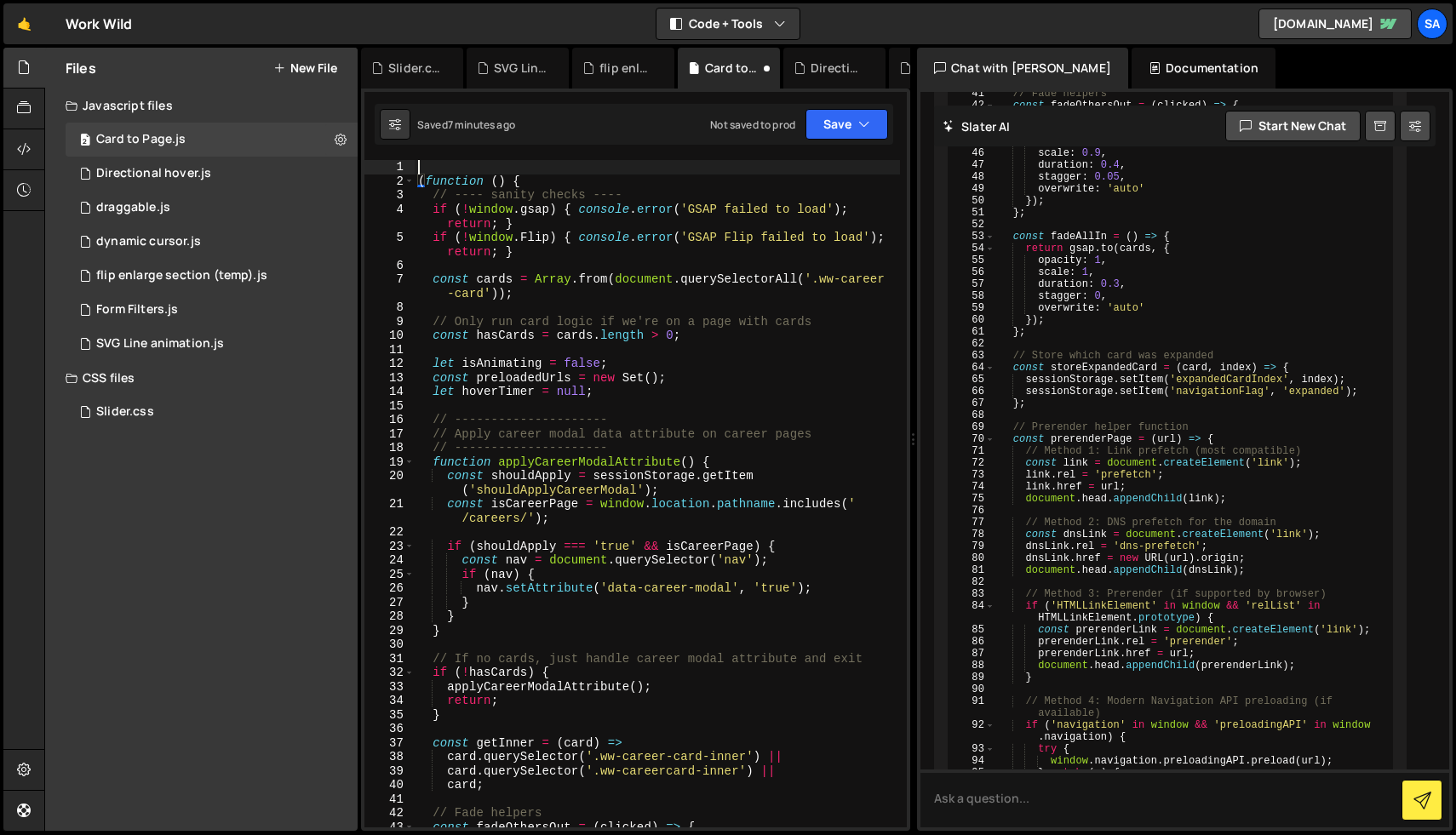
click at [443, 165] on div "( function ( ) { // ---- sanity checks ---- if ( ! window . gsap ) { console . …" at bounding box center [657, 508] width 485 height 695
type textarea "."
click at [848, 140] on div "Saved 7 minutes ago Not saved to prod Upgrade to Edit Save Save to Staging S Sa…" at bounding box center [634, 123] width 518 height 41
click at [847, 121] on button "Save" at bounding box center [847, 124] width 83 height 31
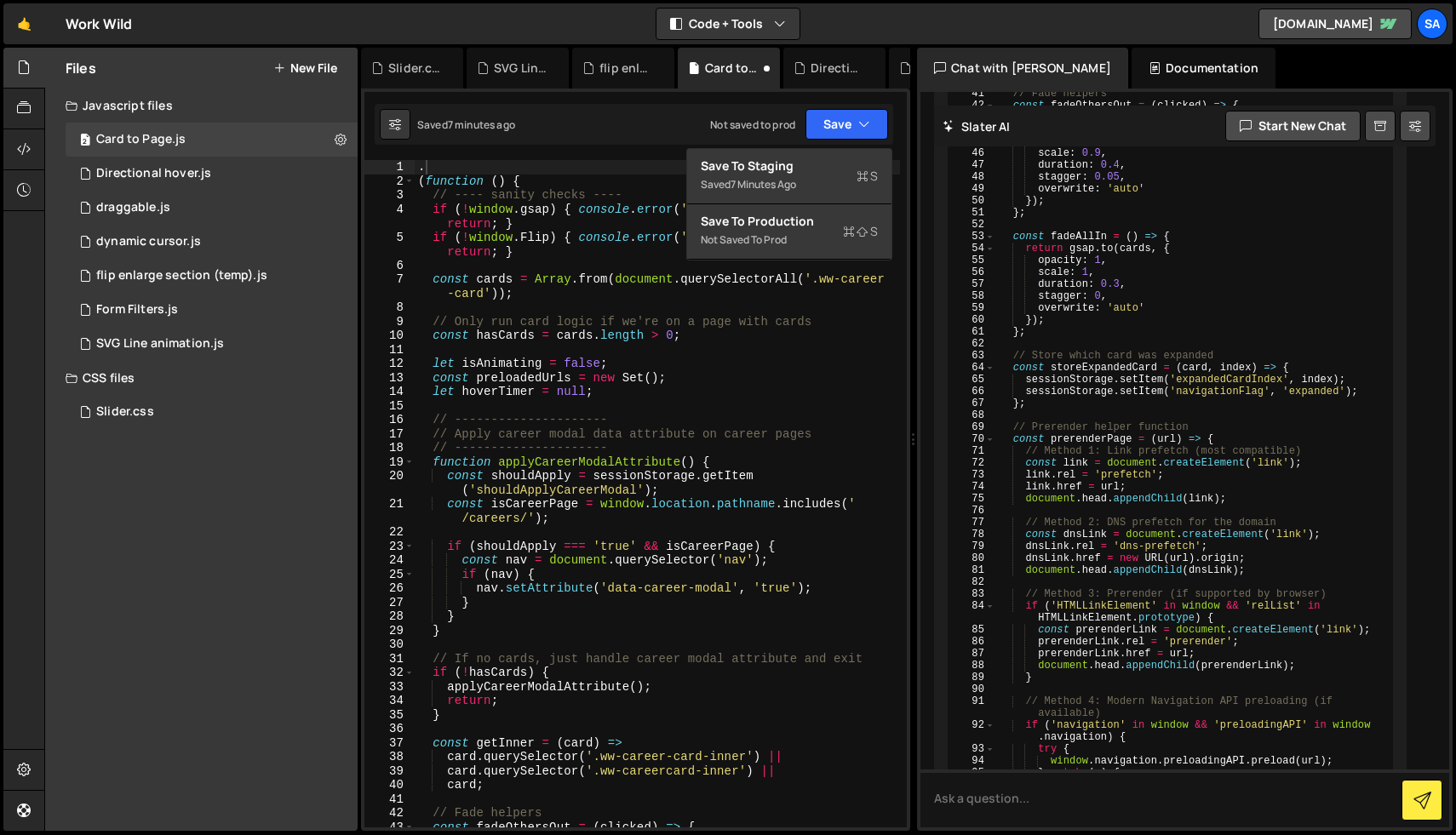
click at [464, 165] on div ". ( function ( ) { // ---- sanity checks ---- if ( ! window . gsap ) { console …" at bounding box center [657, 508] width 485 height 695
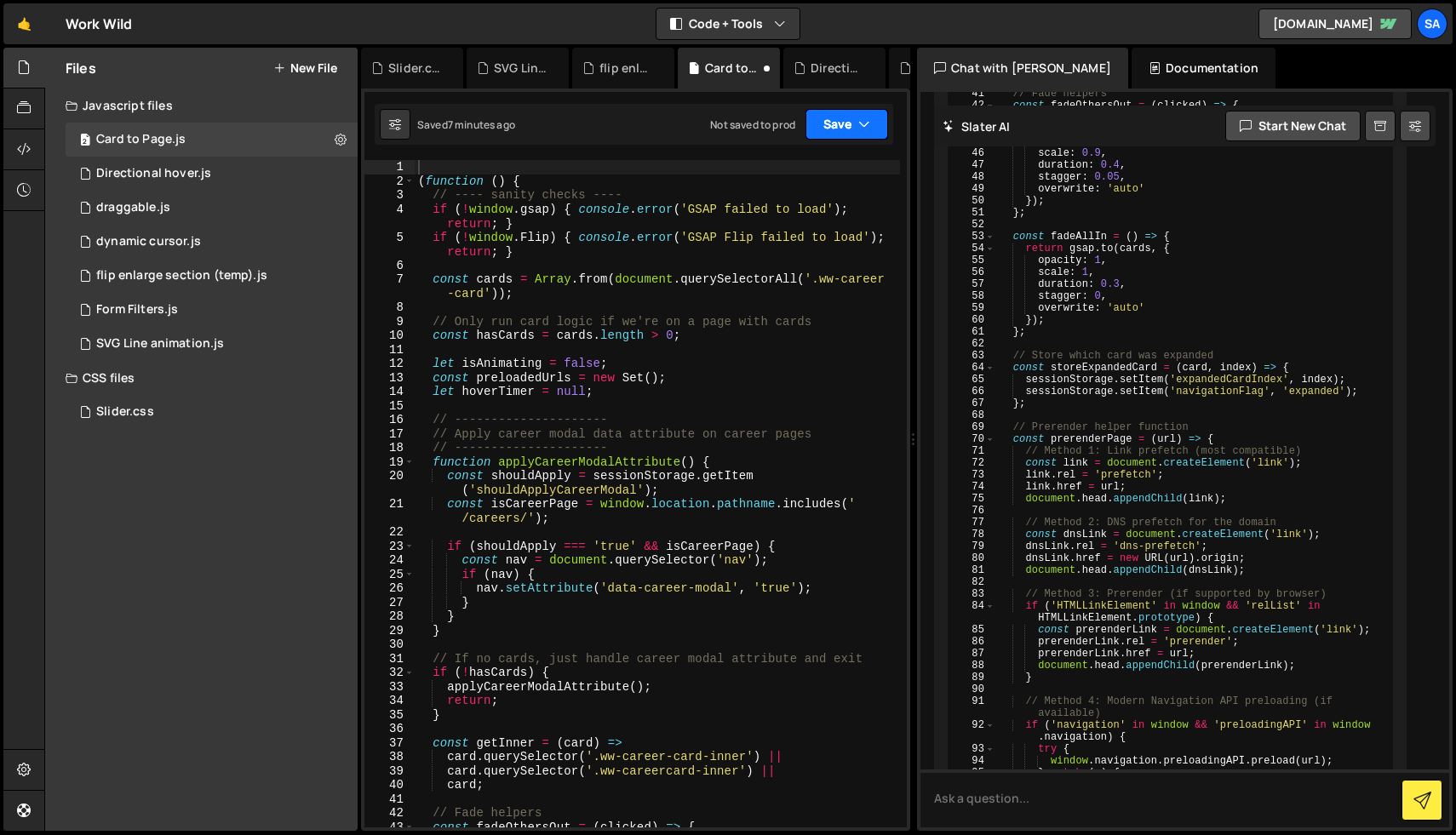
click at [817, 120] on button "Save" at bounding box center [847, 124] width 83 height 31
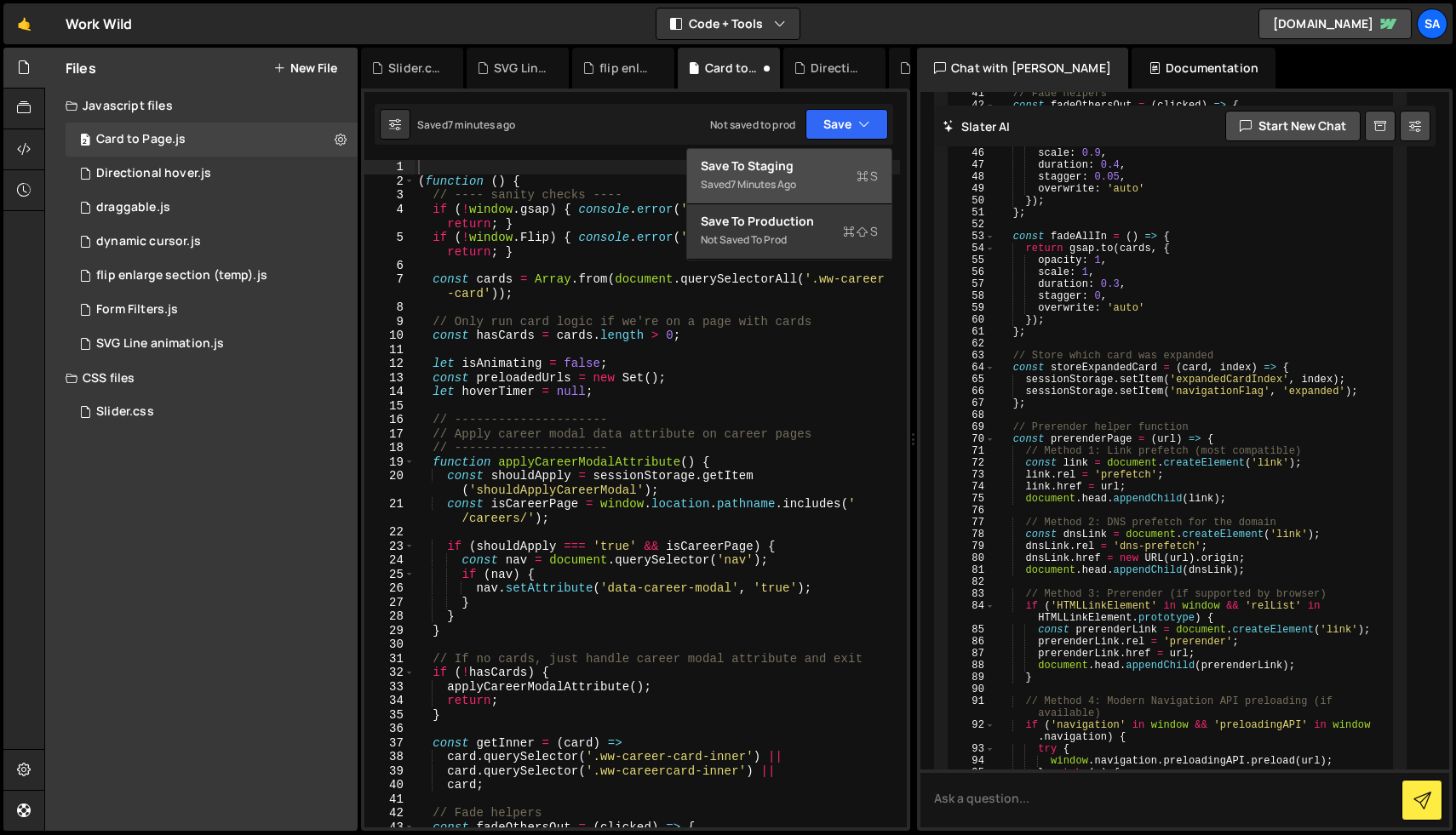
click at [858, 190] on div "Saved 7 minutes ago" at bounding box center [789, 184] width 177 height 21
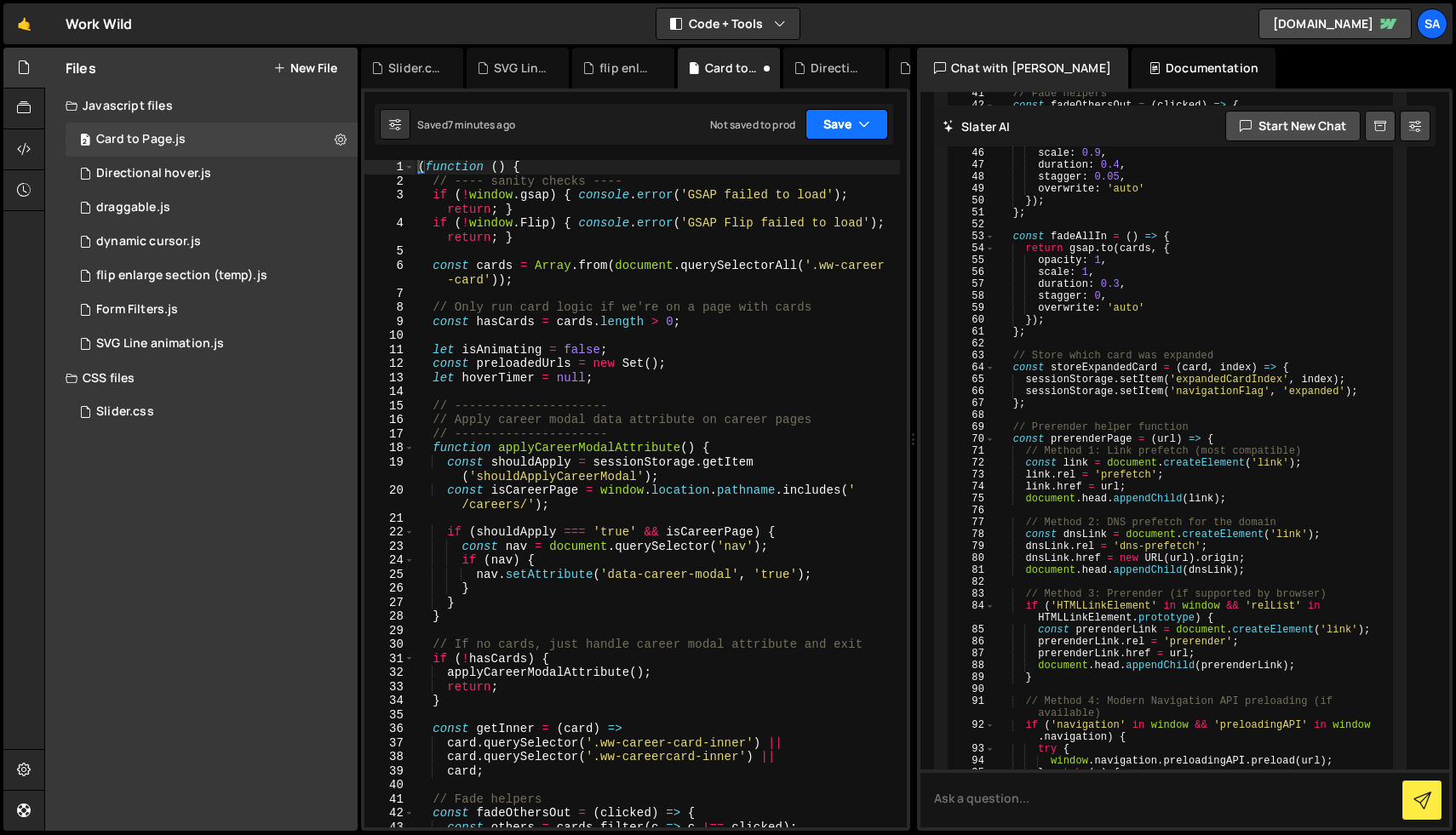
click at [857, 133] on button "Save" at bounding box center [847, 124] width 83 height 31
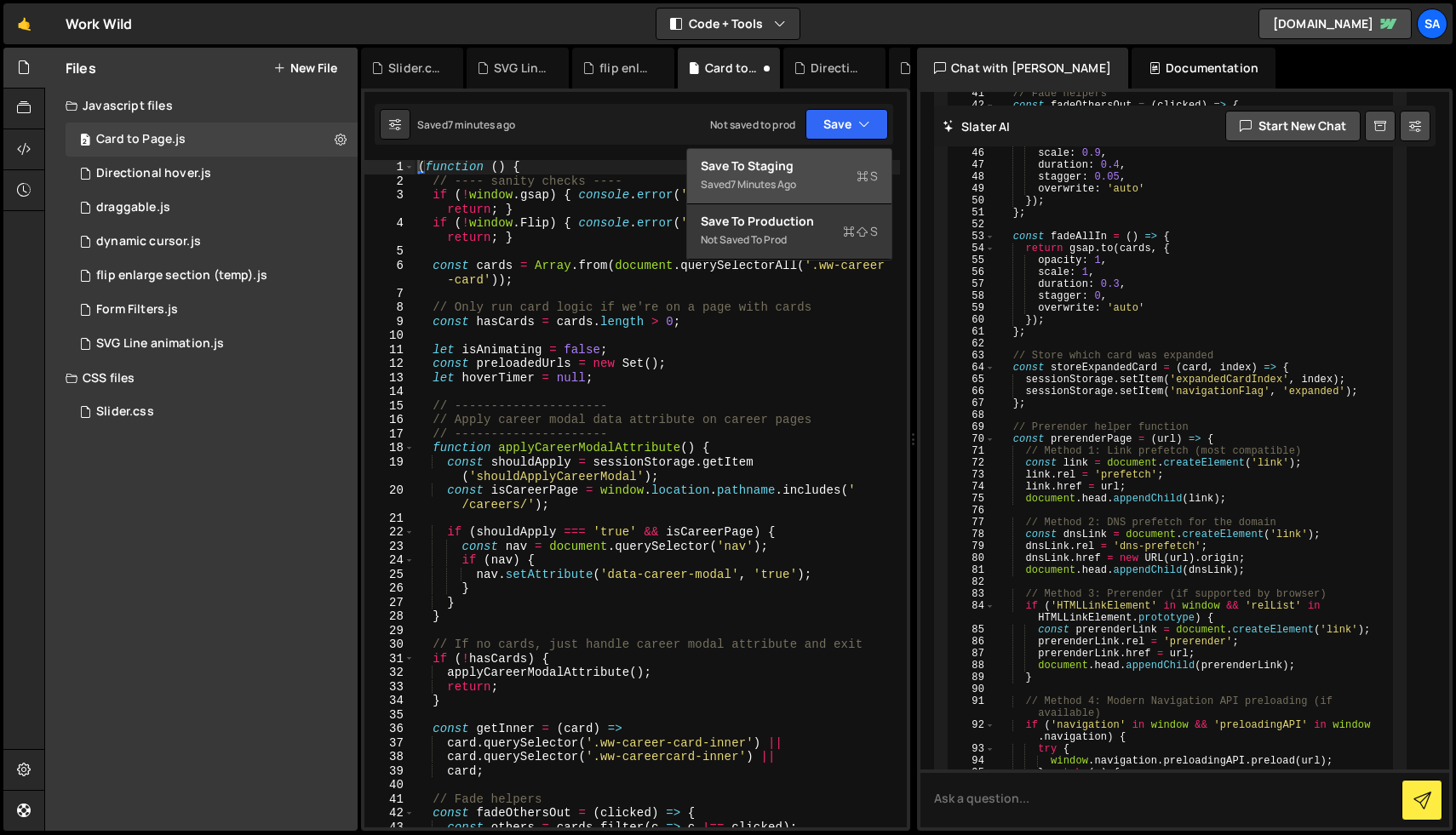
click at [853, 153] on button "Save to Staging S Saved 7 minutes ago" at bounding box center [789, 177] width 204 height 55
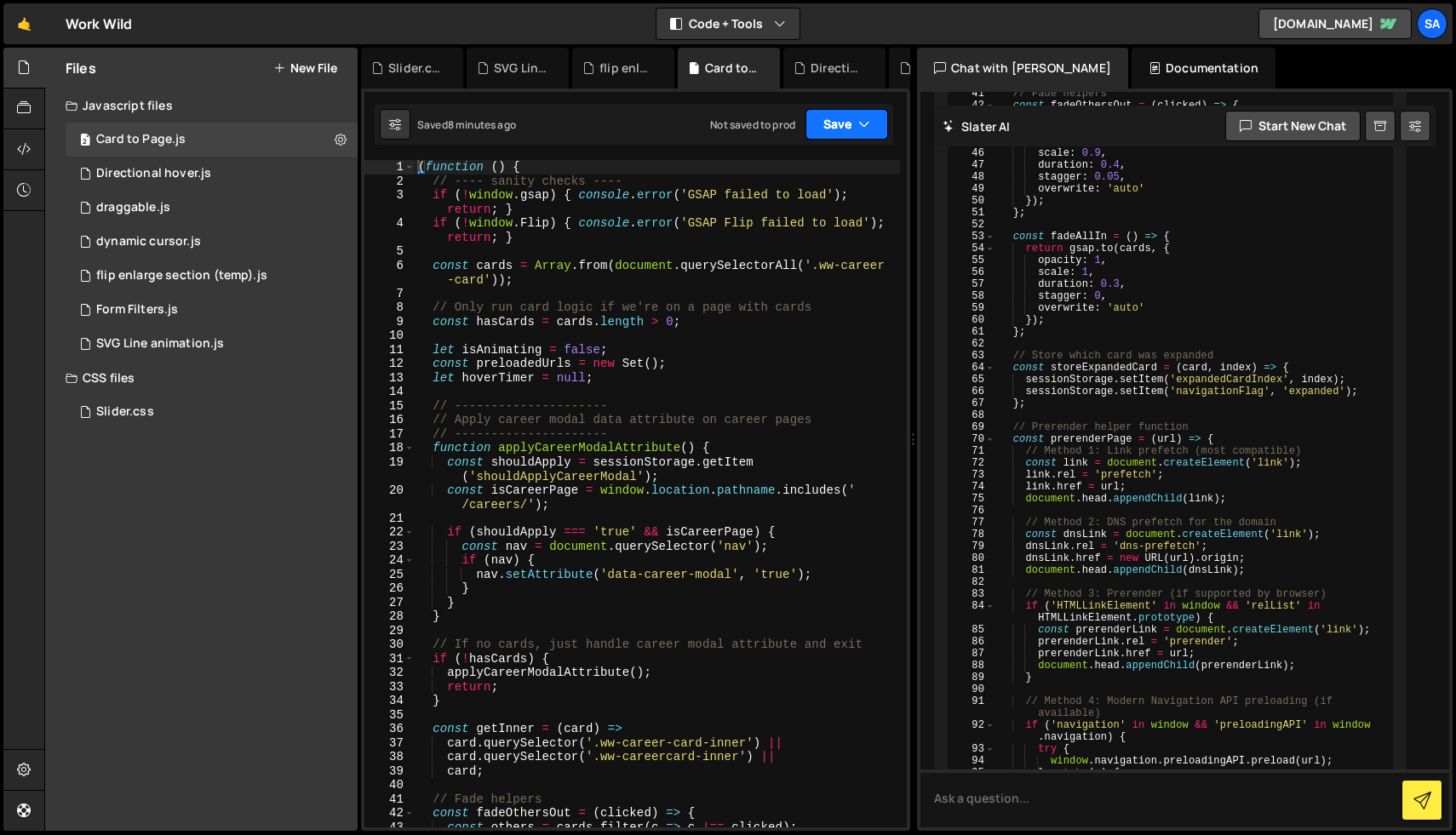
click at [864, 120] on icon "button" at bounding box center [864, 124] width 12 height 17
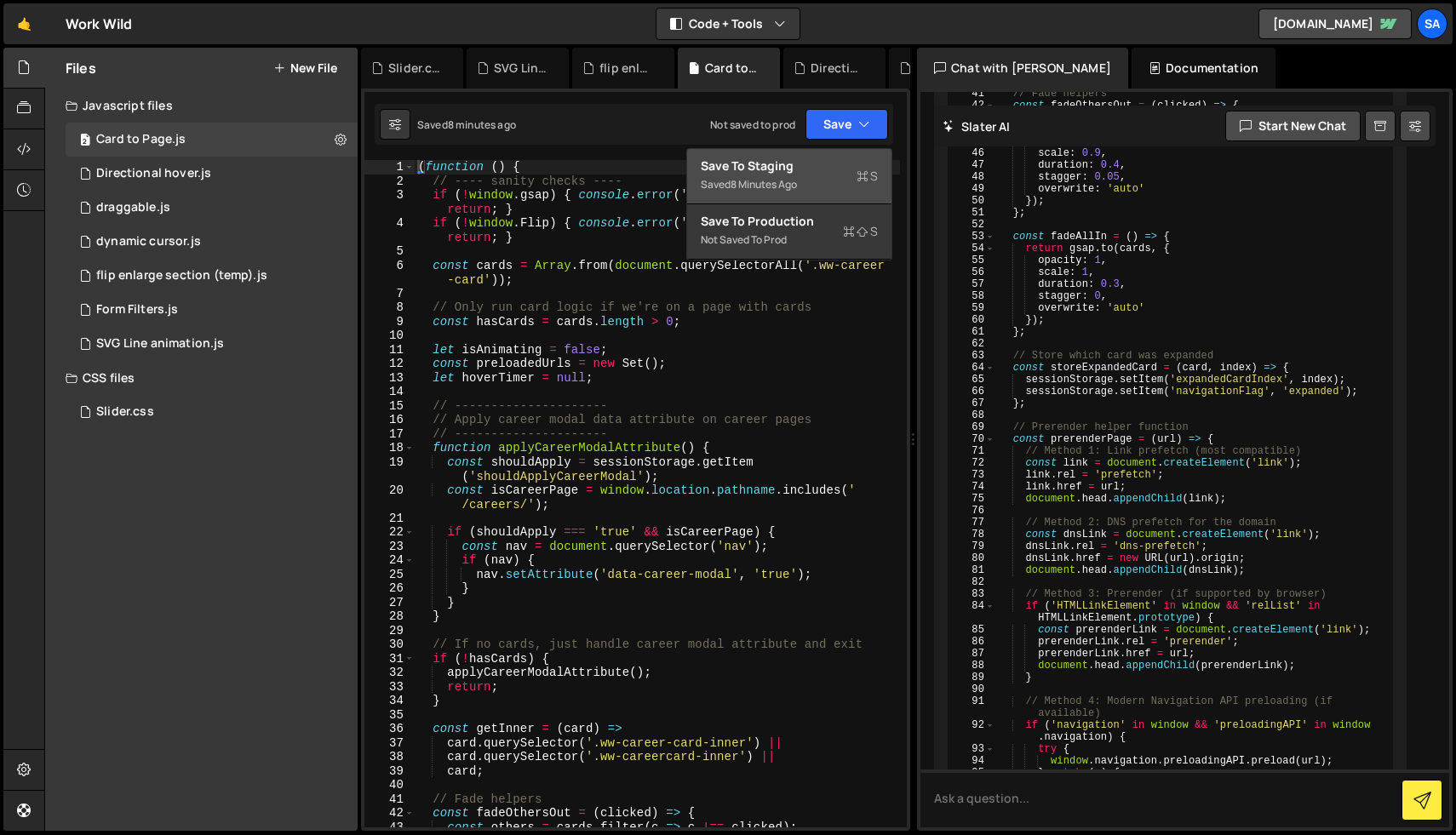
click at [814, 178] on div "Saved 8 minutes ago" at bounding box center [789, 184] width 177 height 21
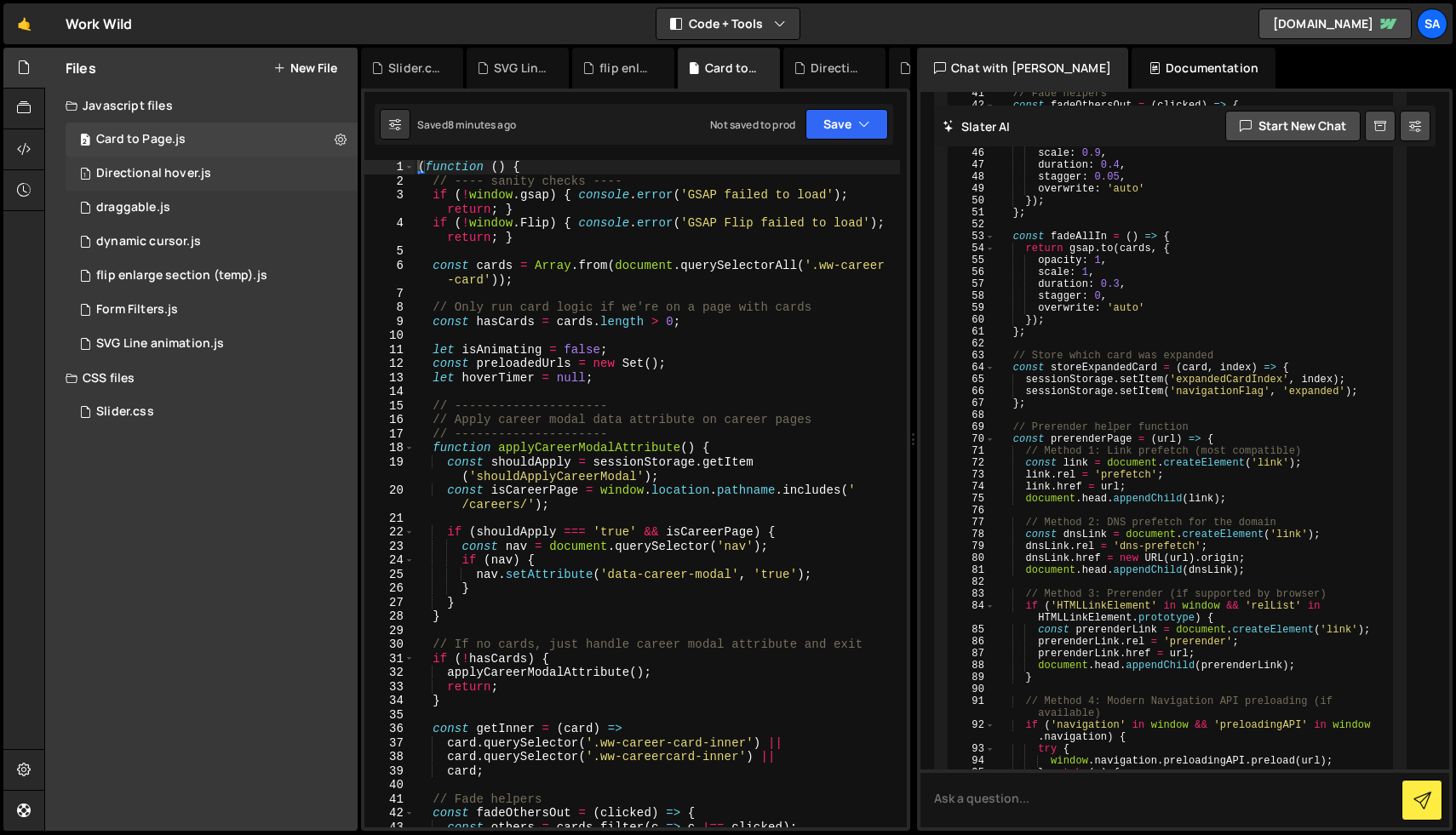
click at [186, 173] on div "Directional hover.js" at bounding box center [153, 174] width 115 height 16
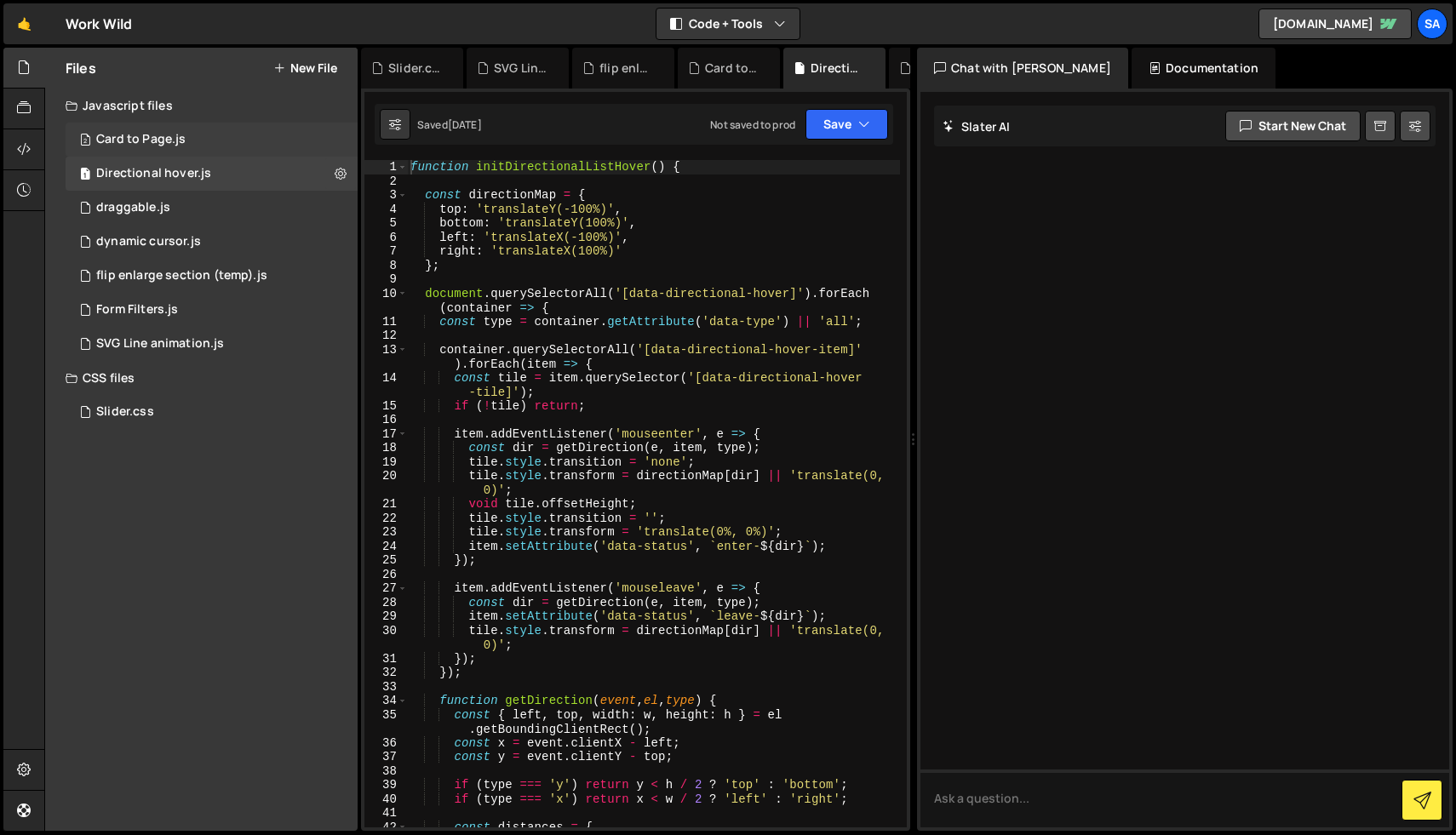
click at [194, 141] on div "2 Card to Page.js 0" at bounding box center [211, 140] width 292 height 34
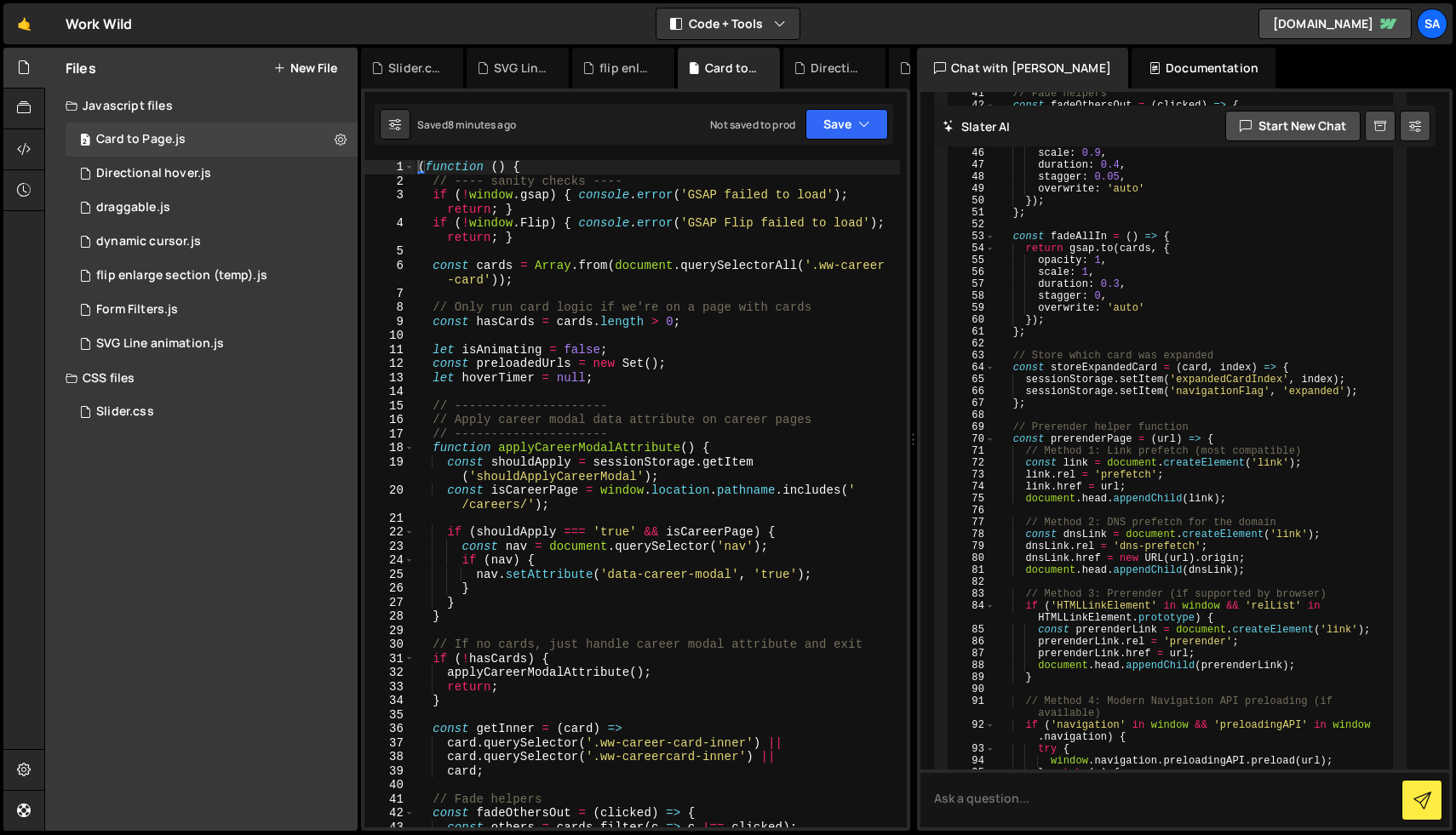
scroll to position [5440, 0]
click at [596, 201] on div "( function ( ) { // ---- sanity checks ---- if ( ! window . gsap ) { console . …" at bounding box center [657, 508] width 485 height 695
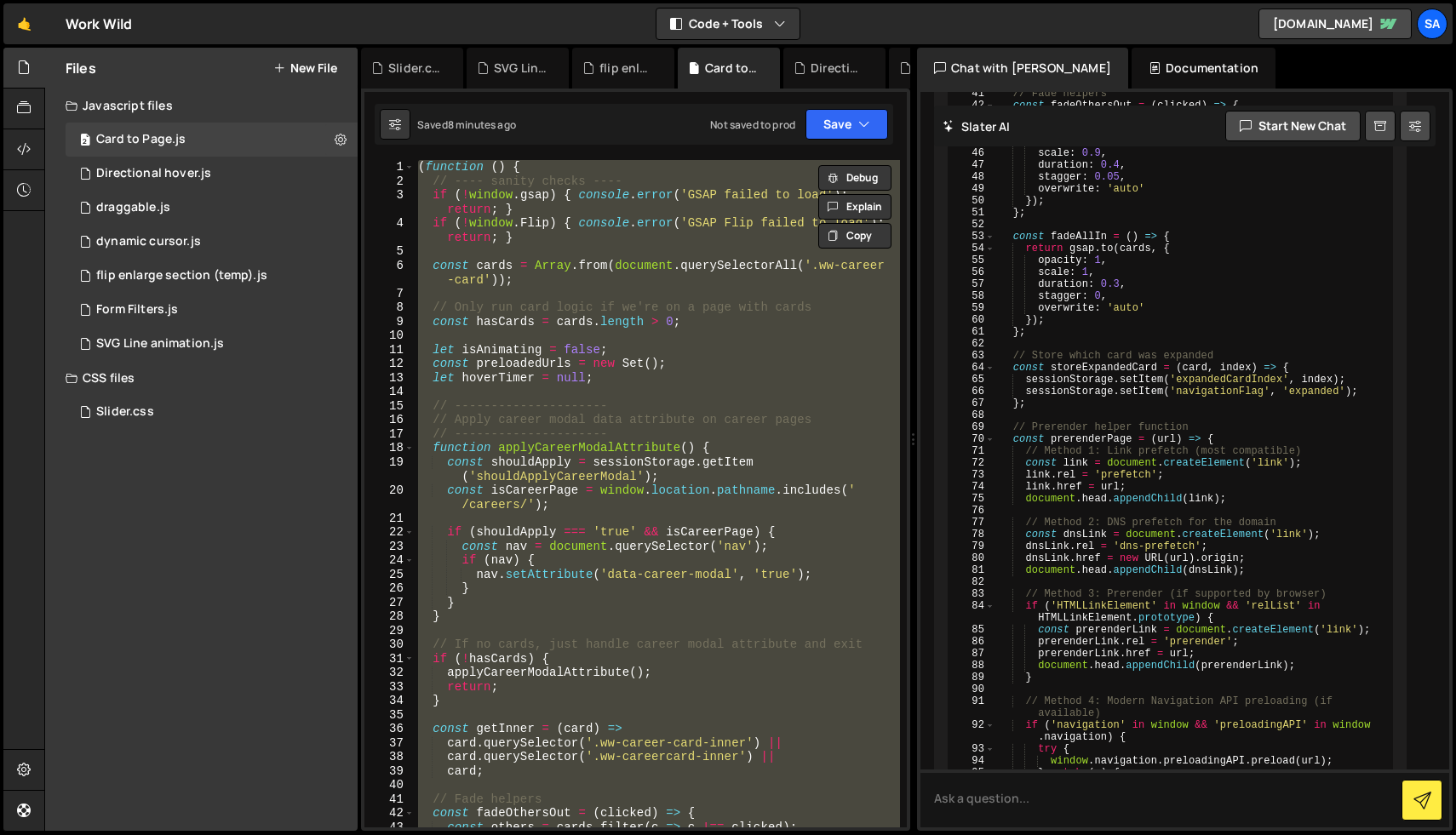
paste textarea
type textarea "})();"
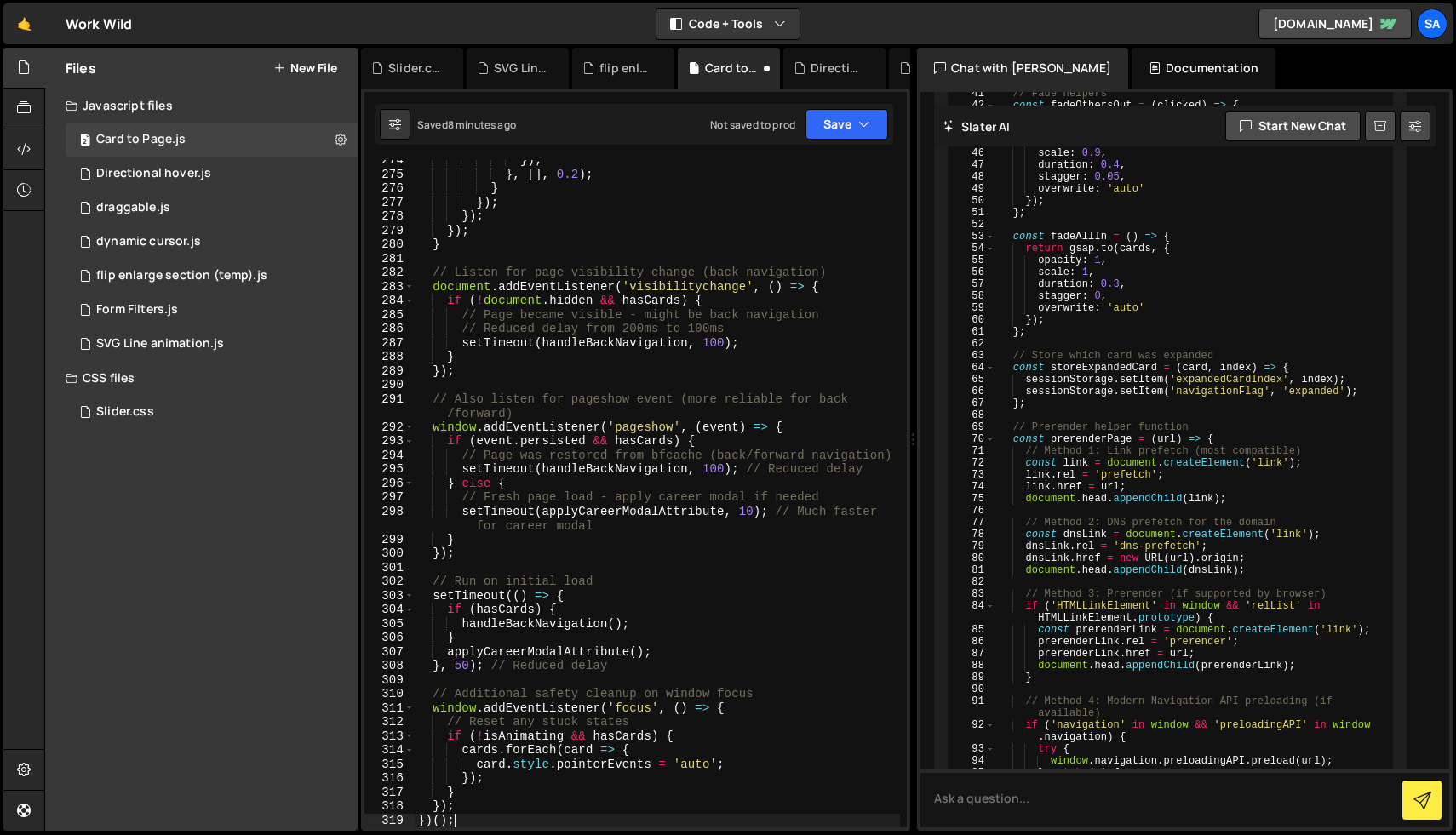
scroll to position [4022, 0]
click at [829, 127] on button "Save" at bounding box center [847, 124] width 83 height 31
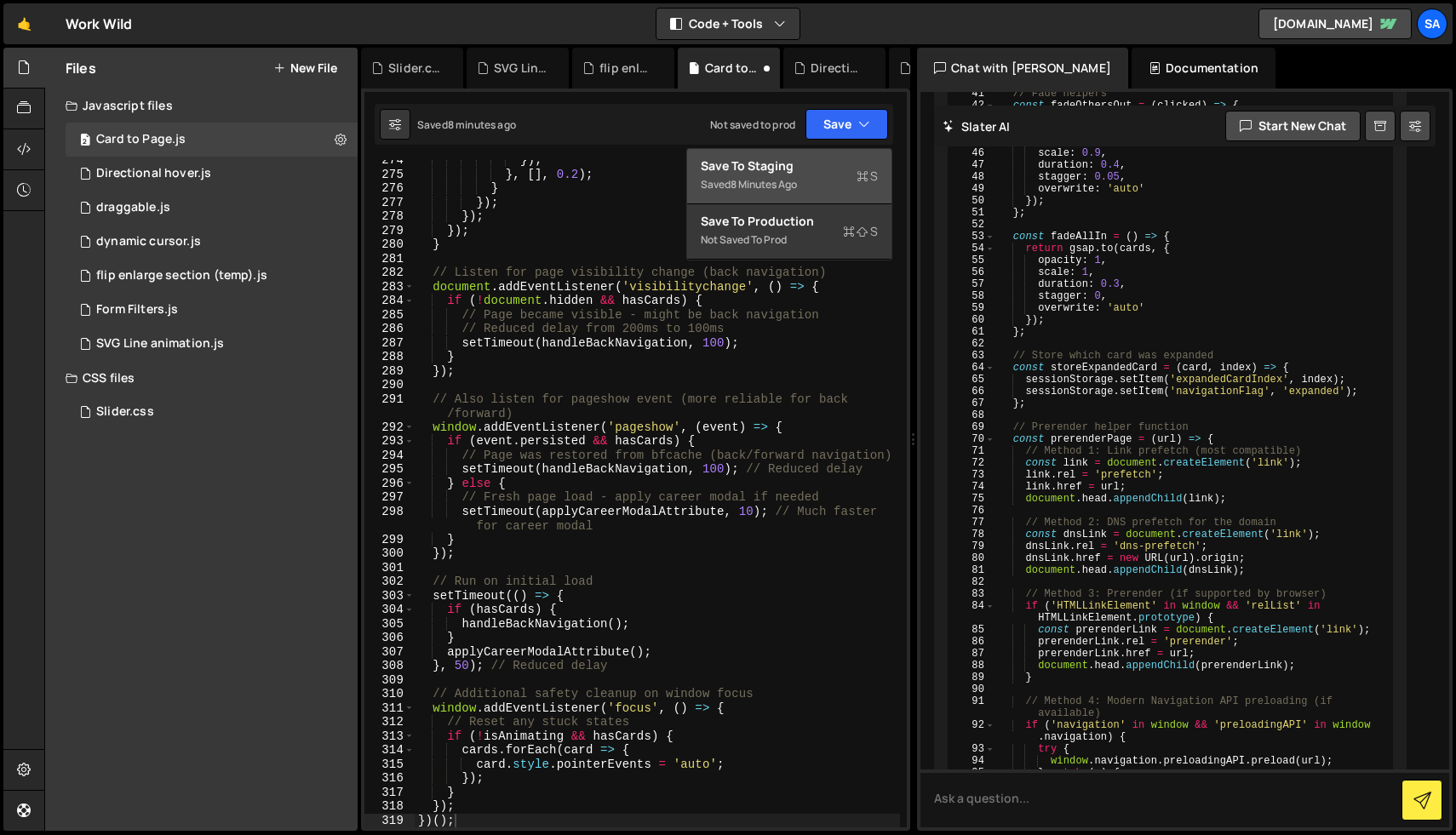
click at [820, 167] on div "Save to Staging S" at bounding box center [789, 166] width 177 height 17
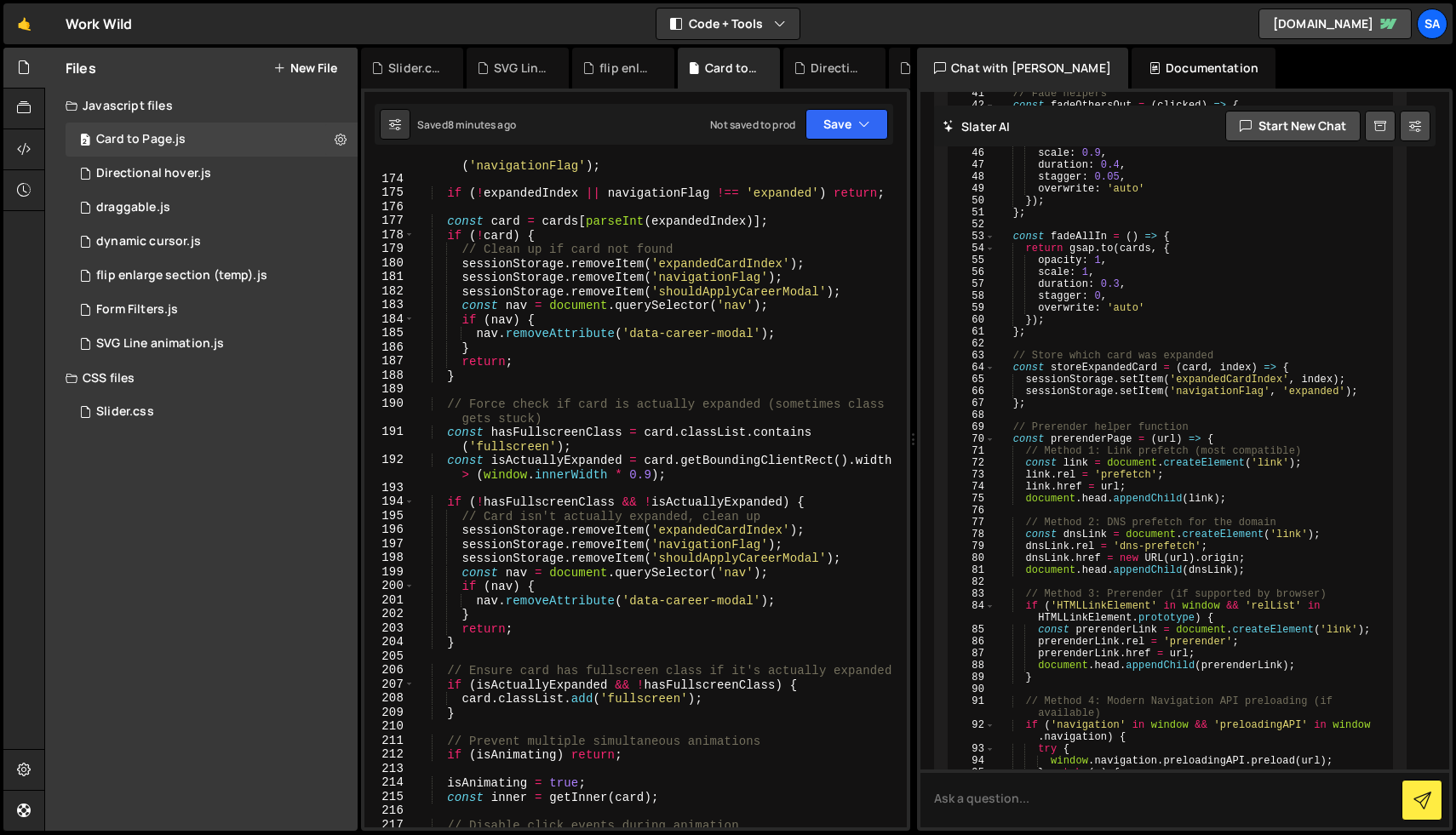
scroll to position [2460, 0]
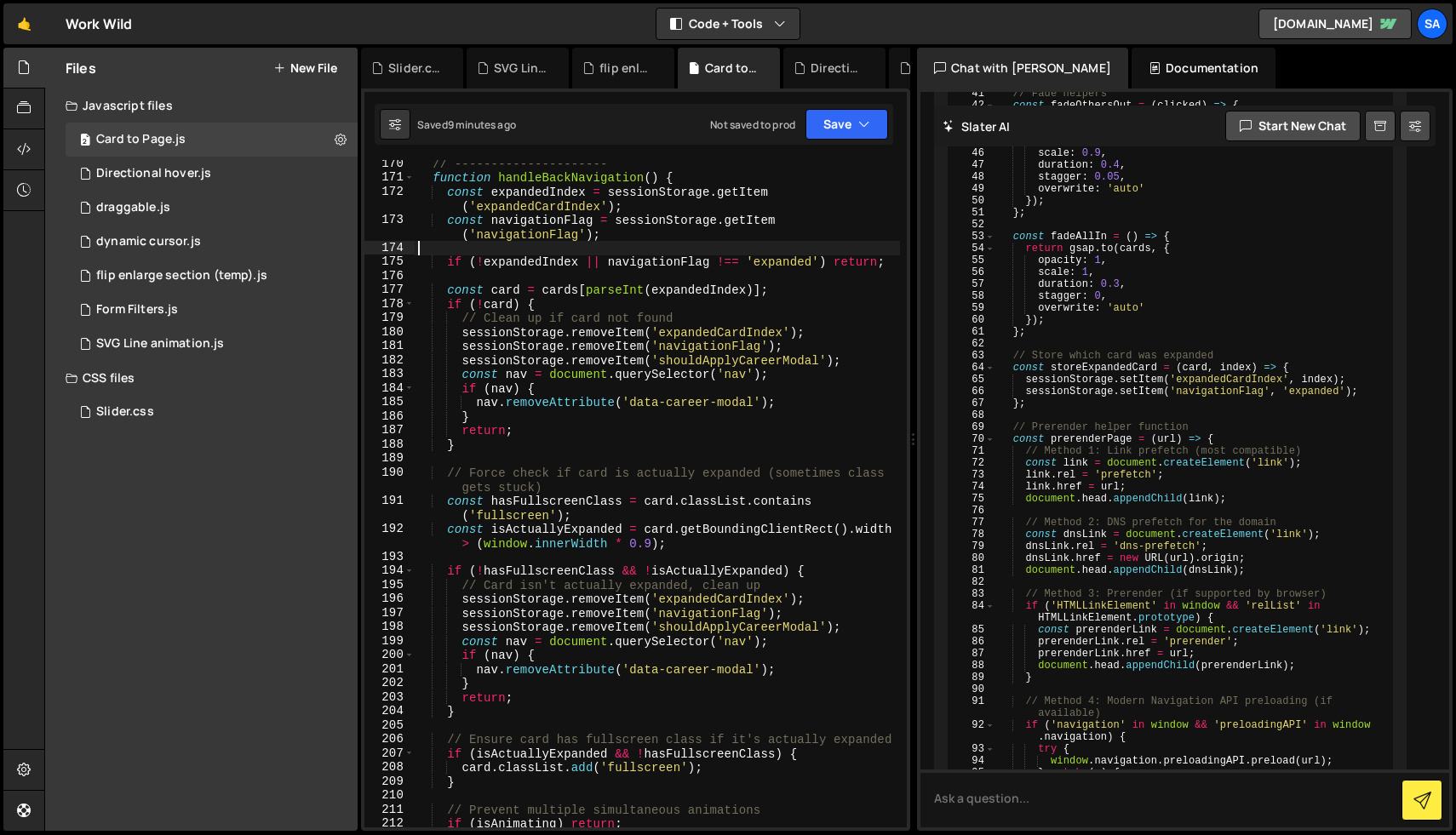
click at [590, 251] on div "// --------------------- function handleBackNavigation ( ) { const expandedInde…" at bounding box center [657, 504] width 485 height 695
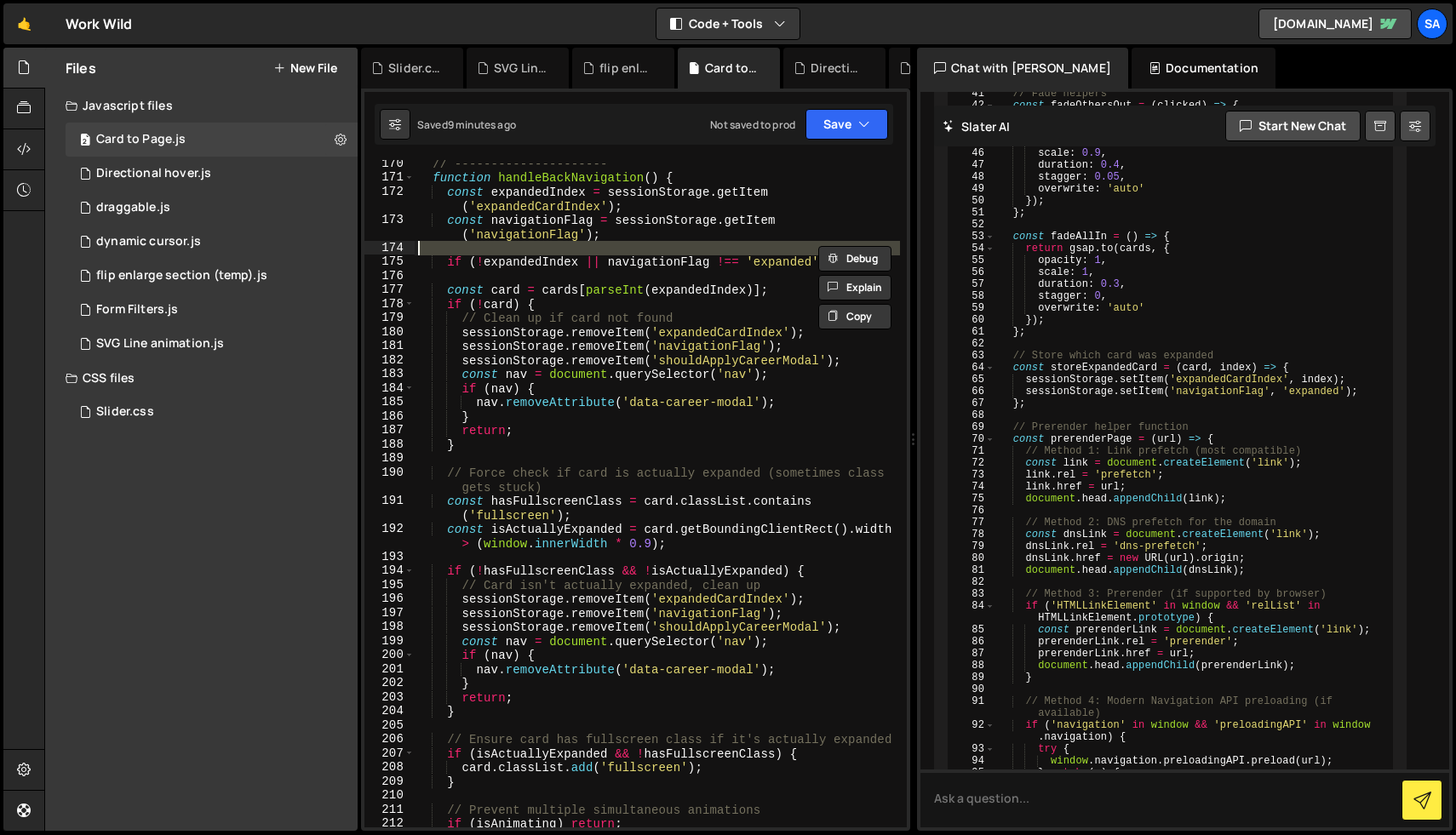
type textarea "})();"
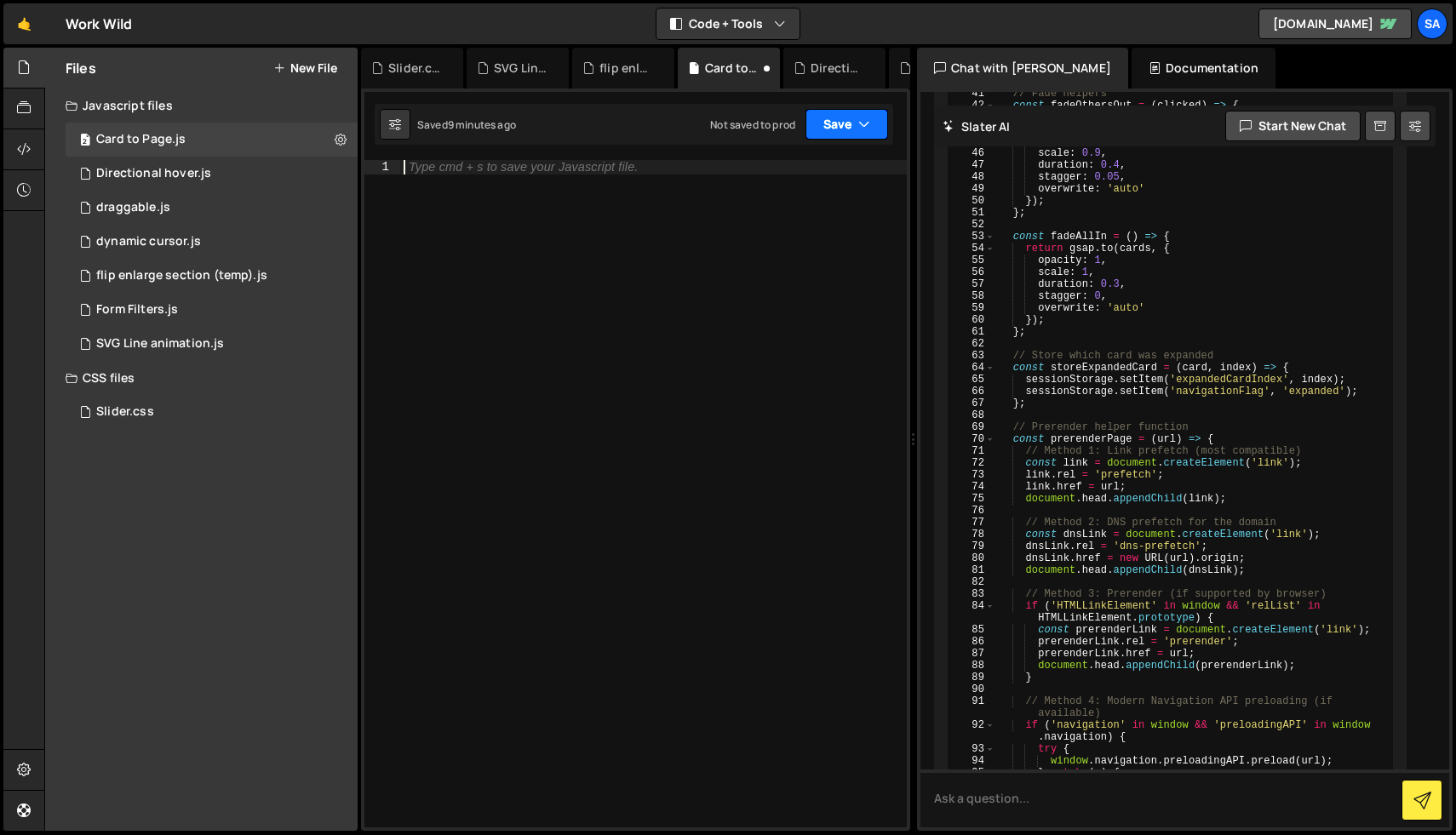
click at [841, 131] on button "Save" at bounding box center [847, 124] width 83 height 31
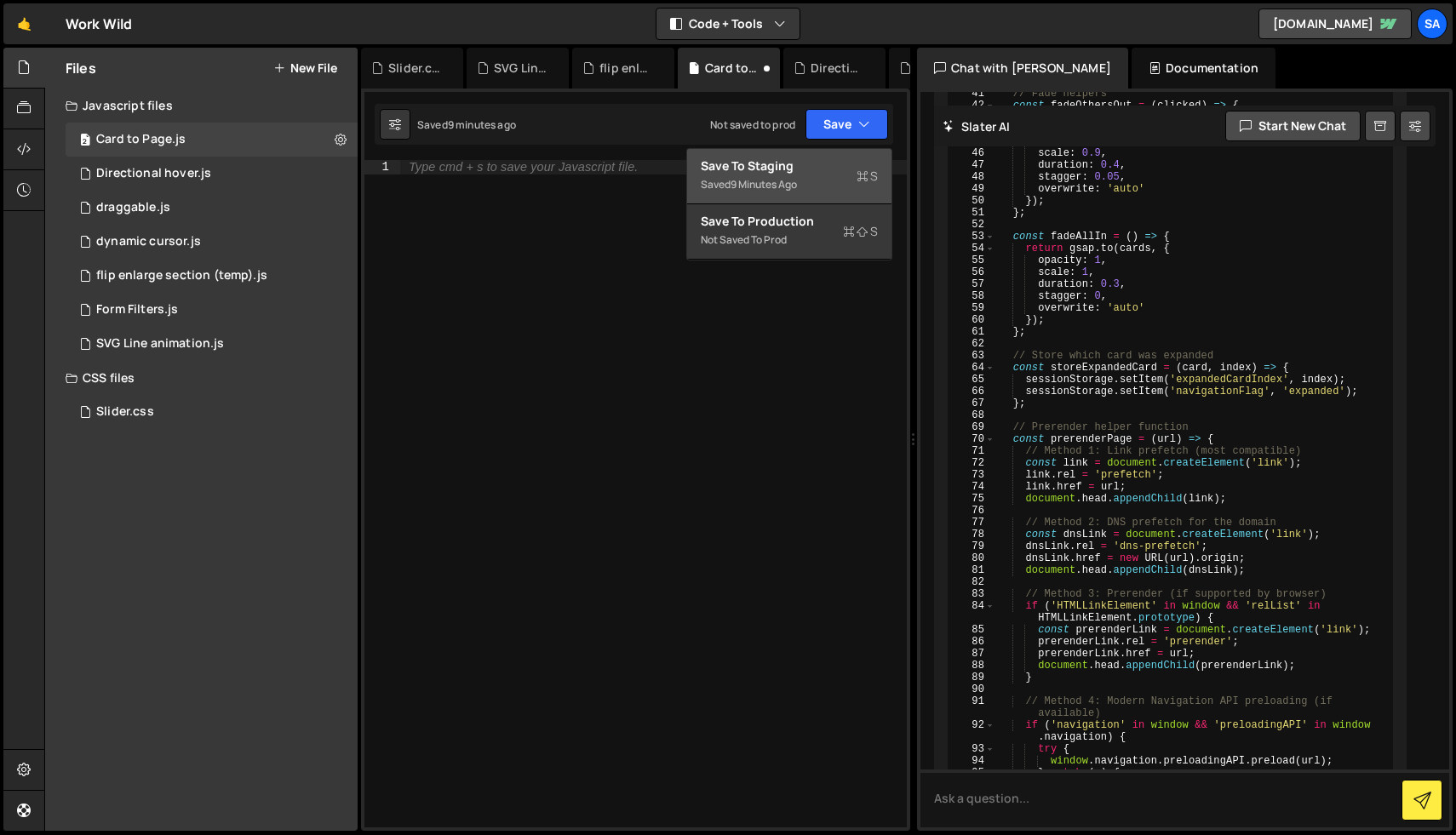
click at [817, 161] on div "Save to Staging S" at bounding box center [789, 166] width 177 height 17
